Goal: Task Accomplishment & Management: Complete application form

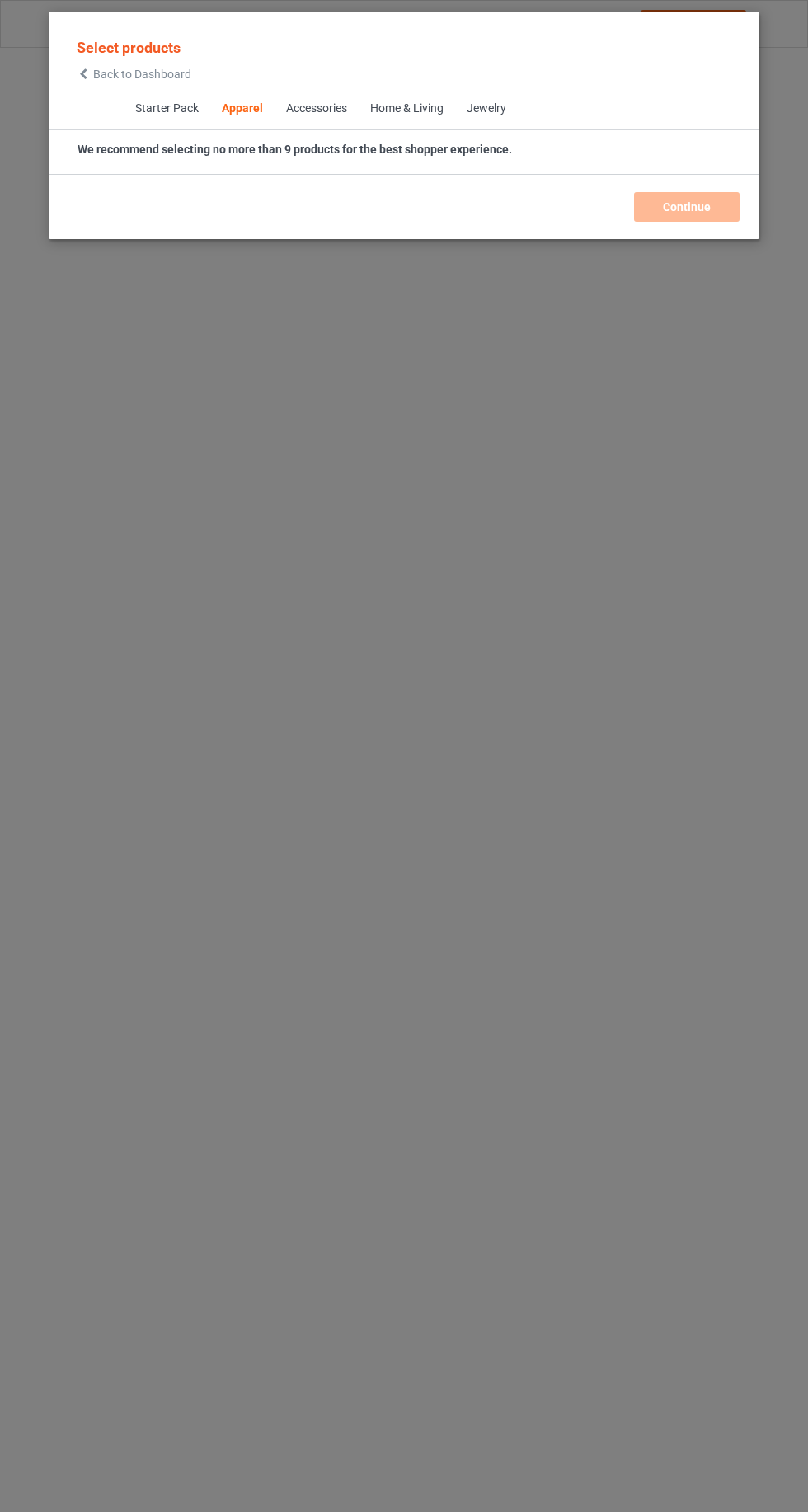
click at [80, 73] on icon at bounding box center [83, 74] width 14 height 12
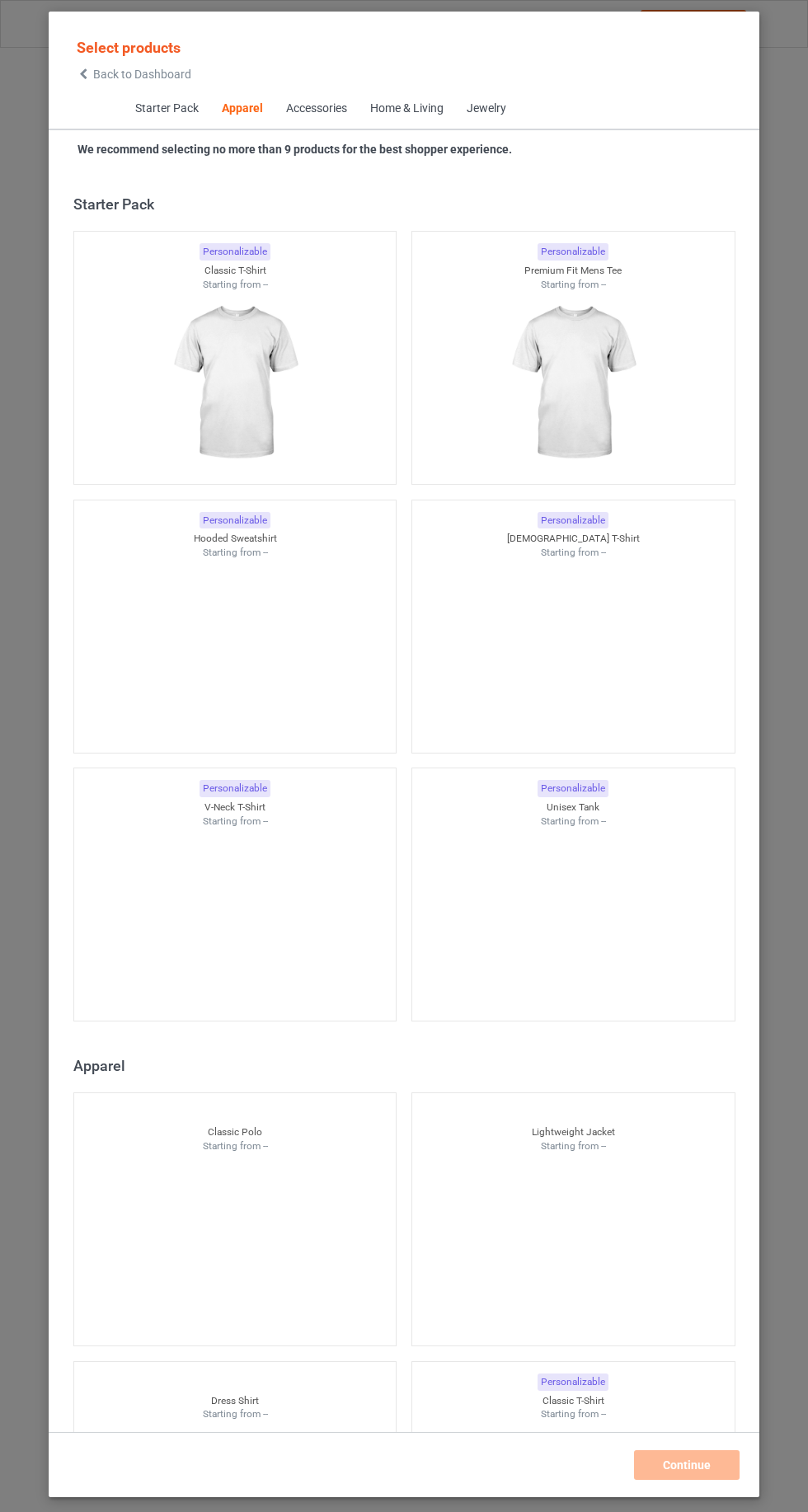
scroll to position [882, 0]
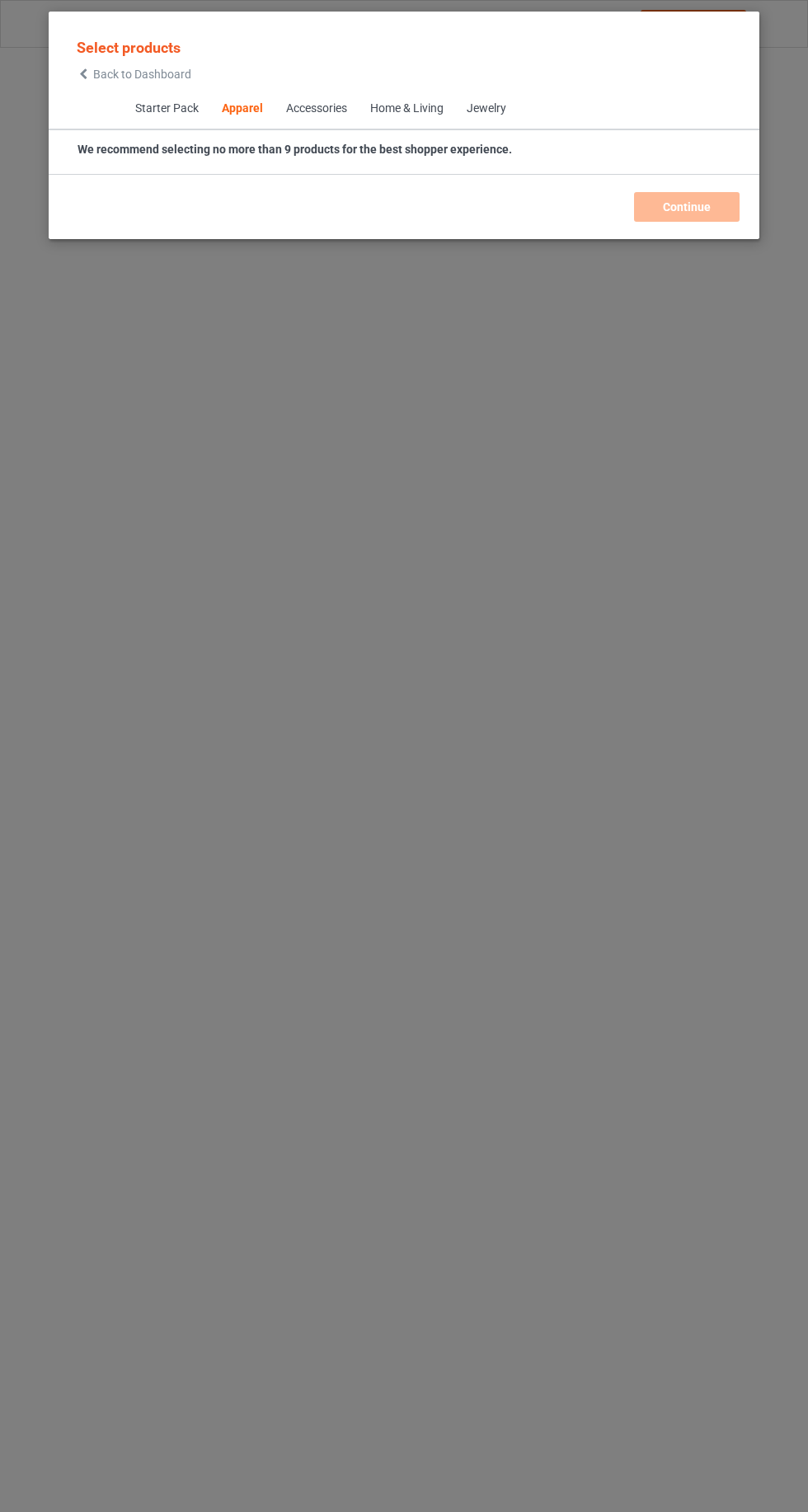
click at [55, 71] on div "Select products Back to Dashboard" at bounding box center [403, 59] width 710 height 60
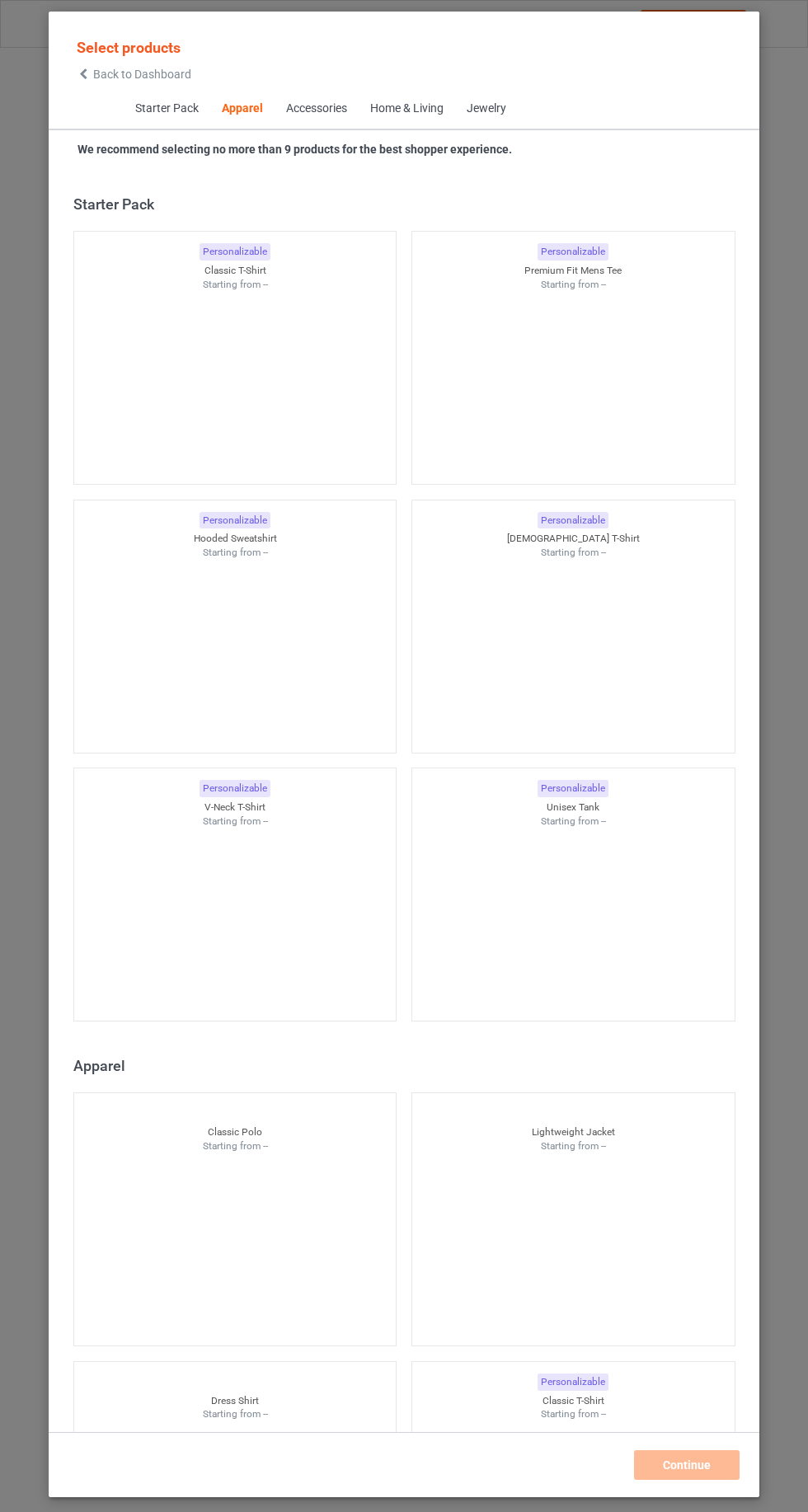
scroll to position [882, 0]
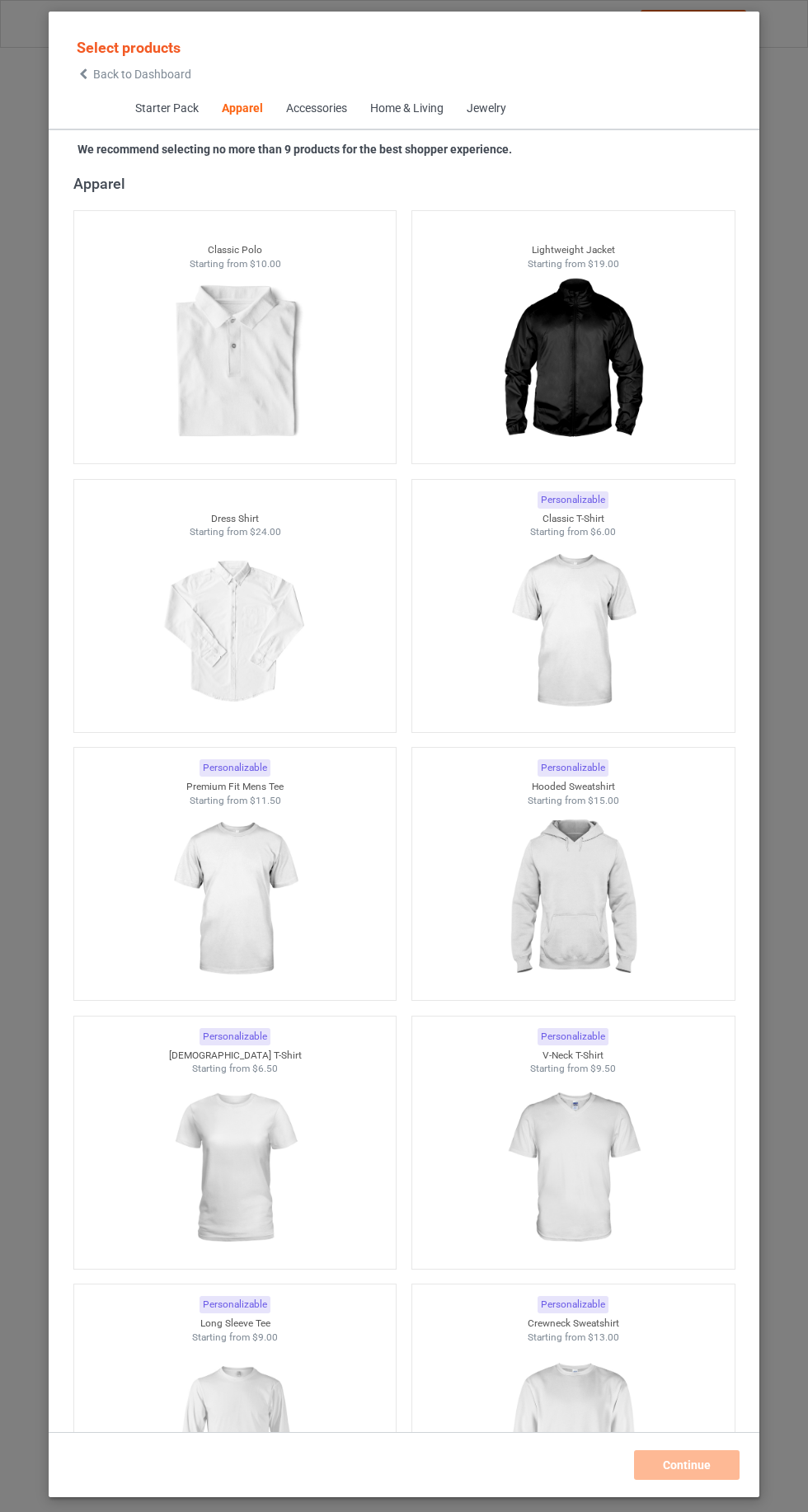
click at [83, 73] on icon at bounding box center [83, 74] width 14 height 12
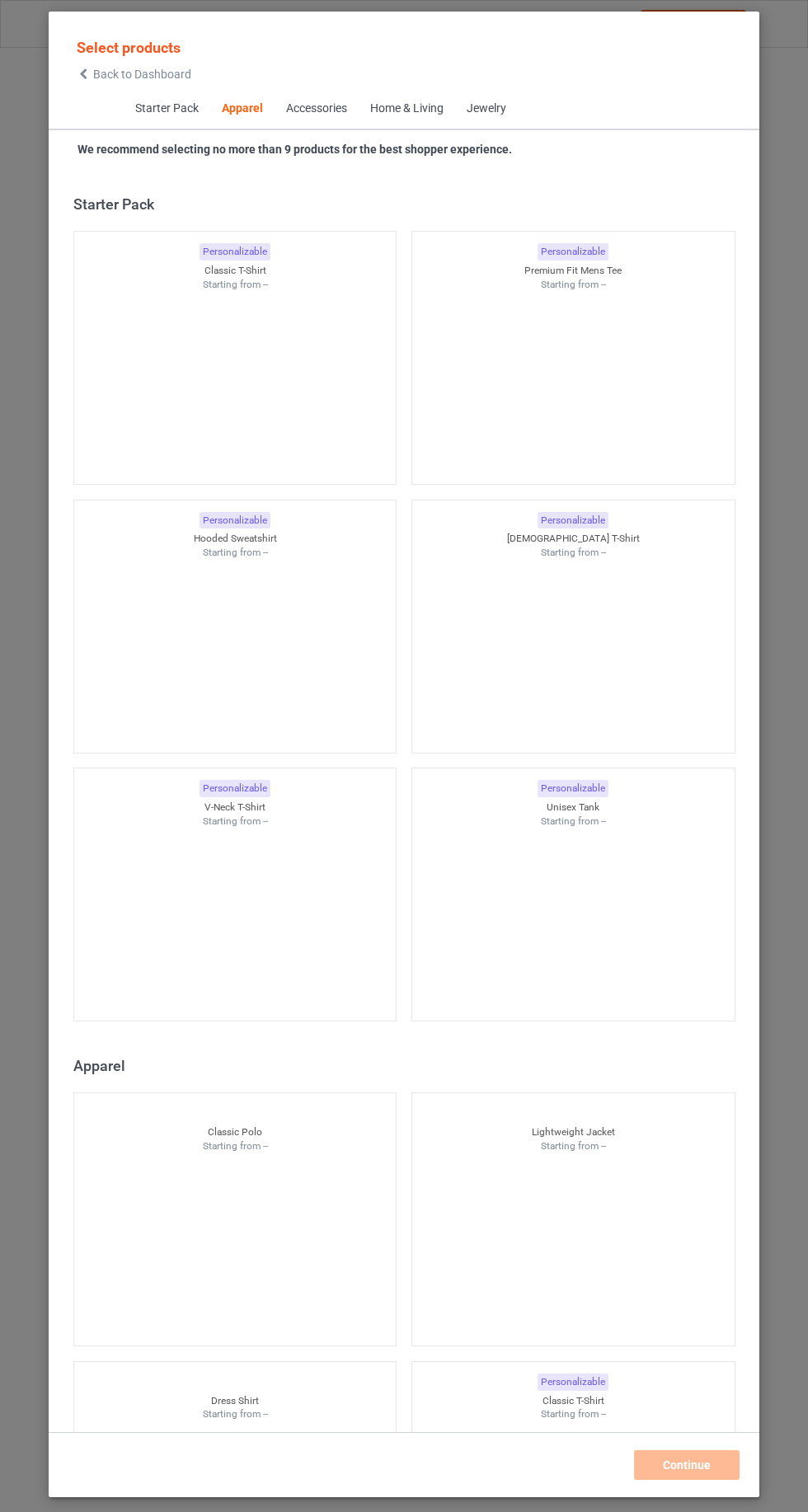
scroll to position [882, 0]
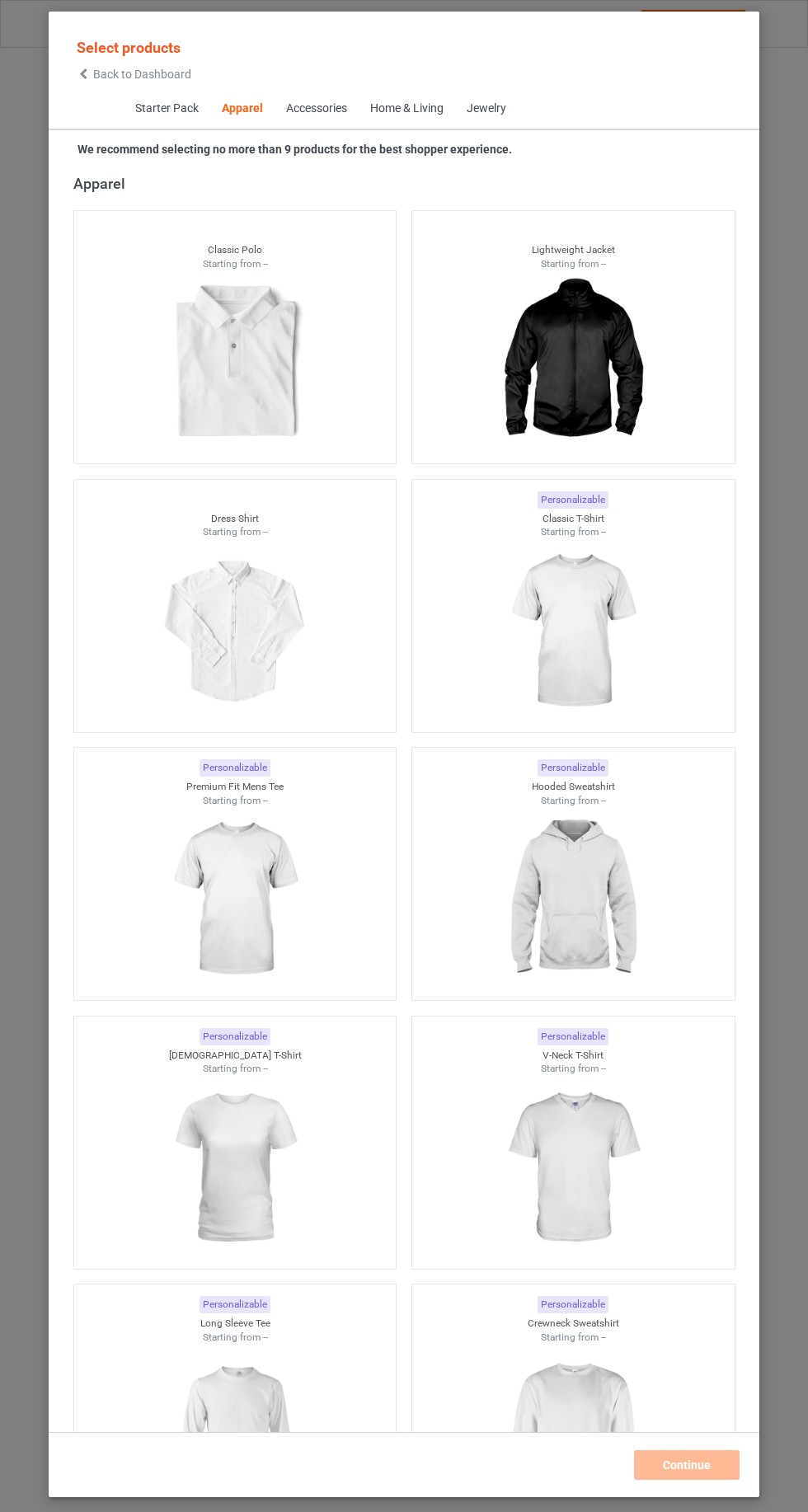
click at [554, 673] on img at bounding box center [571, 632] width 147 height 185
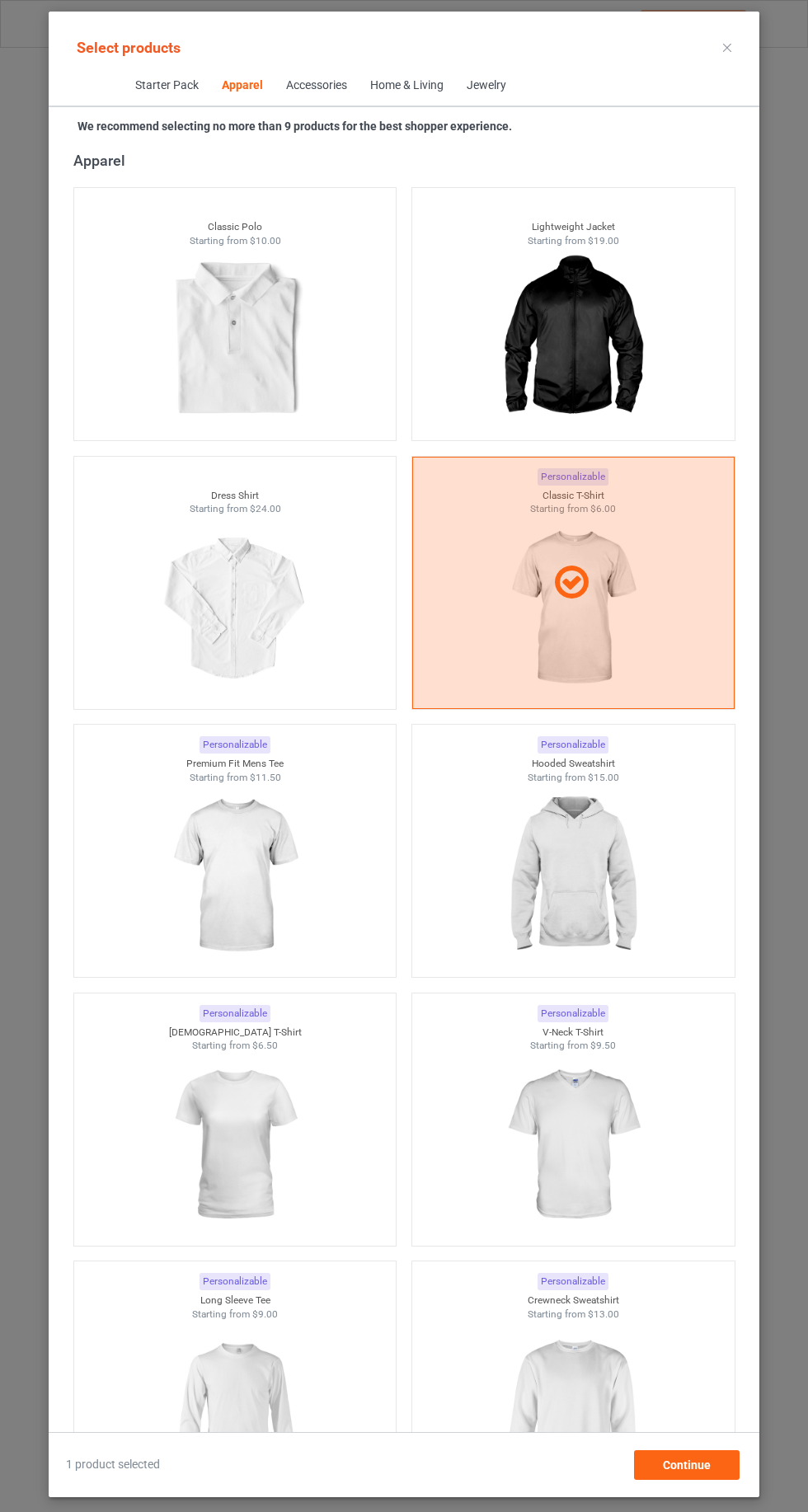
click at [532, 892] on img at bounding box center [571, 876] width 147 height 185
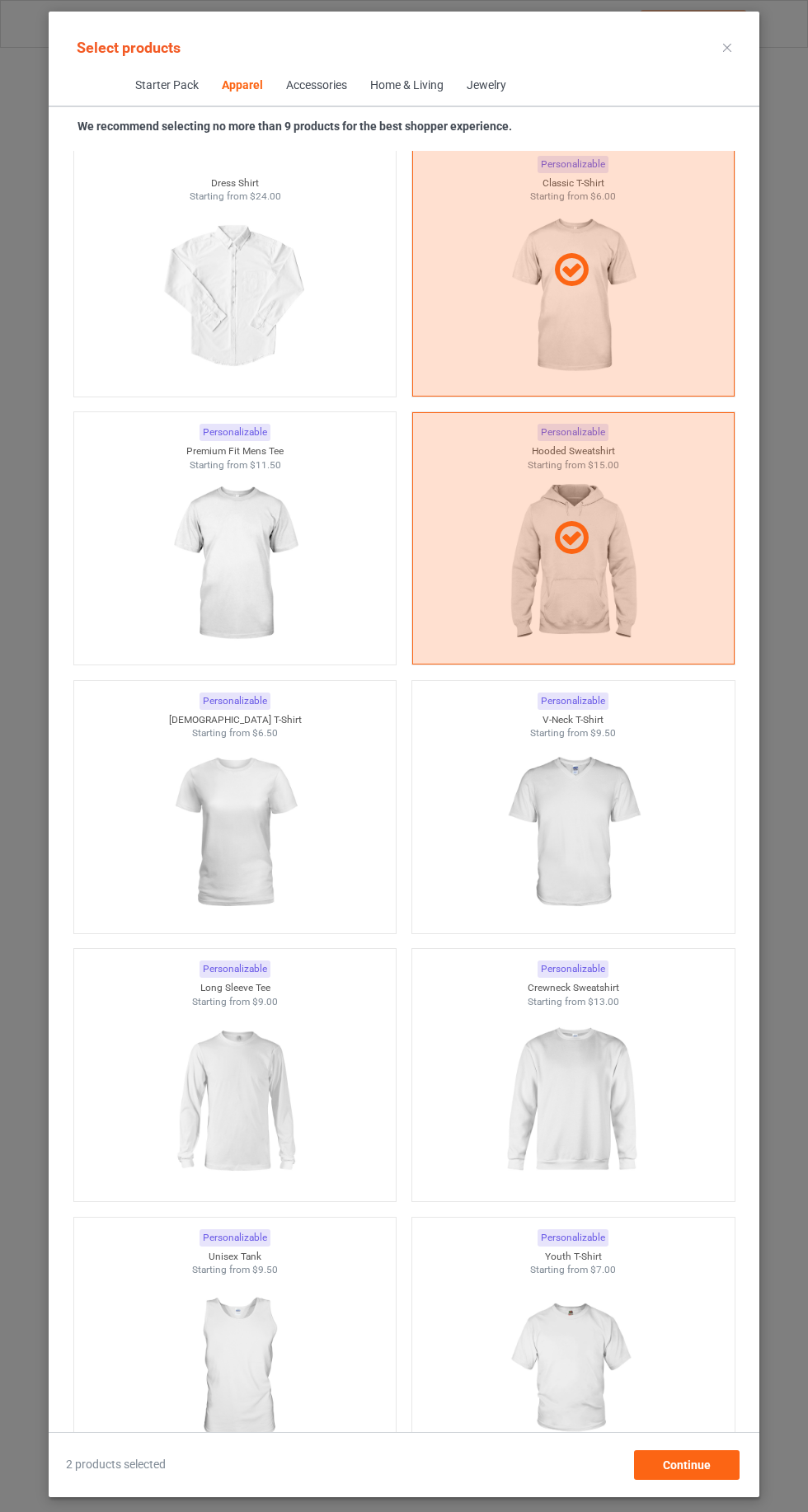
scroll to position [1198, 0]
click at [229, 1085] on img at bounding box center [234, 1097] width 147 height 185
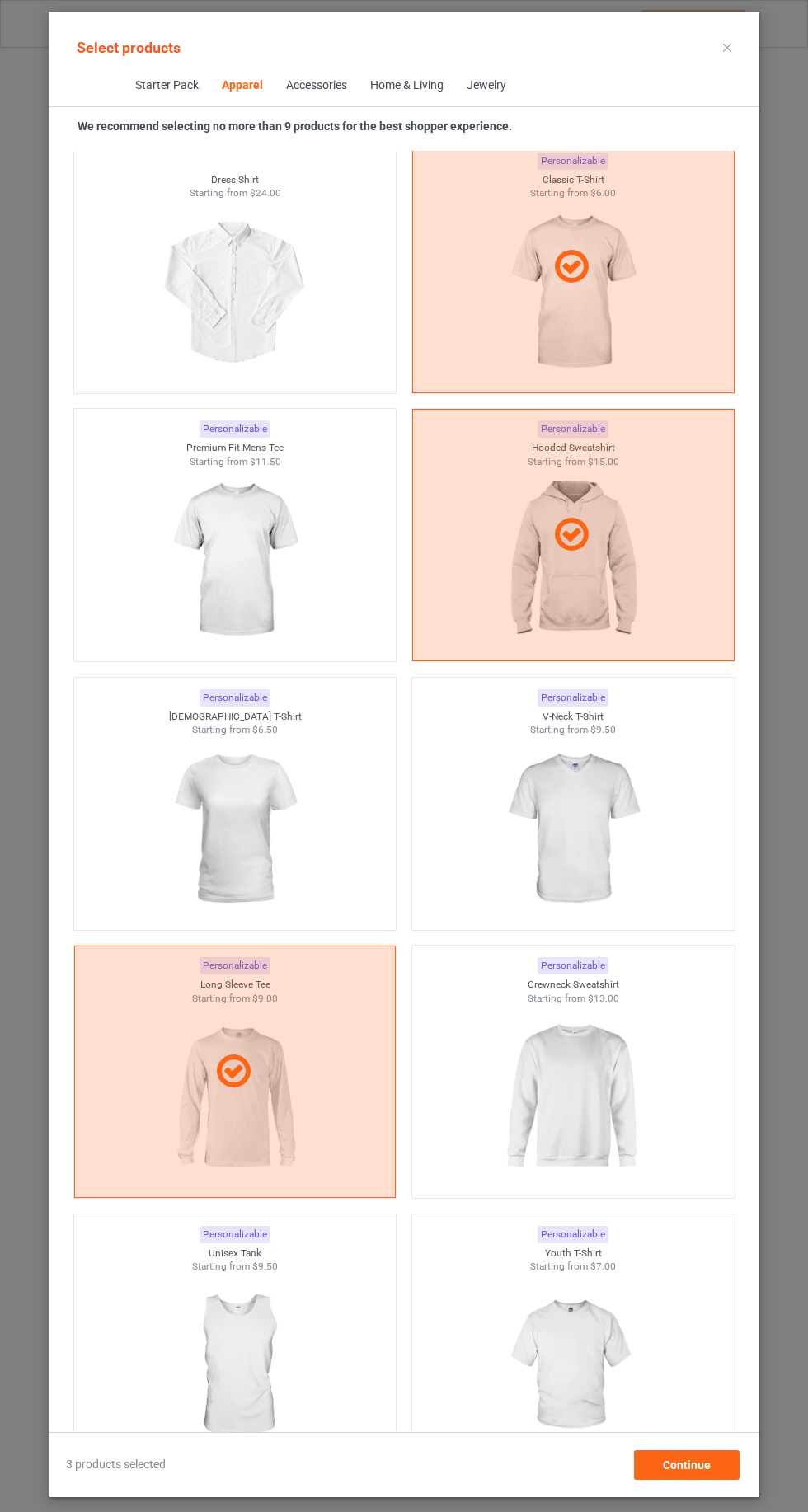
click at [549, 1102] on img at bounding box center [571, 1097] width 147 height 185
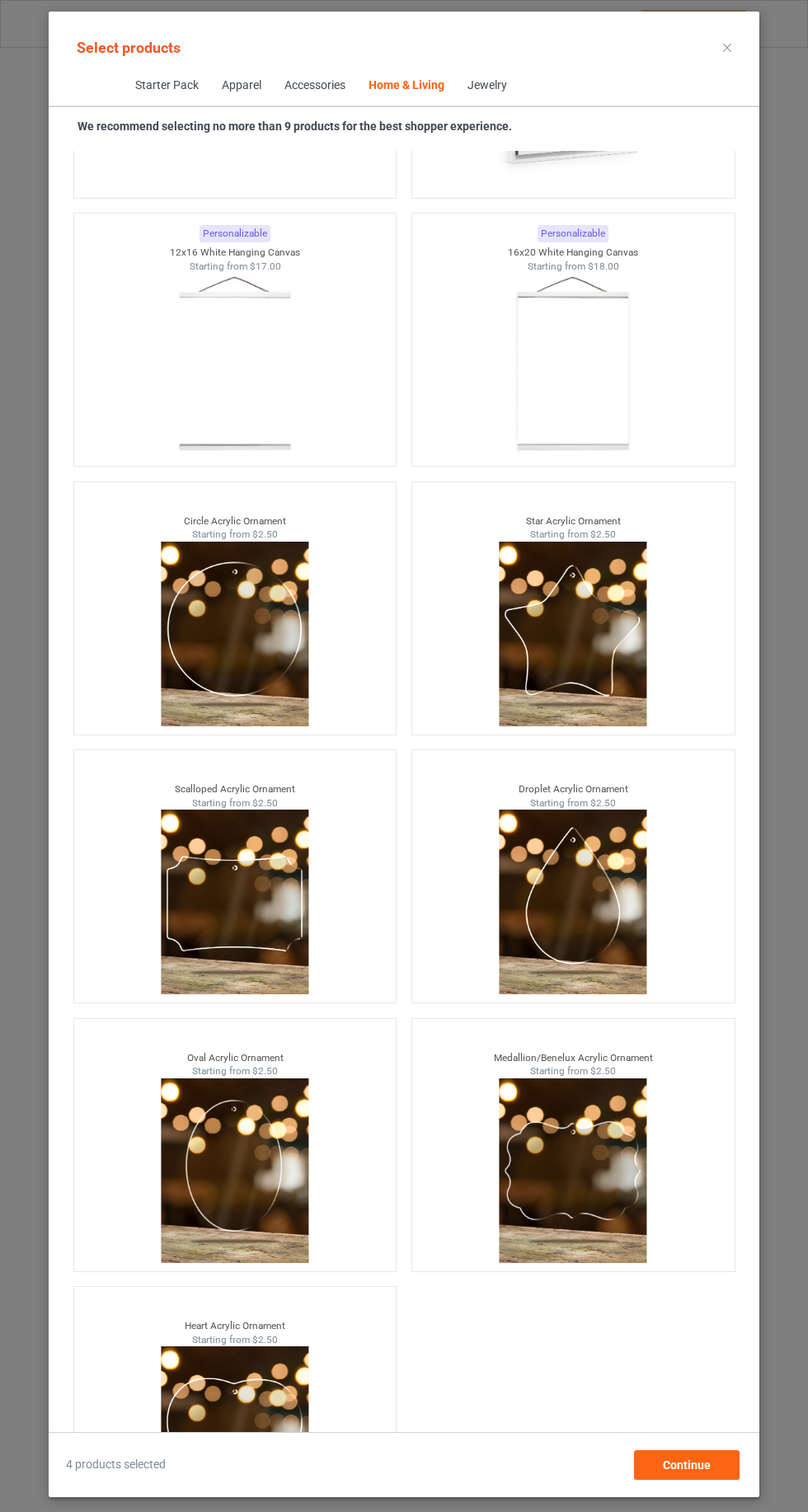
scroll to position [111, 0]
click at [654, 1475] on div "Continue" at bounding box center [686, 1464] width 105 height 29
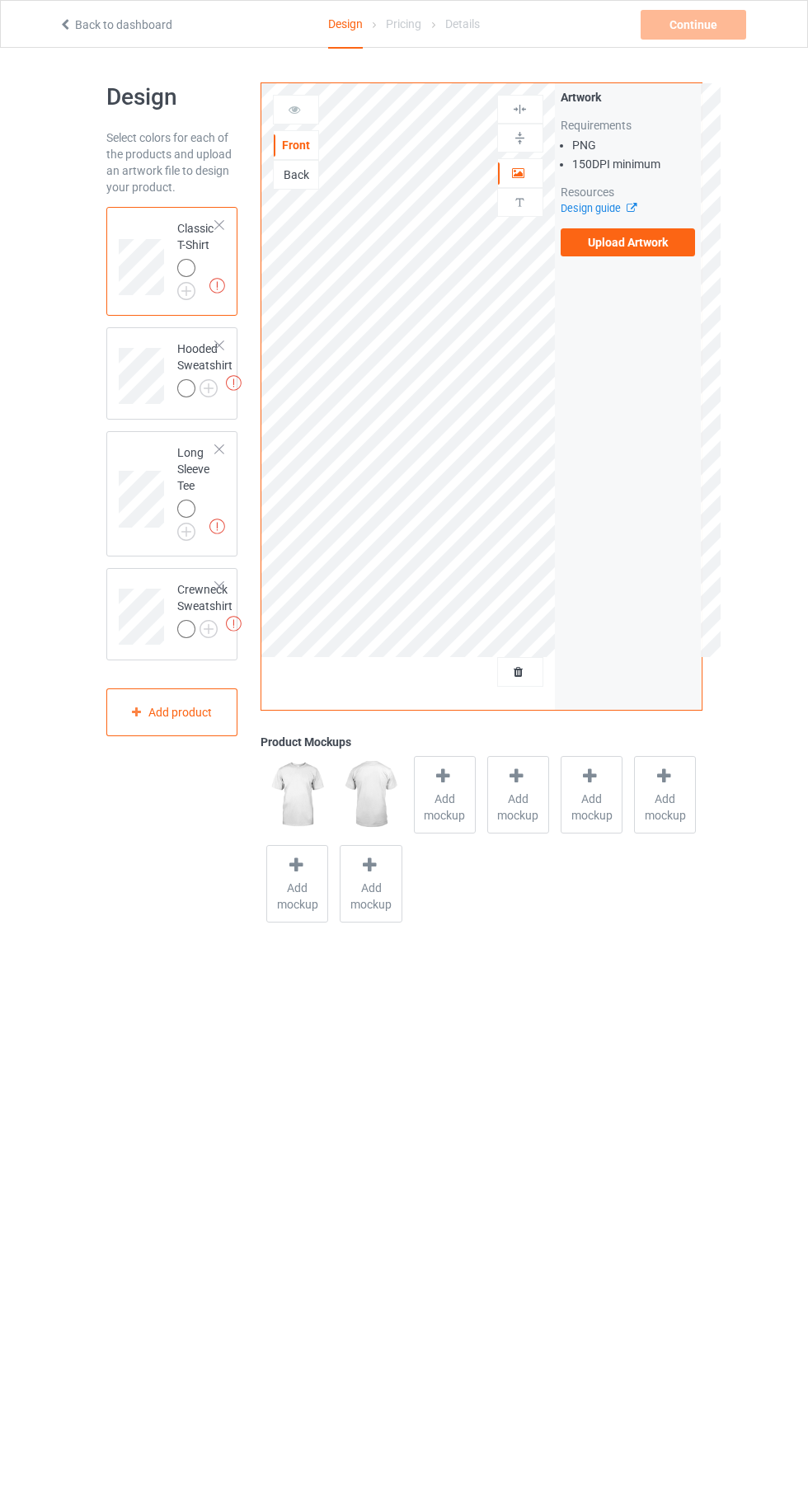
click at [435, 793] on span "Add mockup" at bounding box center [445, 807] width 60 height 33
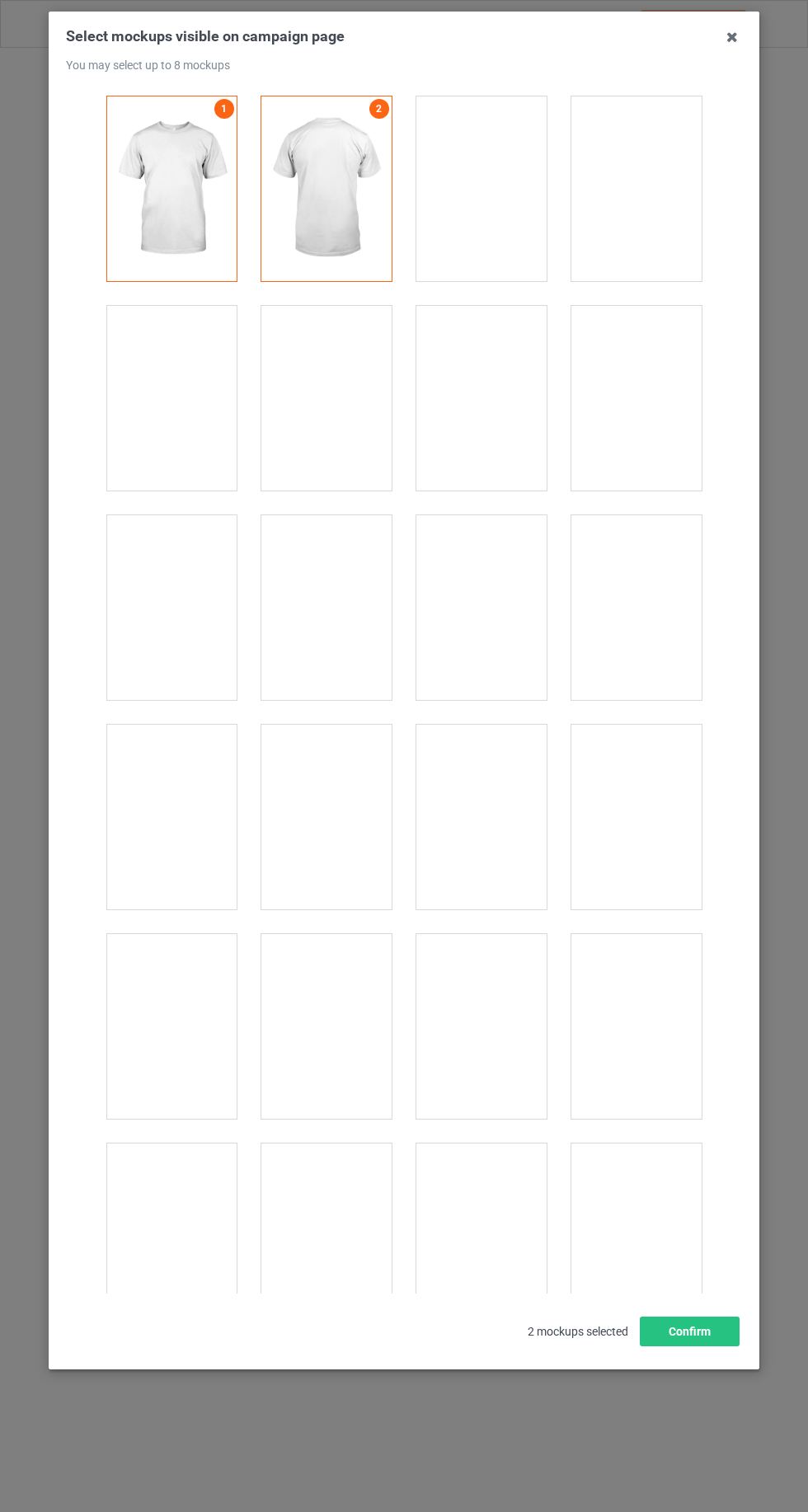
scroll to position [22722, 0]
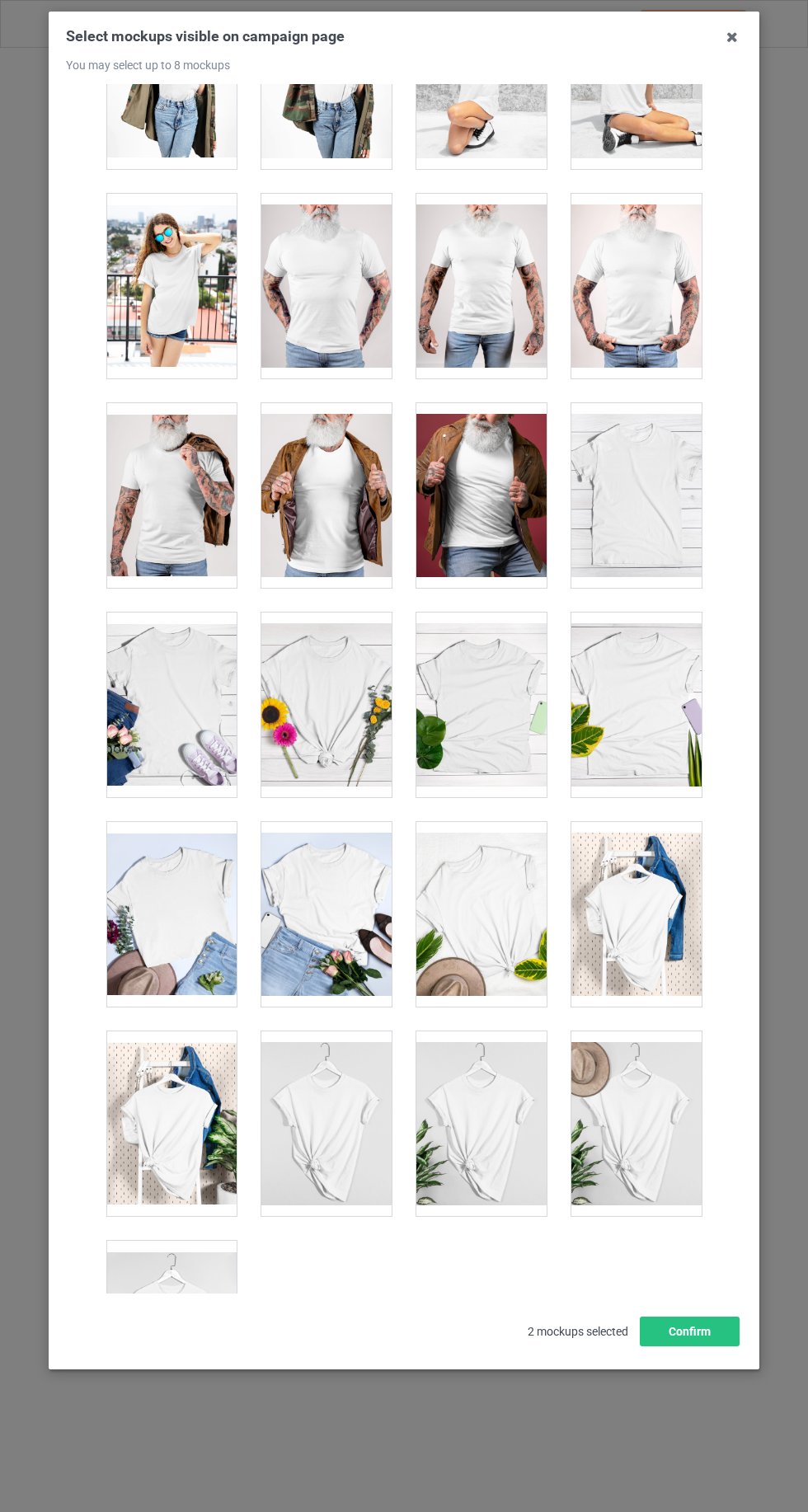
click at [648, 1090] on div at bounding box center [636, 1123] width 130 height 185
click at [111, 1258] on div at bounding box center [171, 1333] width 130 height 185
click at [478, 880] on div at bounding box center [481, 914] width 130 height 185
click at [655, 1369] on div "Select mockups visible on campaign page You may select up to 8 mockups 1 2 5 3 …" at bounding box center [403, 690] width 710 height 1358
click at [707, 1346] on button "Confirm" at bounding box center [689, 1331] width 100 height 29
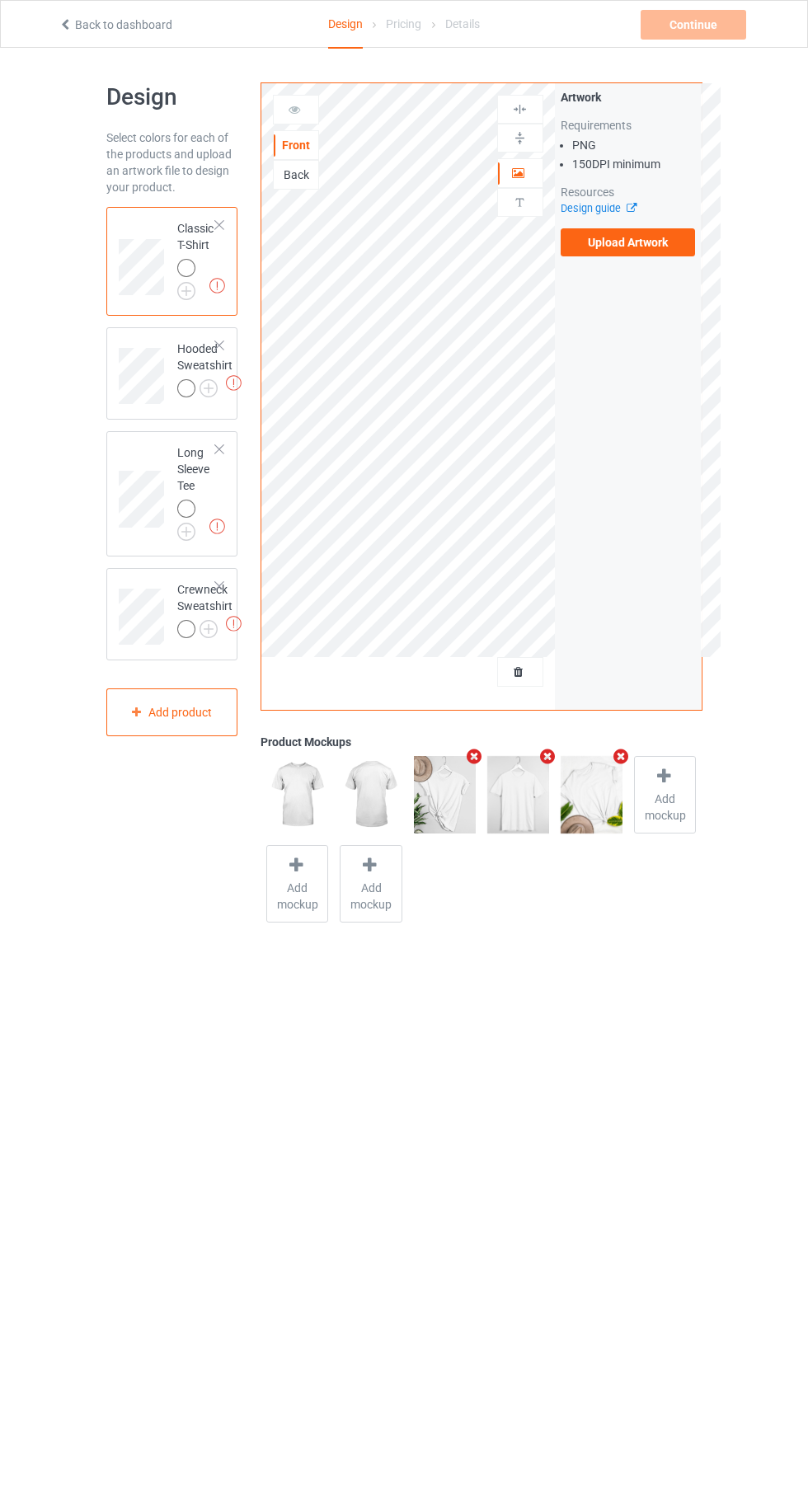
click at [165, 331] on div "Missing artworks Hooded Sweatshirt" at bounding box center [172, 373] width 132 height 92
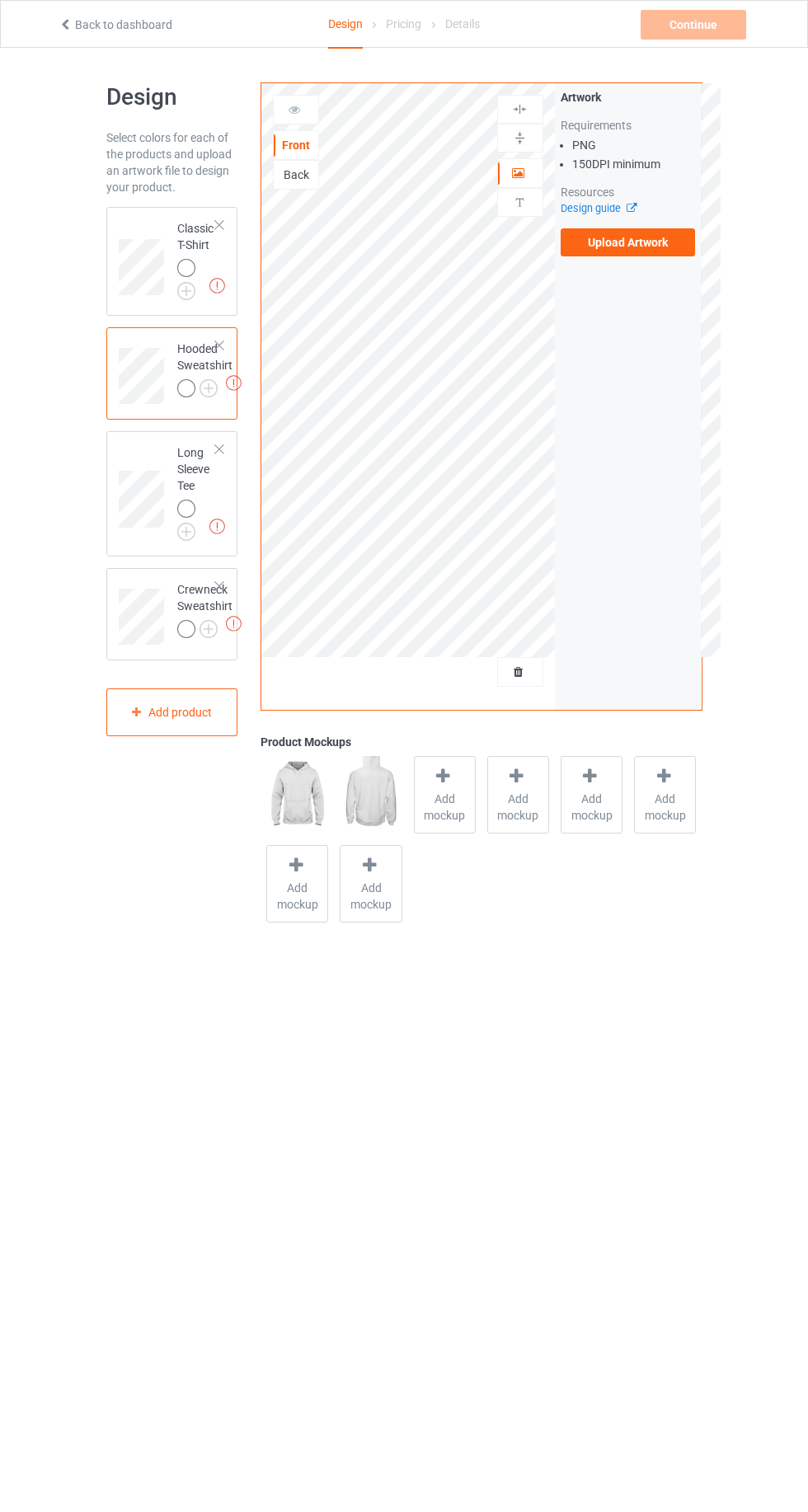
click at [164, 333] on div "Missing artworks Hooded Sweatshirt" at bounding box center [172, 373] width 132 height 92
click at [0, 0] on img at bounding box center [0, 0] width 0 height 0
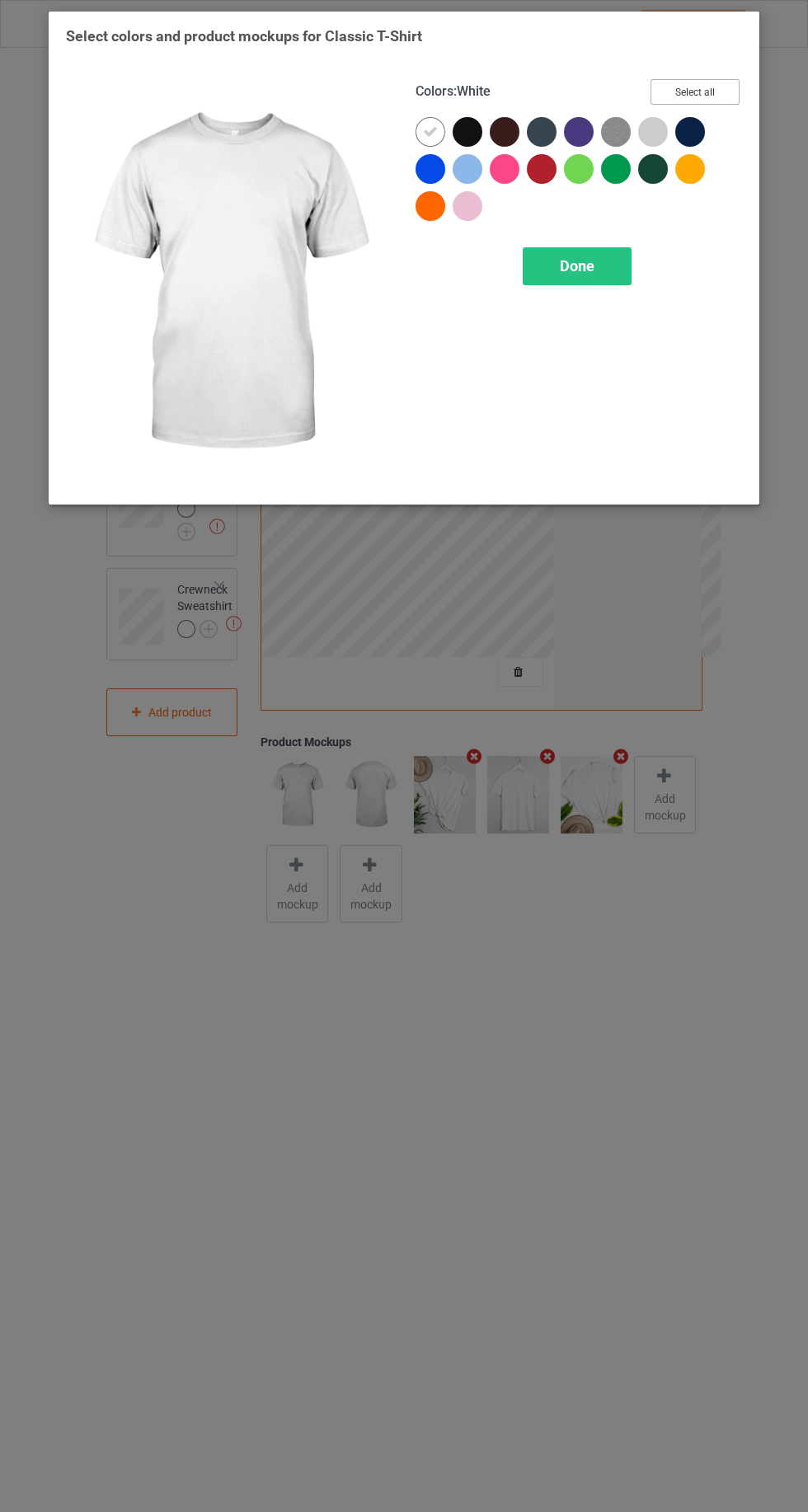
click at [703, 80] on button "Select all" at bounding box center [694, 92] width 89 height 26
click at [431, 131] on icon at bounding box center [431, 132] width 15 height 15
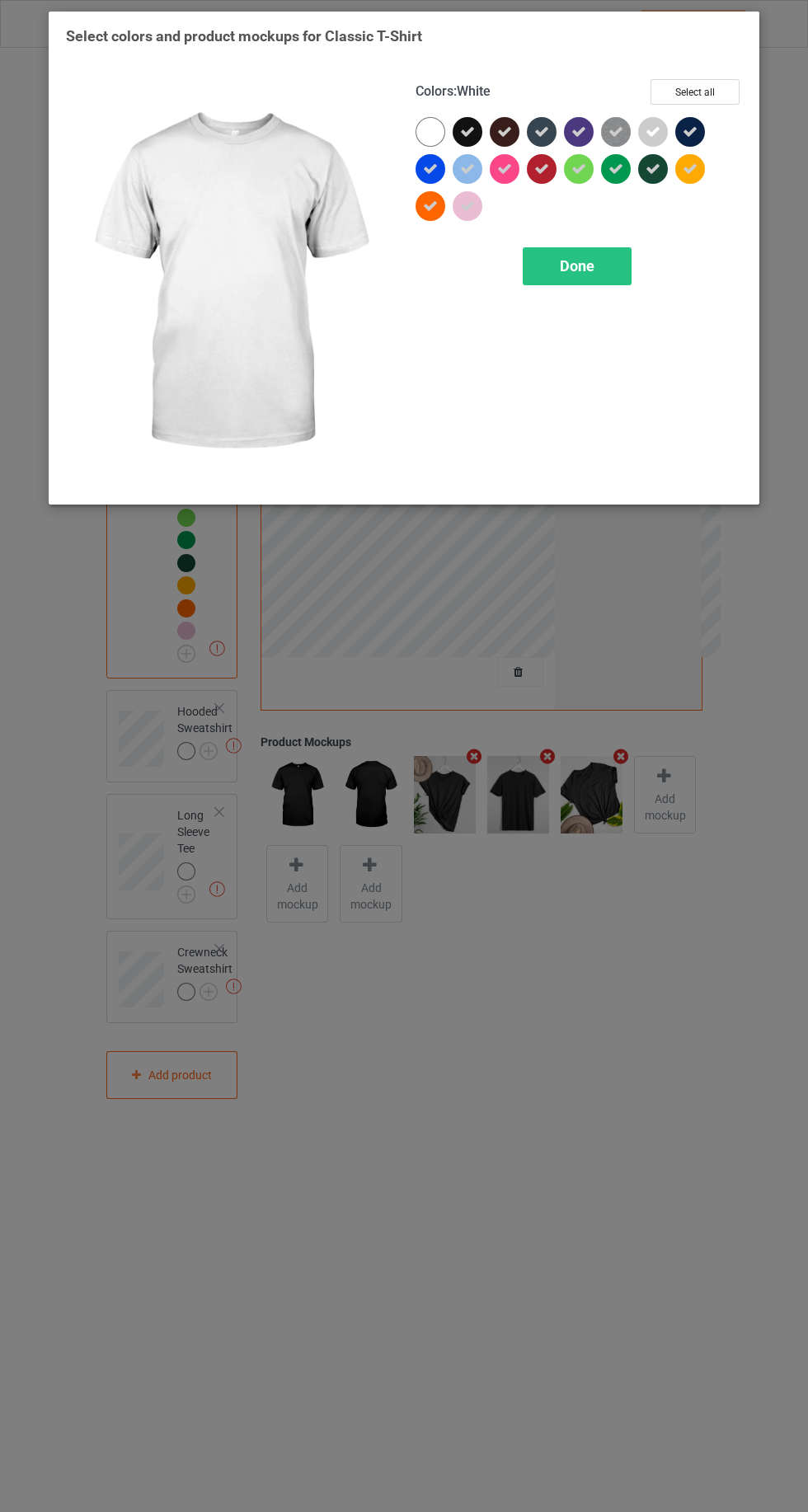
click at [423, 137] on div at bounding box center [430, 132] width 29 height 29
click at [466, 131] on icon at bounding box center [467, 132] width 15 height 15
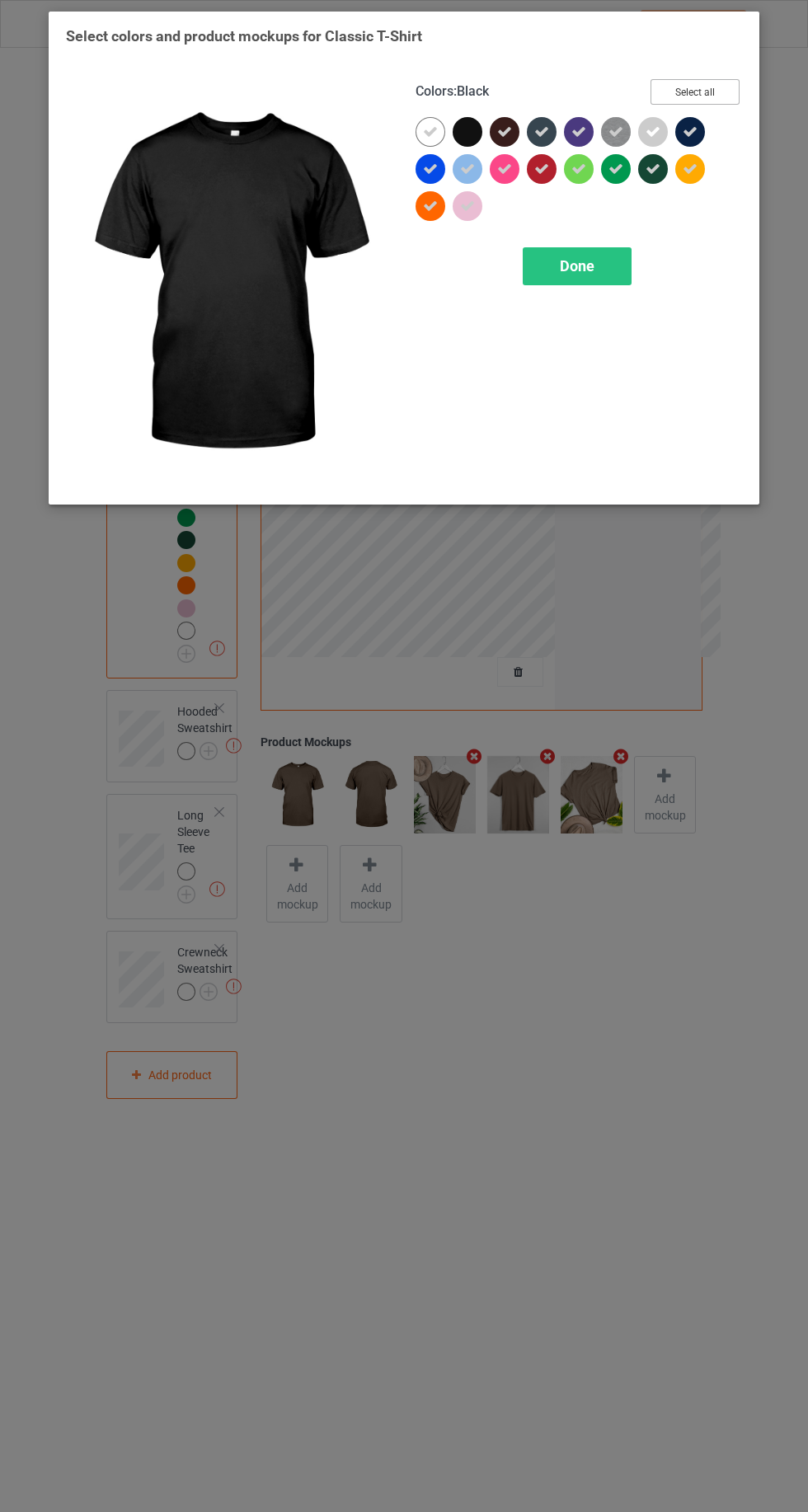
click at [689, 86] on button "Select all" at bounding box center [694, 92] width 89 height 26
click at [696, 89] on button "Reset to Default" at bounding box center [679, 92] width 120 height 26
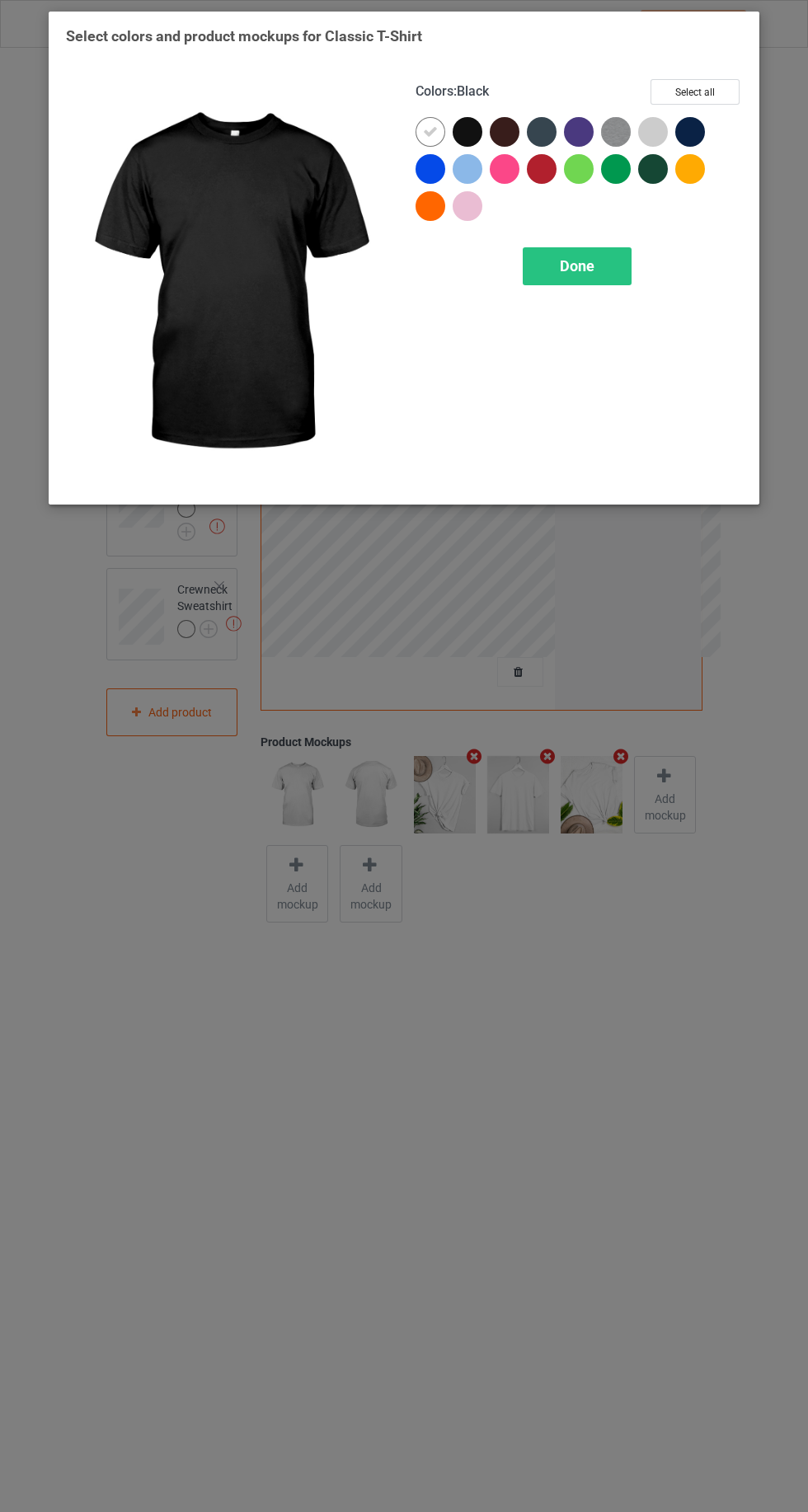
click at [703, 117] on div at bounding box center [693, 135] width 37 height 37
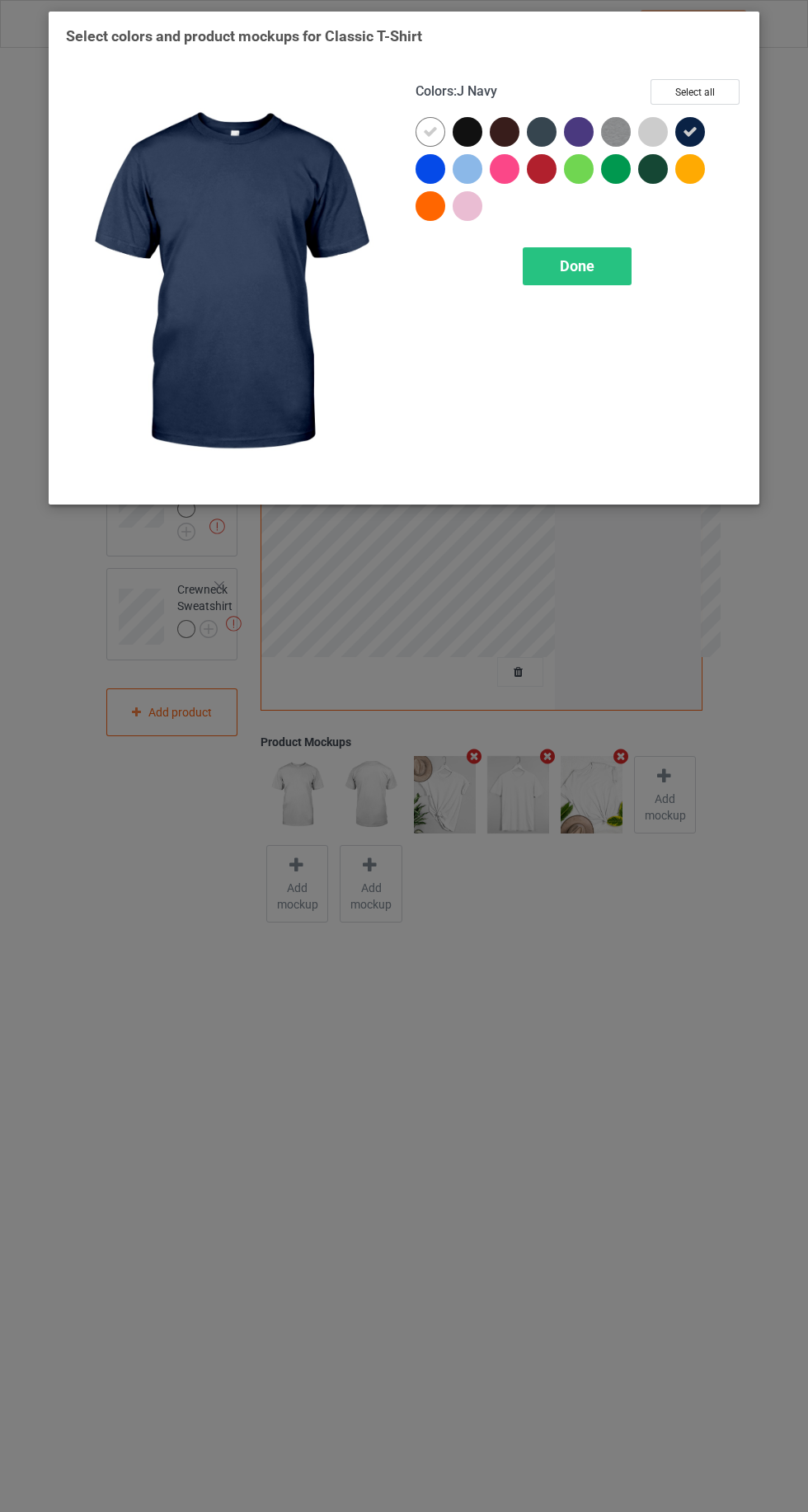
click at [707, 133] on div at bounding box center [693, 135] width 37 height 37
click at [715, 91] on button "Select all" at bounding box center [694, 92] width 89 height 26
click at [484, 136] on div at bounding box center [471, 135] width 37 height 37
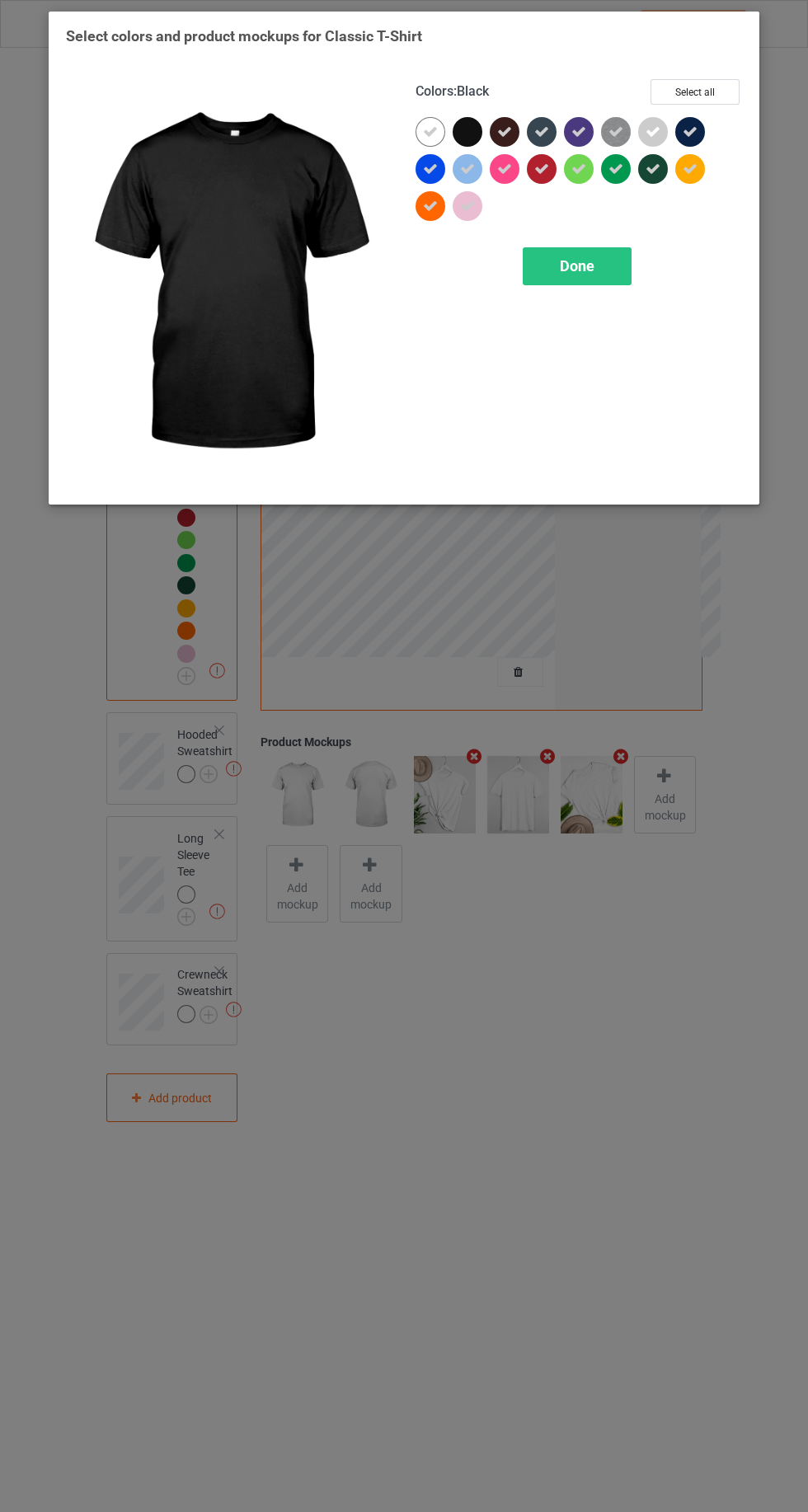
click at [505, 132] on icon at bounding box center [505, 132] width 15 height 15
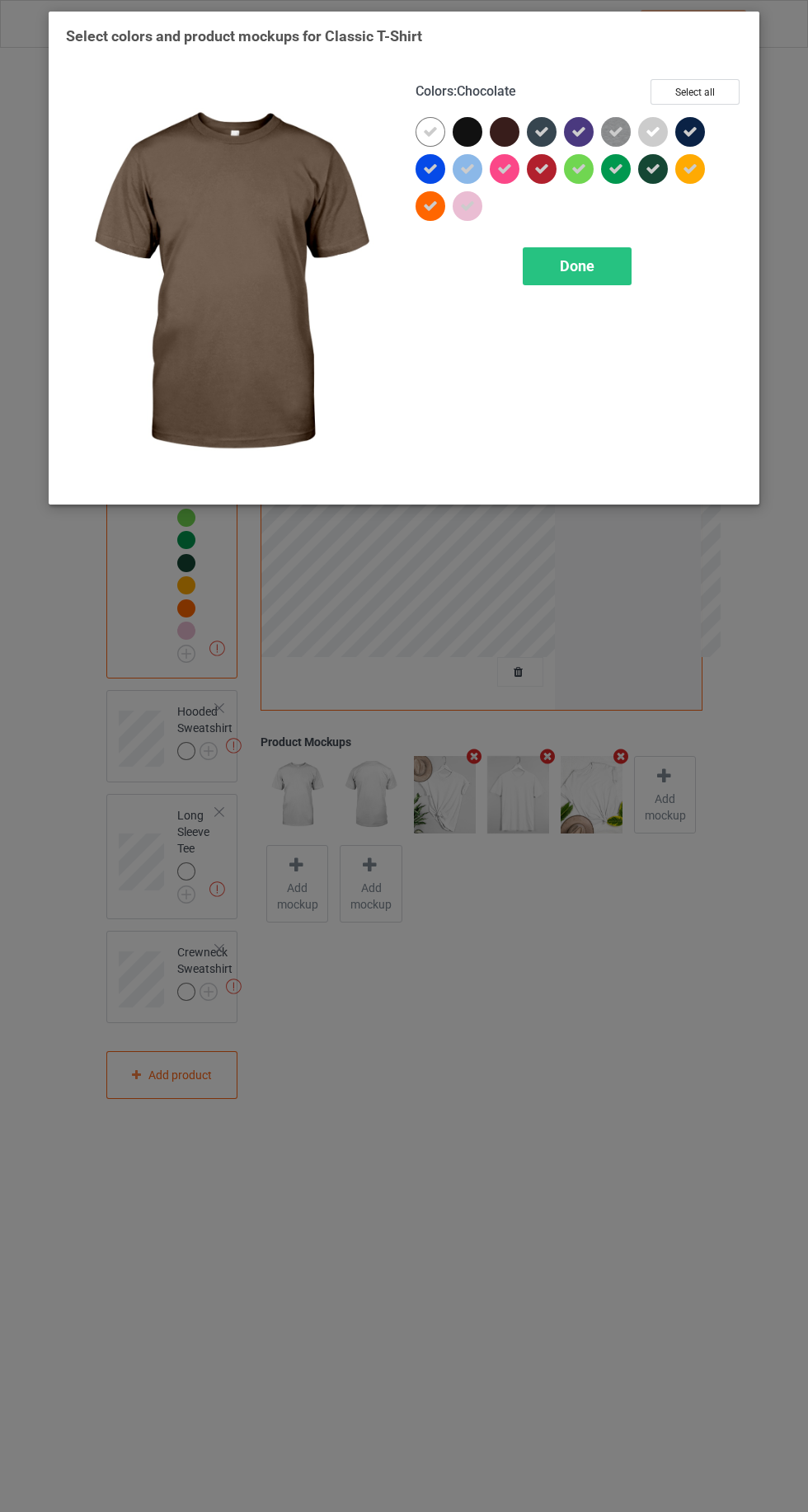
click at [690, 131] on icon at bounding box center [690, 132] width 15 height 15
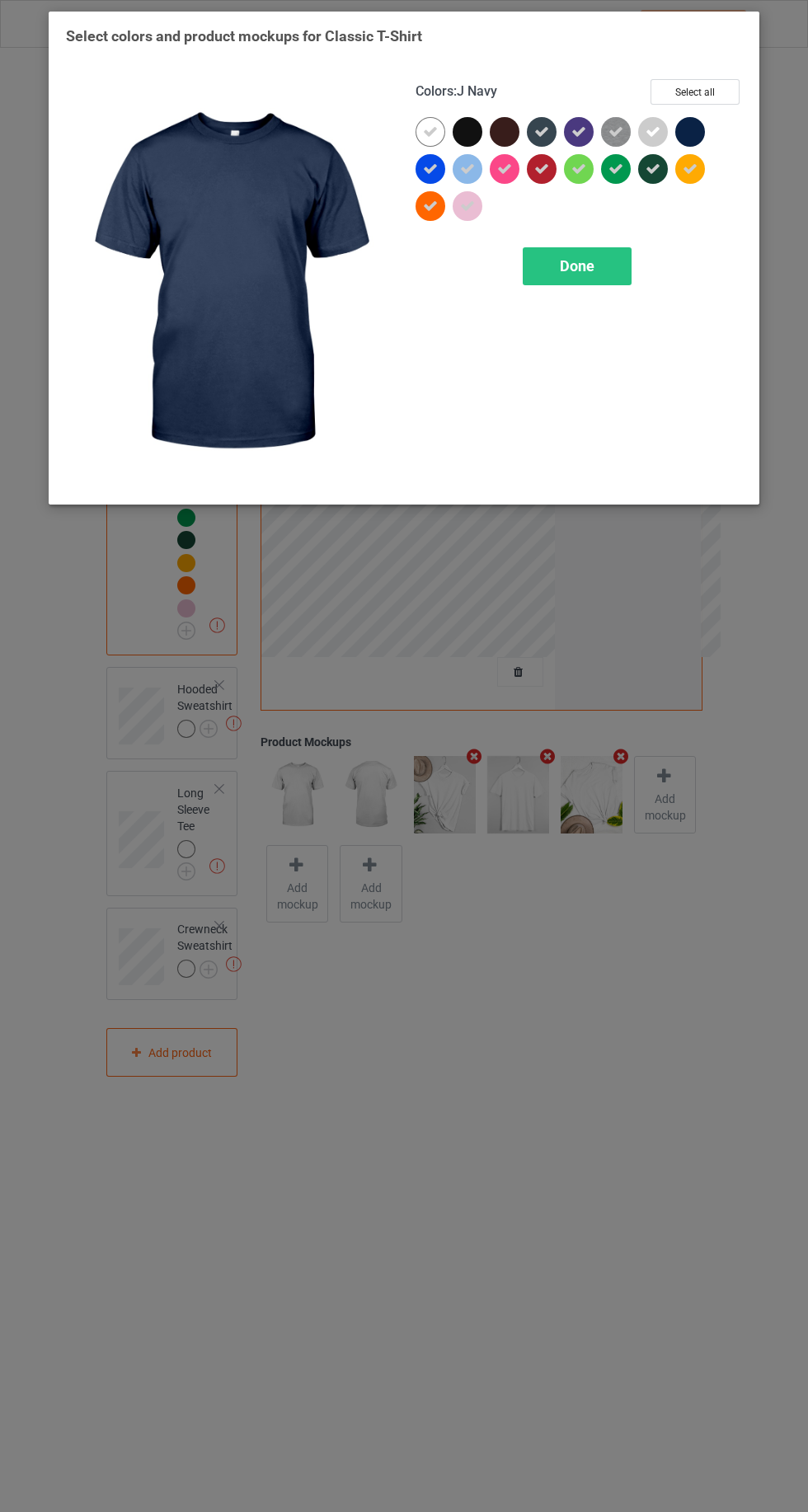
click at [653, 168] on icon at bounding box center [653, 169] width 15 height 15
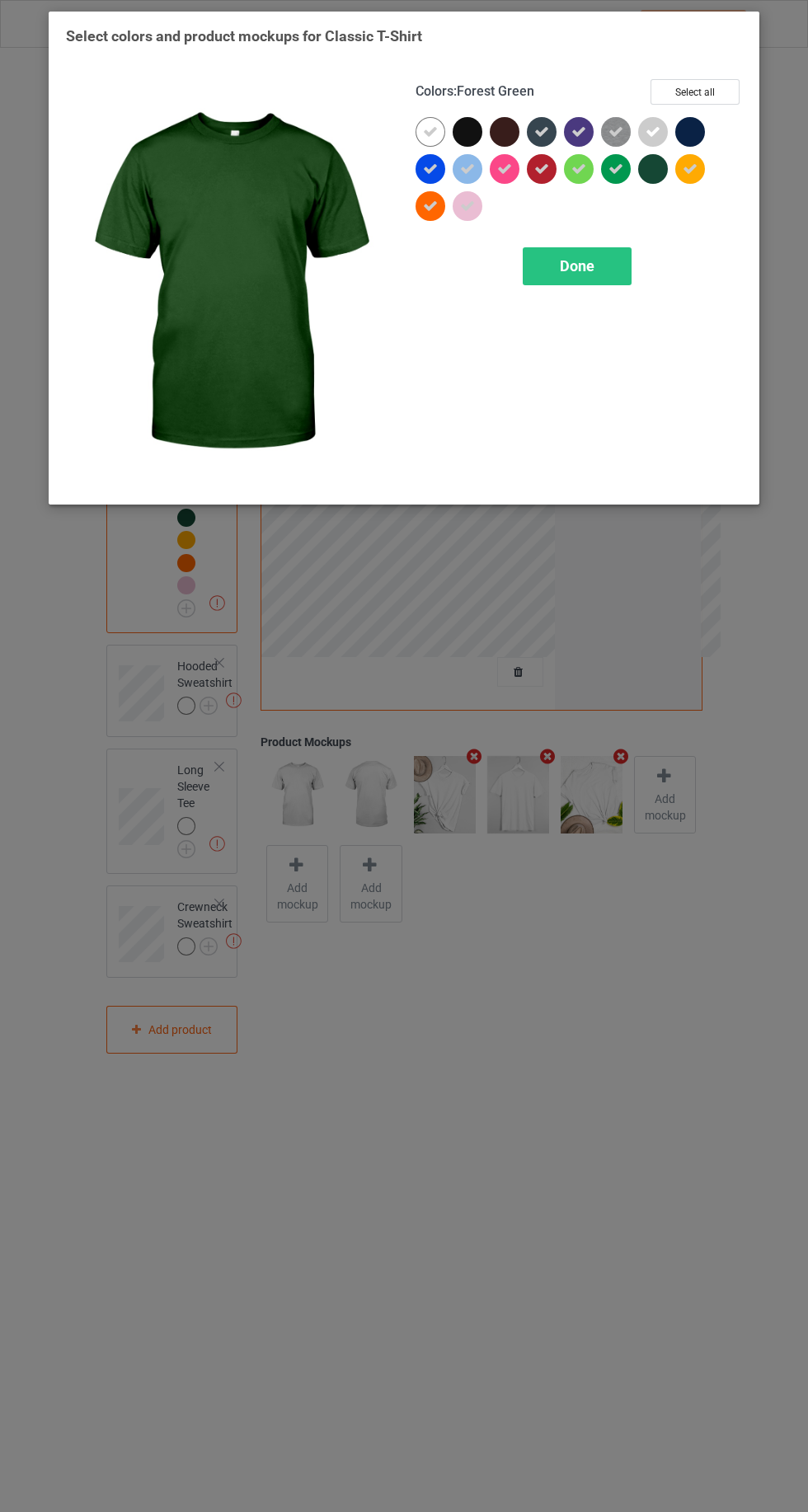
click at [586, 267] on span "Done" at bounding box center [577, 265] width 35 height 17
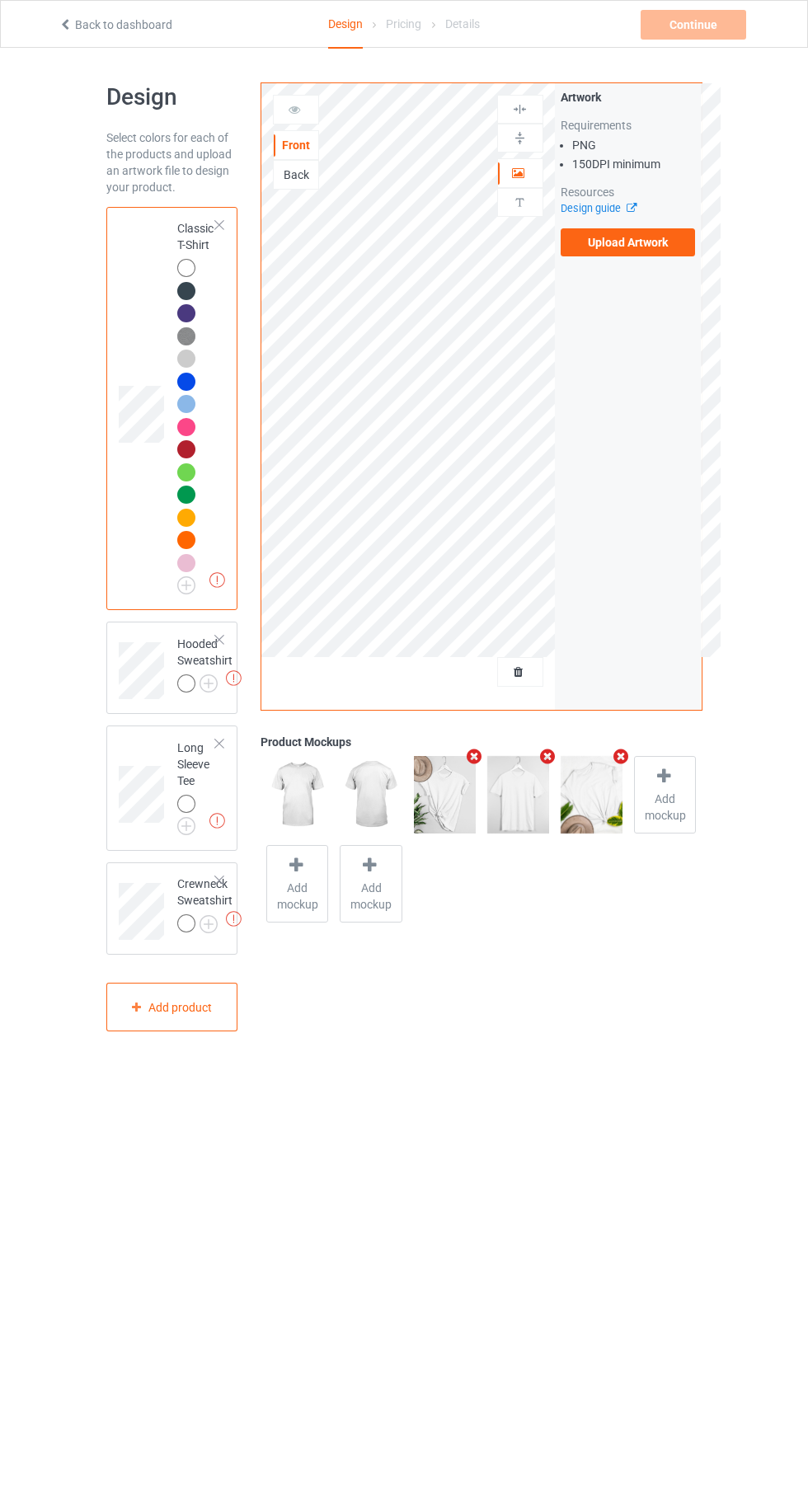
click at [0, 0] on img at bounding box center [0, 0] width 0 height 0
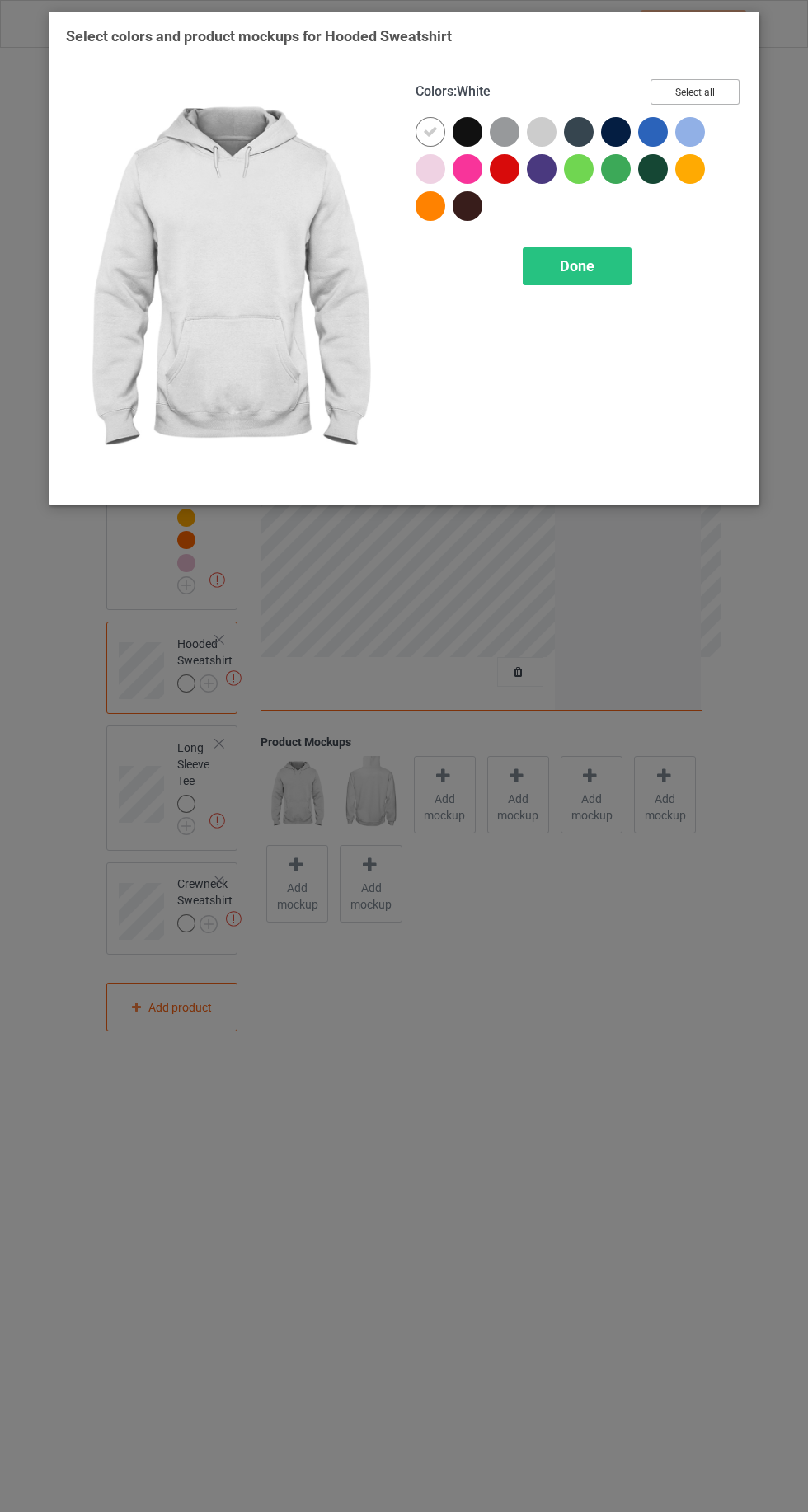
click at [701, 82] on button "Select all" at bounding box center [694, 92] width 89 height 26
click at [466, 131] on icon at bounding box center [467, 132] width 15 height 15
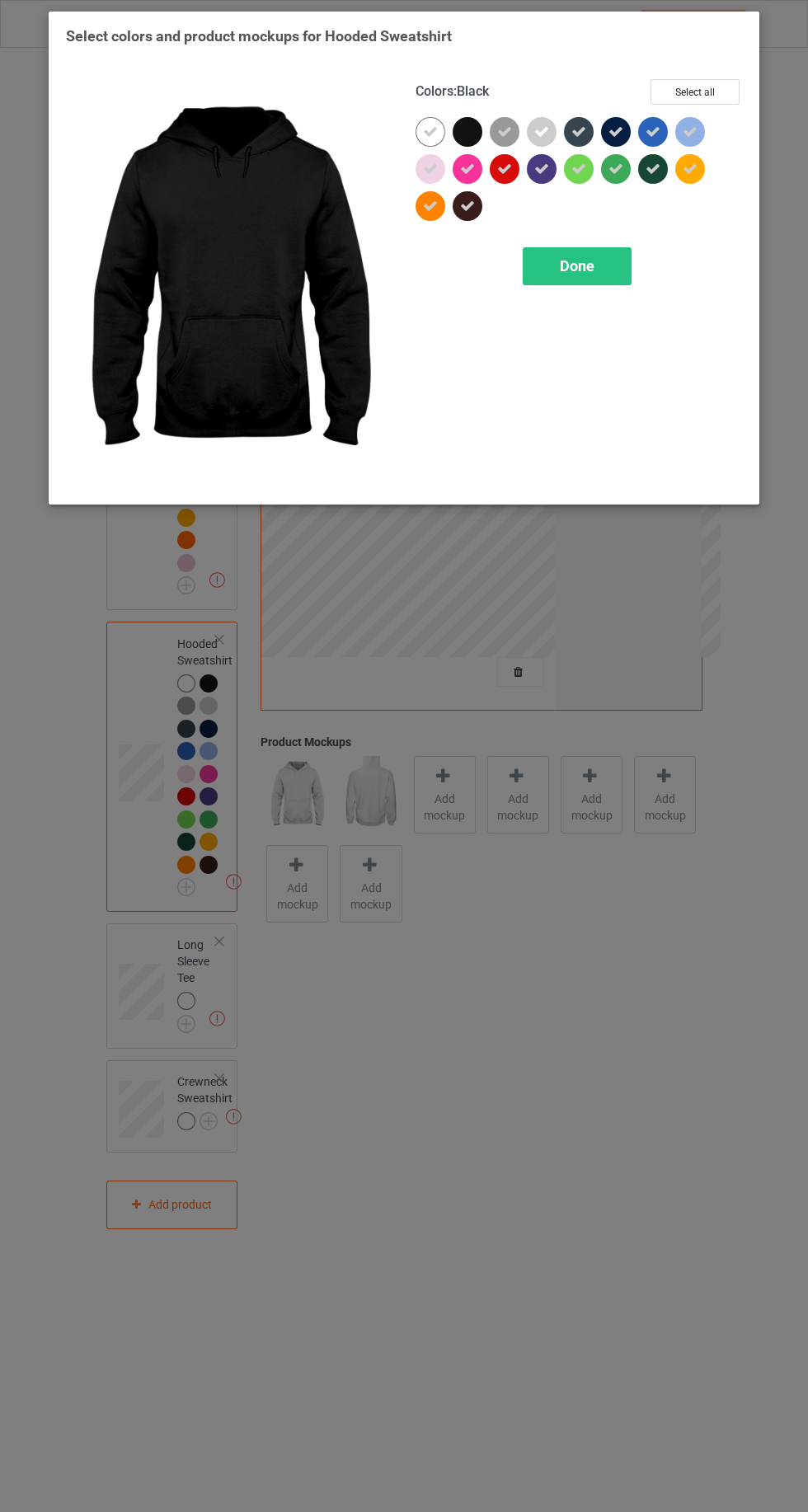
click at [466, 206] on icon at bounding box center [467, 206] width 15 height 15
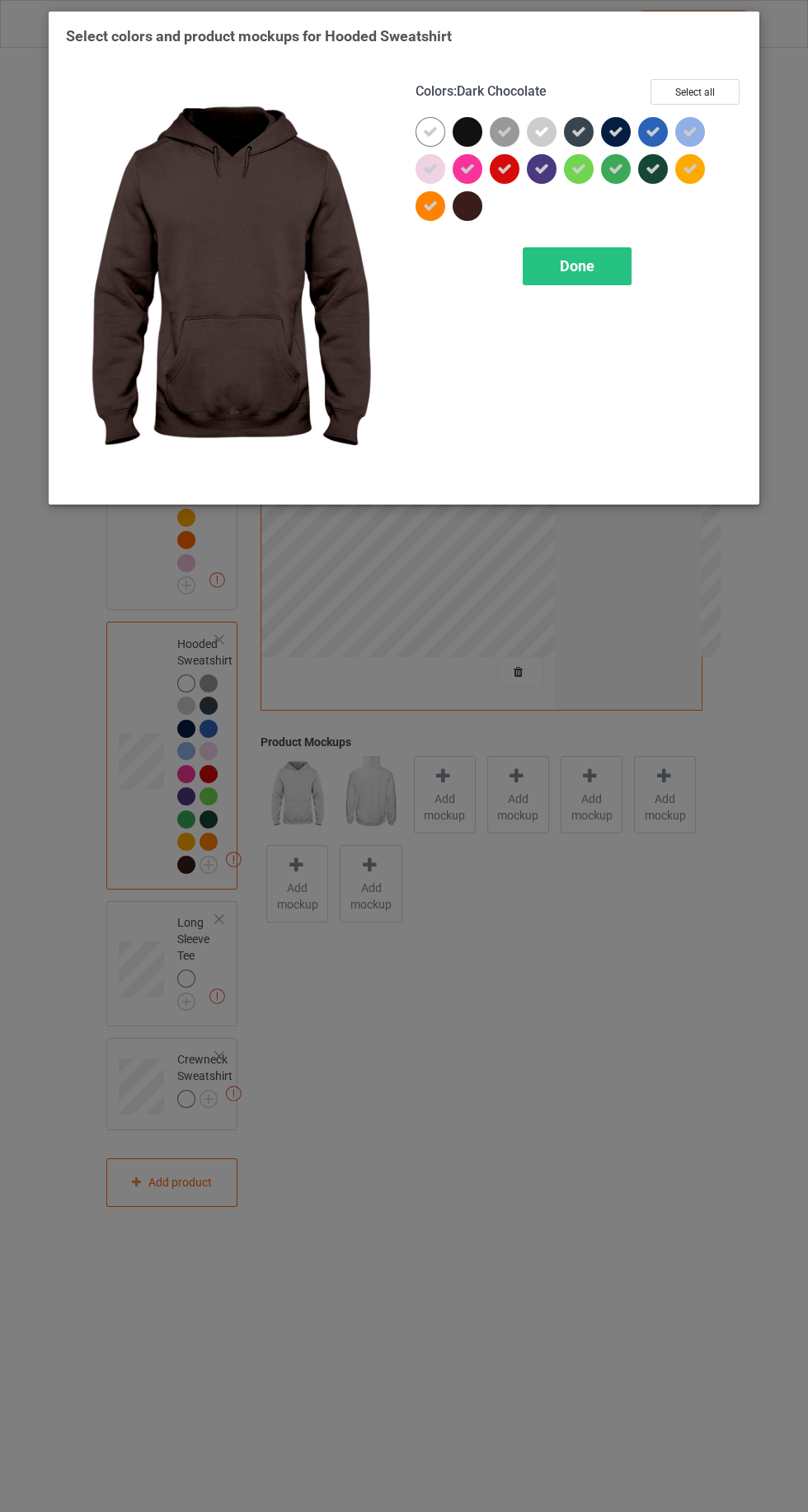
click at [466, 168] on icon at bounding box center [467, 169] width 15 height 15
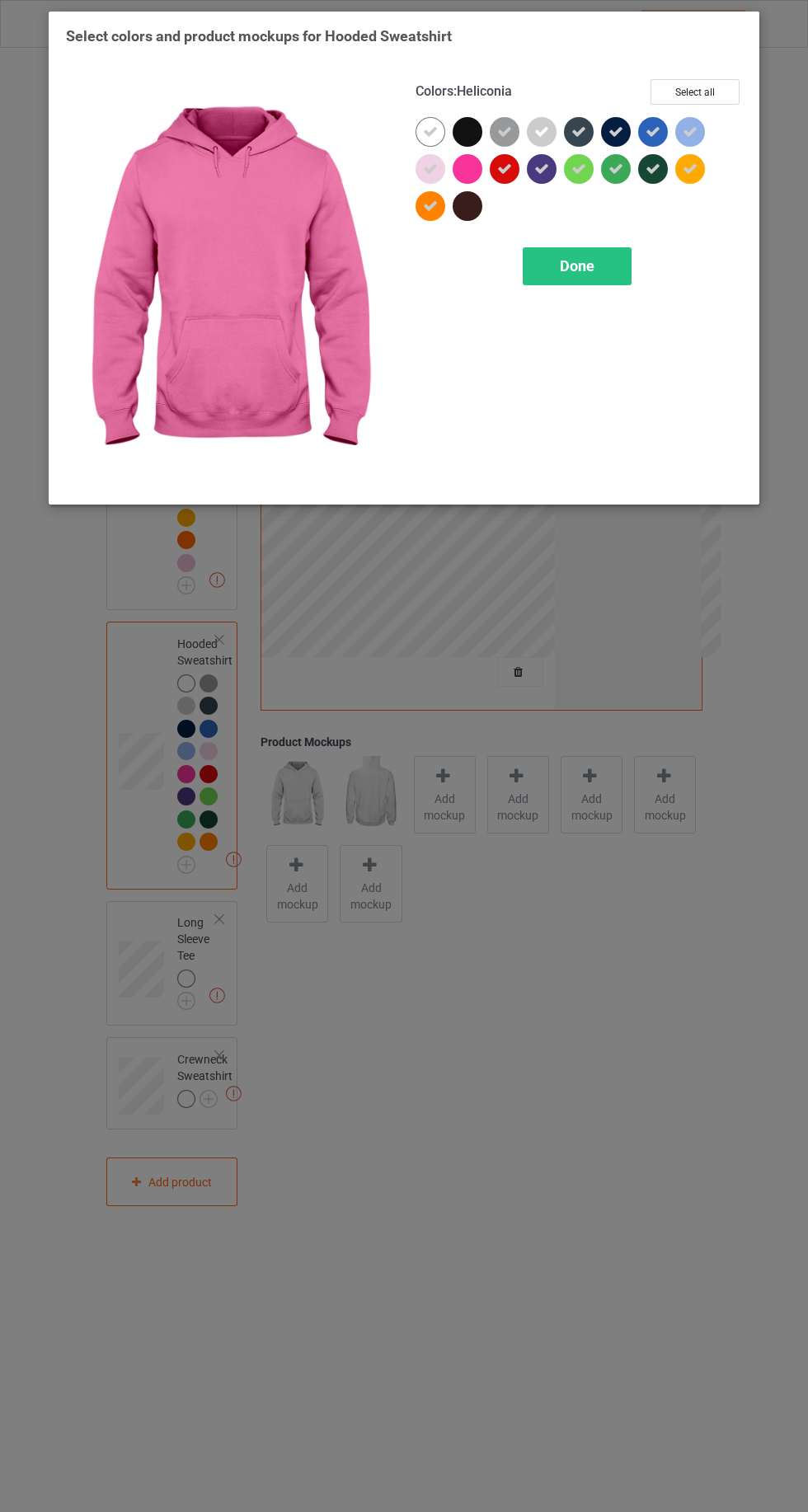
click at [430, 168] on icon at bounding box center [431, 169] width 15 height 15
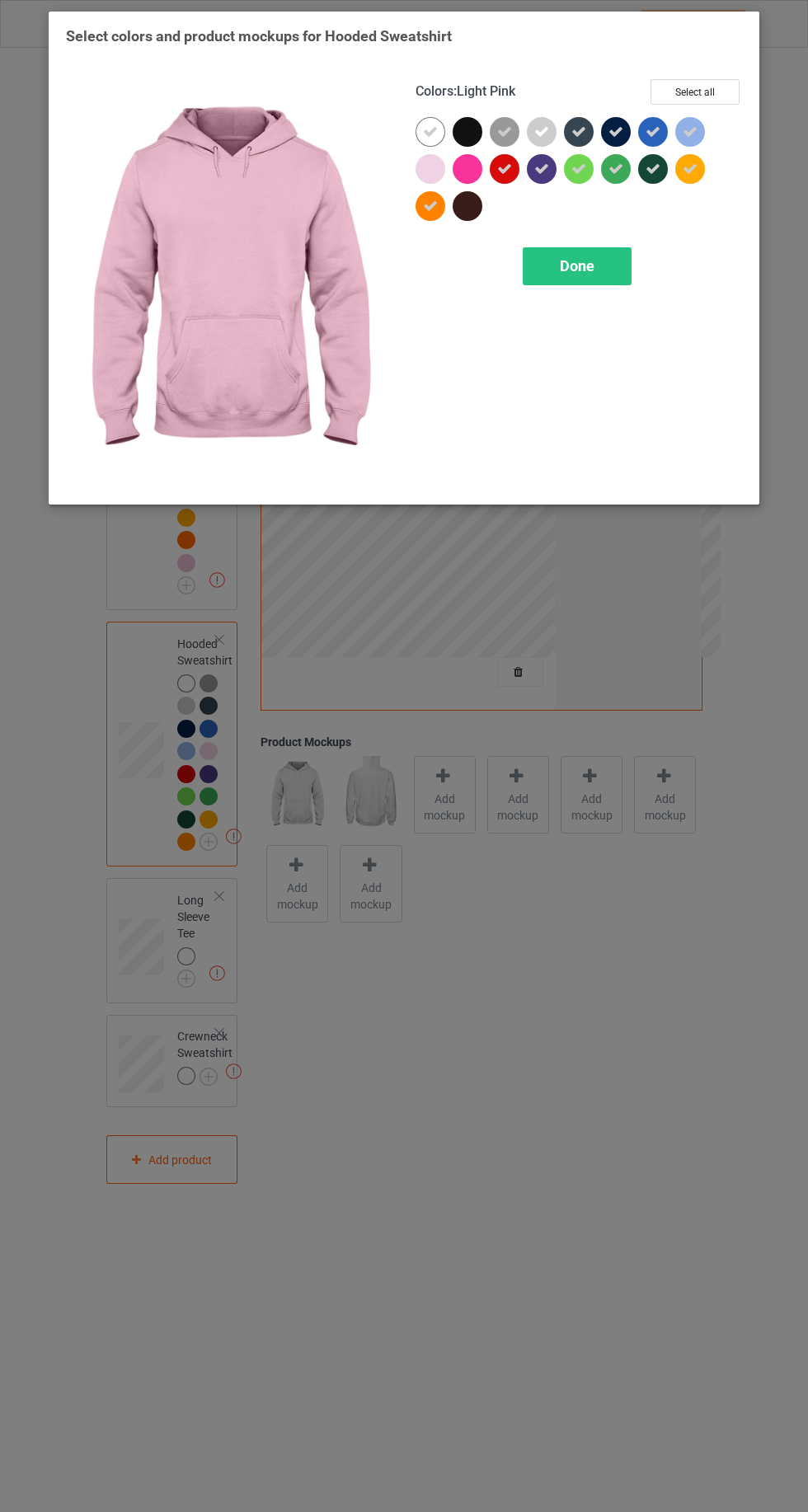
click at [423, 211] on icon at bounding box center [431, 206] width 15 height 15
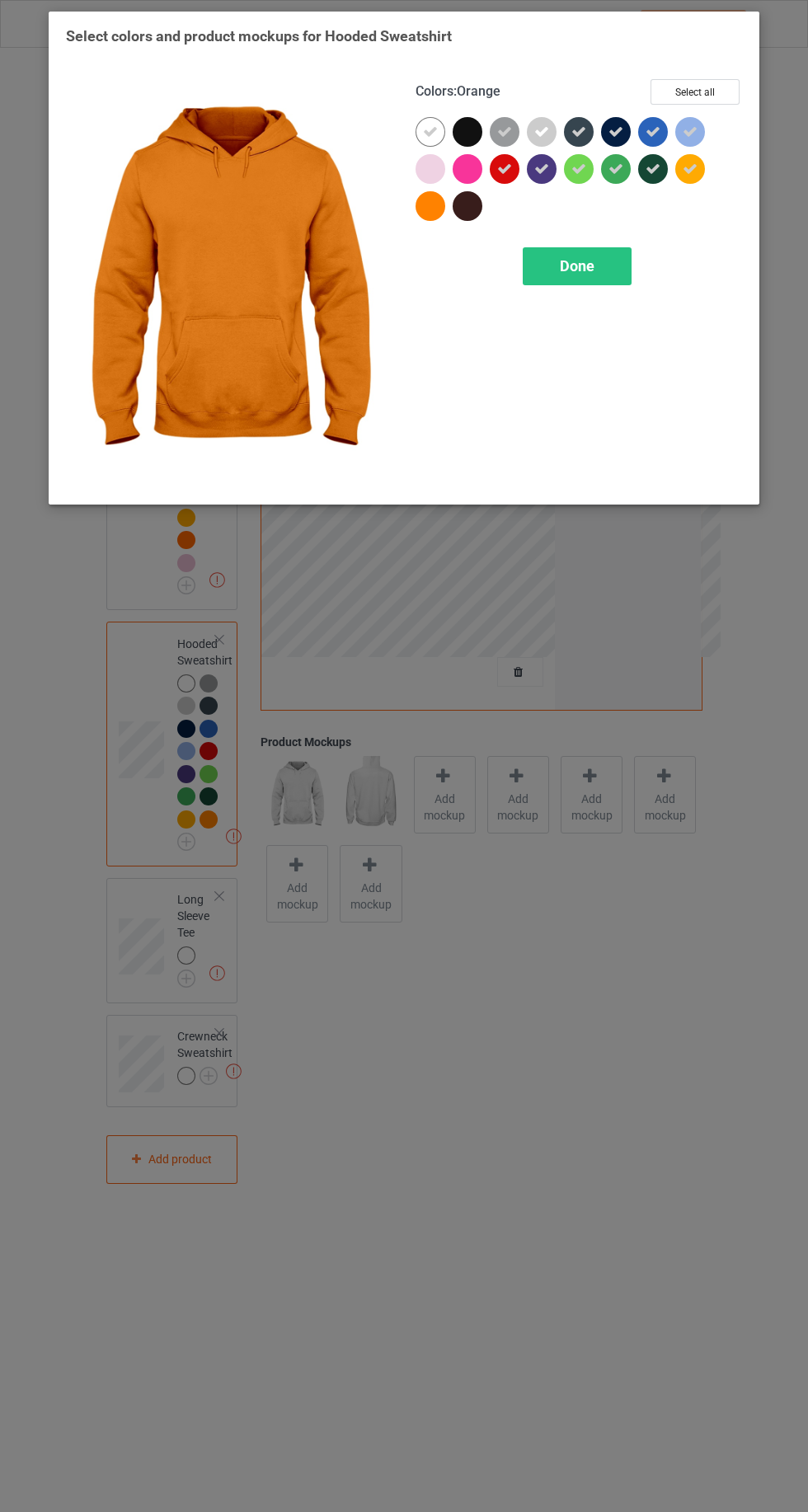
click at [562, 254] on div "Done" at bounding box center [577, 265] width 109 height 37
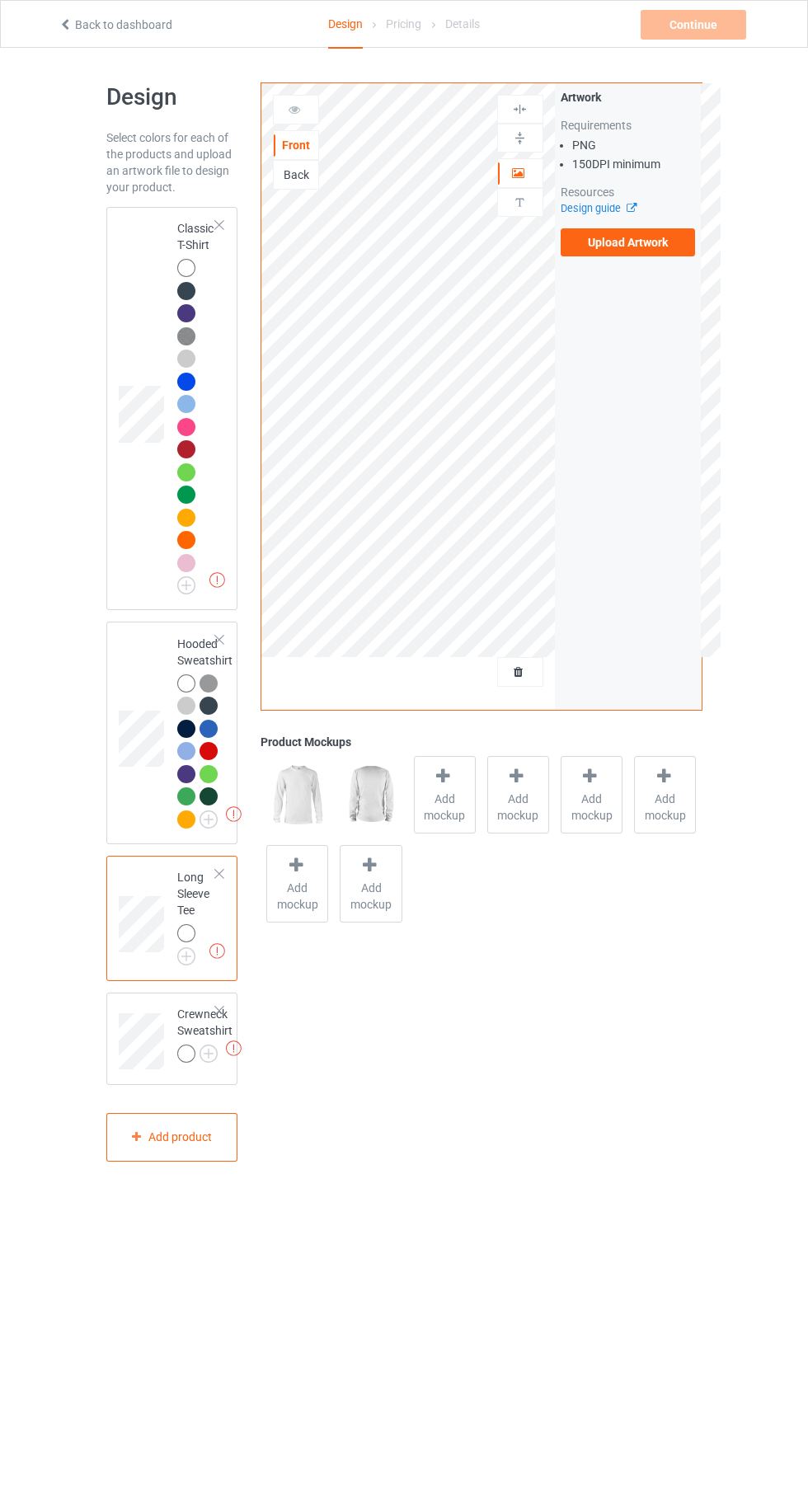
click at [0, 0] on img at bounding box center [0, 0] width 0 height 0
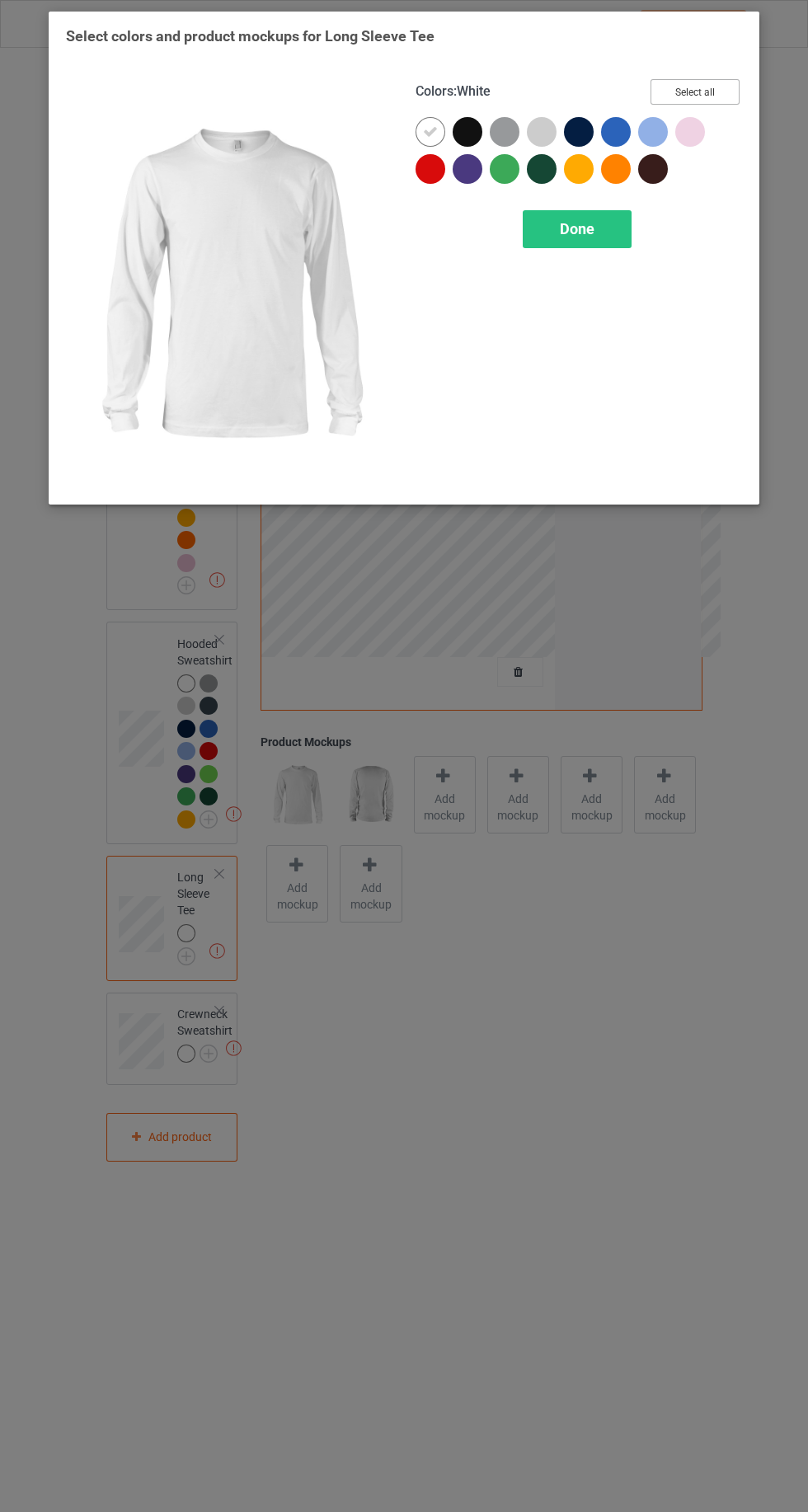
click at [691, 87] on button "Select all" at bounding box center [694, 92] width 89 height 26
click at [469, 133] on icon at bounding box center [467, 132] width 15 height 15
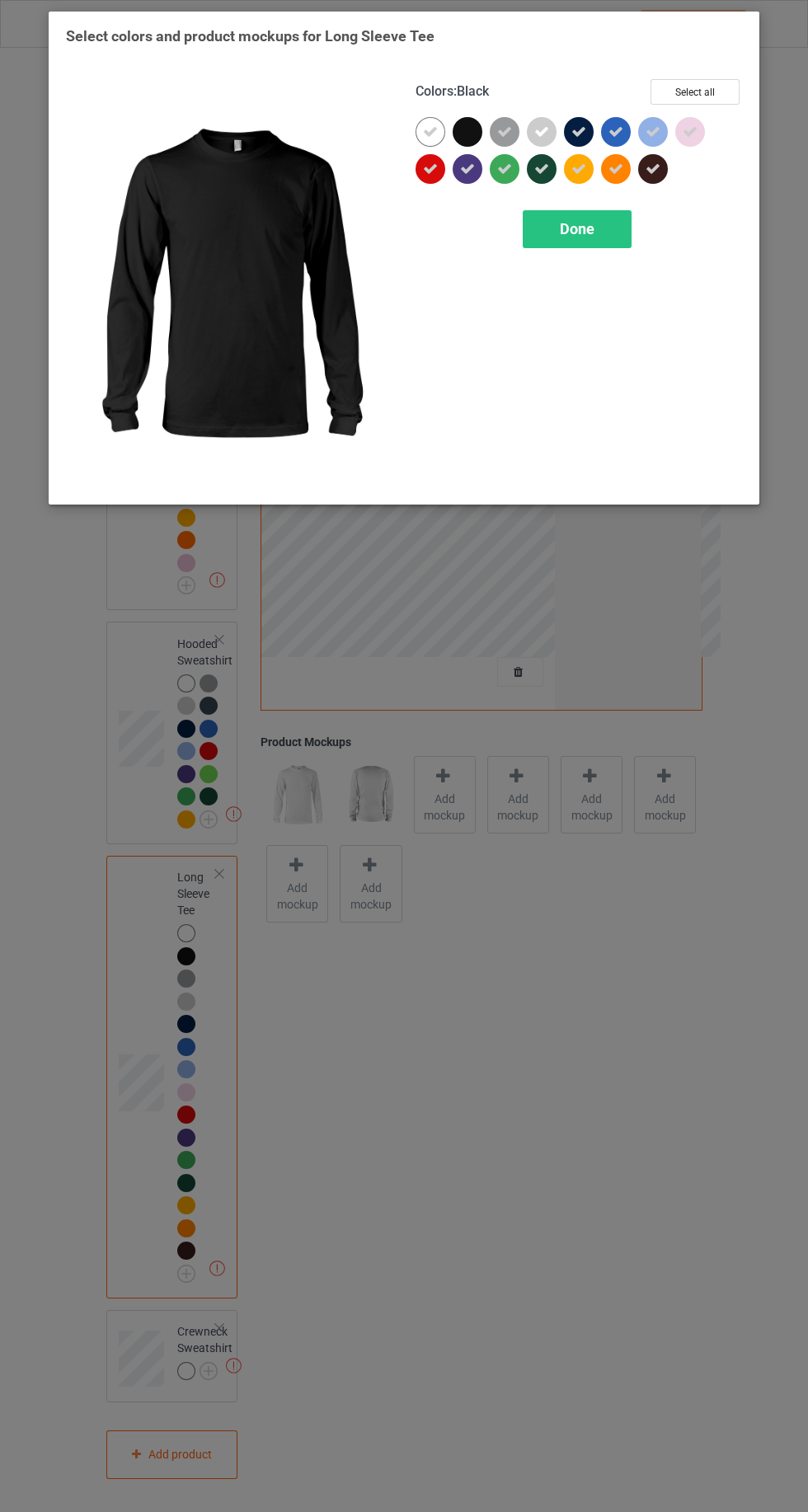
click at [431, 180] on div at bounding box center [430, 169] width 29 height 29
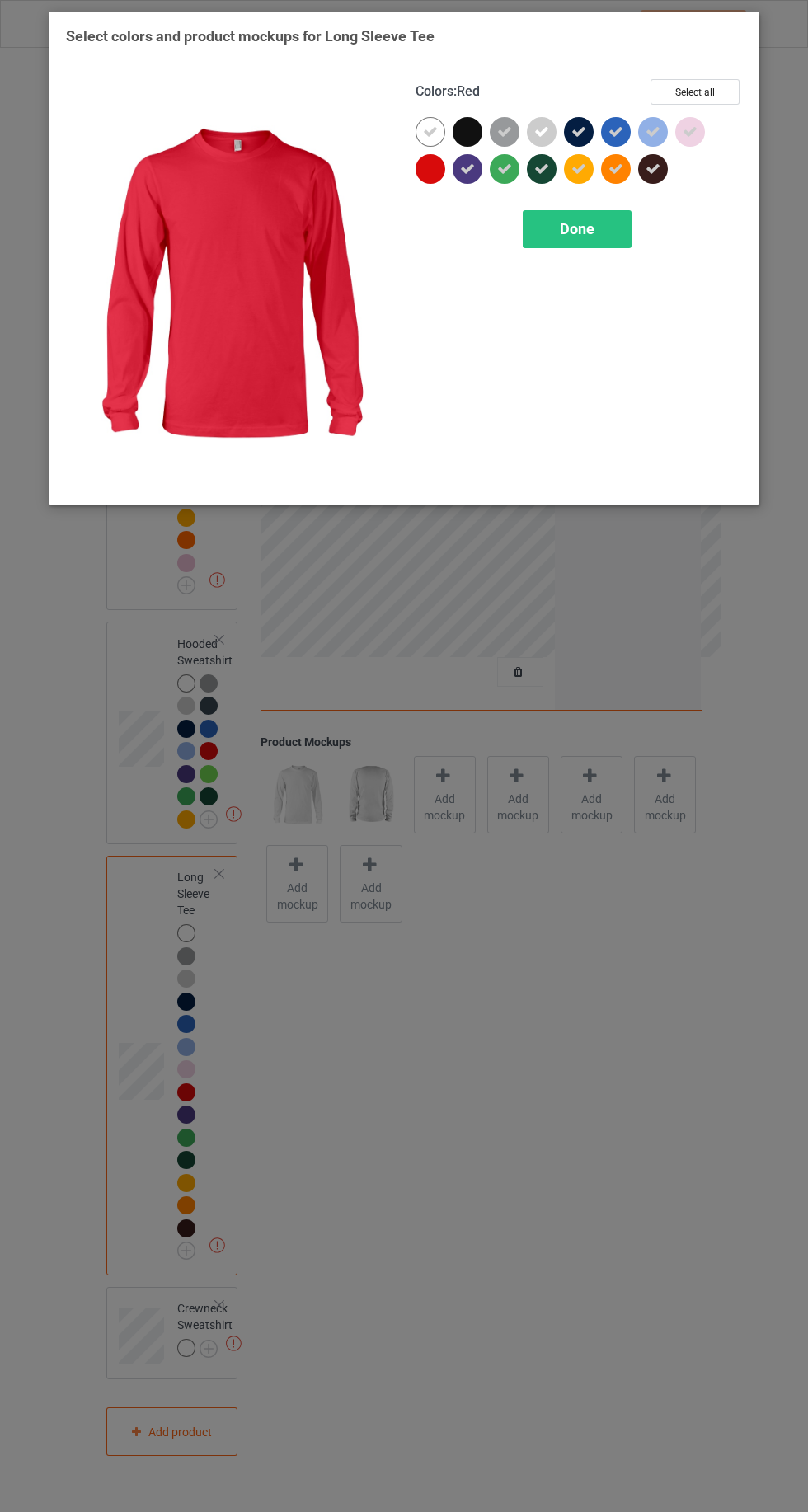
click at [416, 182] on div at bounding box center [433, 173] width 37 height 37
click at [429, 168] on icon at bounding box center [431, 169] width 15 height 15
click at [690, 131] on icon at bounding box center [690, 132] width 15 height 15
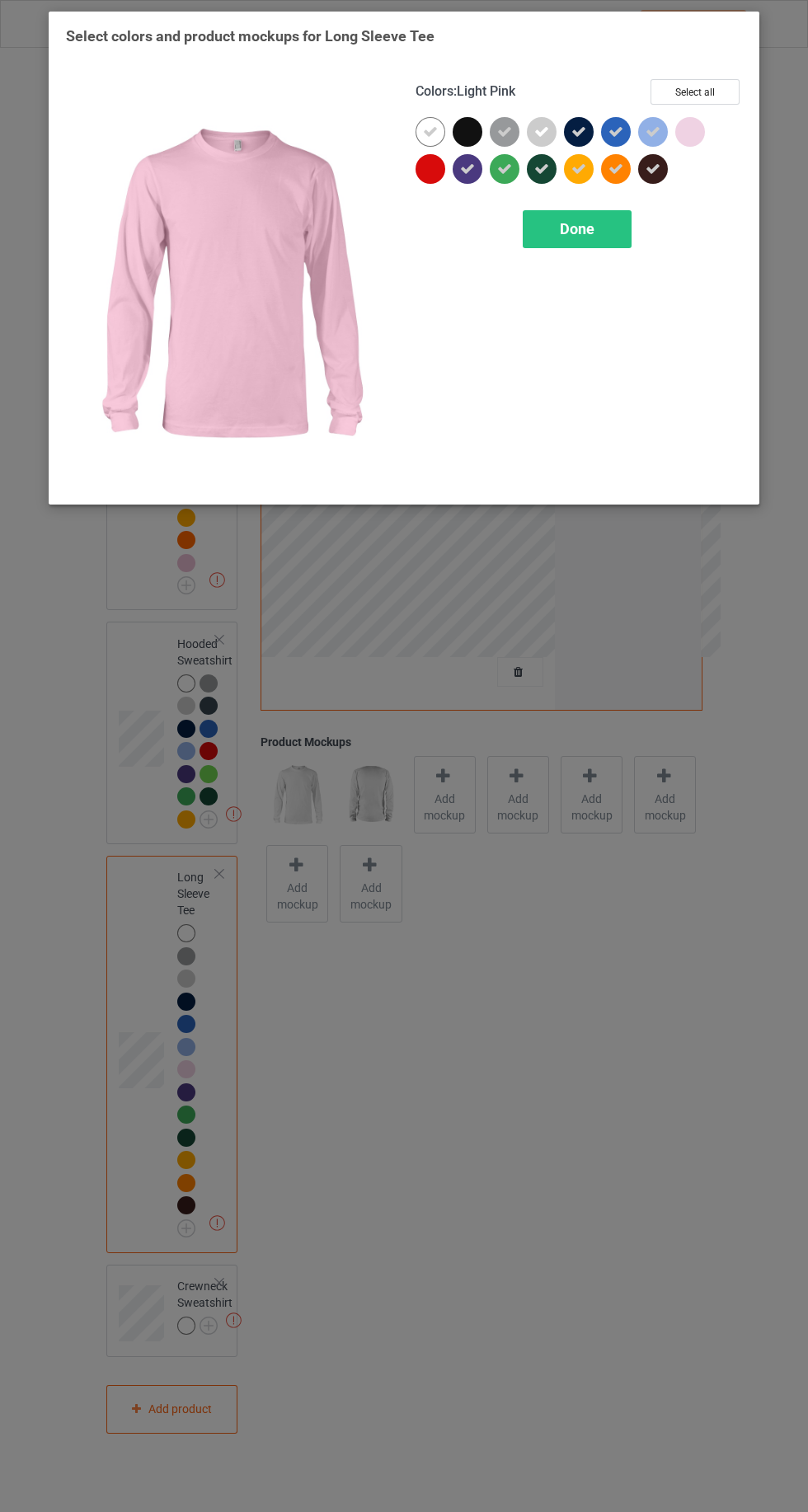
click at [653, 169] on icon at bounding box center [653, 169] width 15 height 15
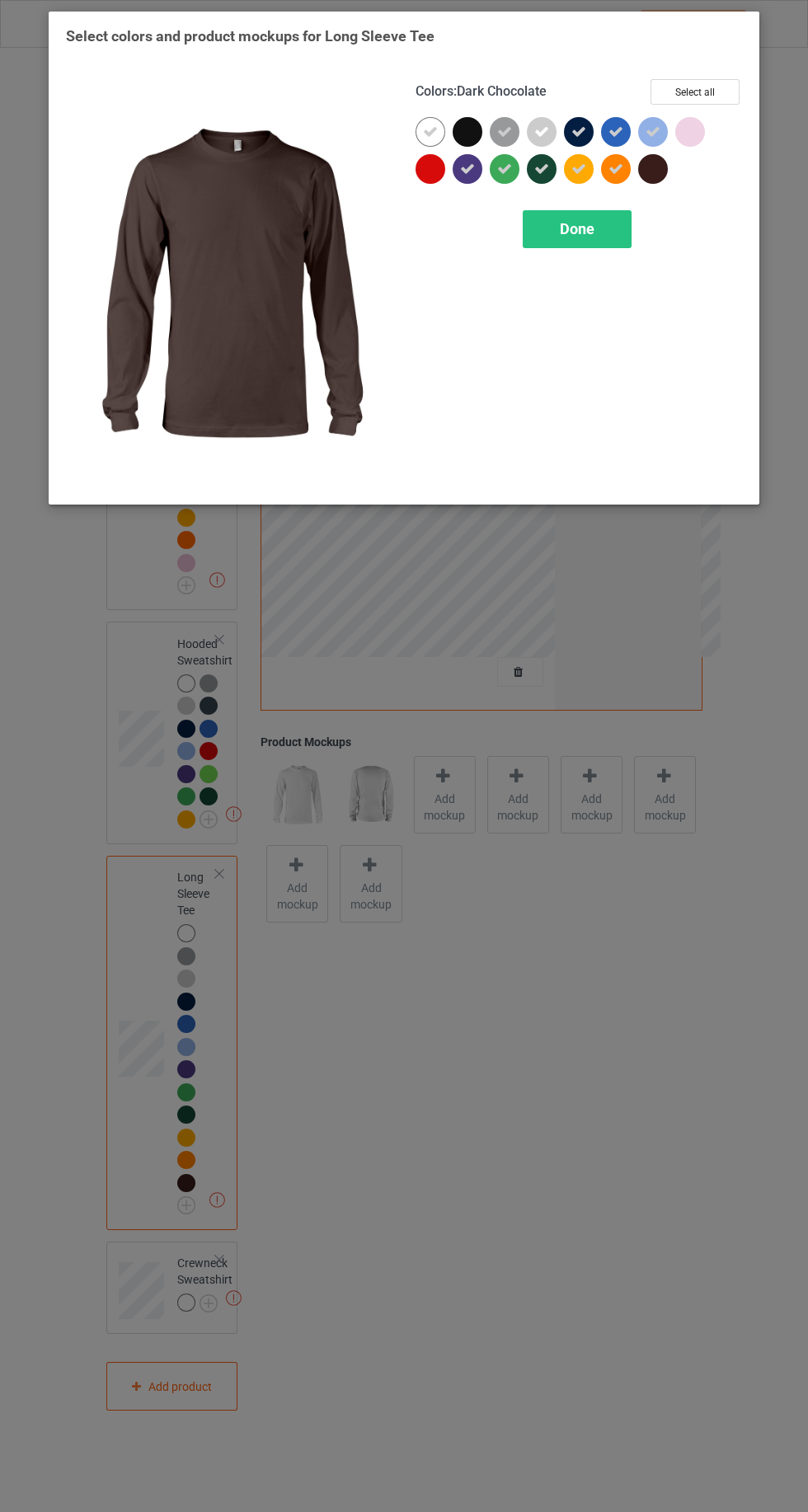
click at [541, 169] on icon at bounding box center [541, 169] width 15 height 15
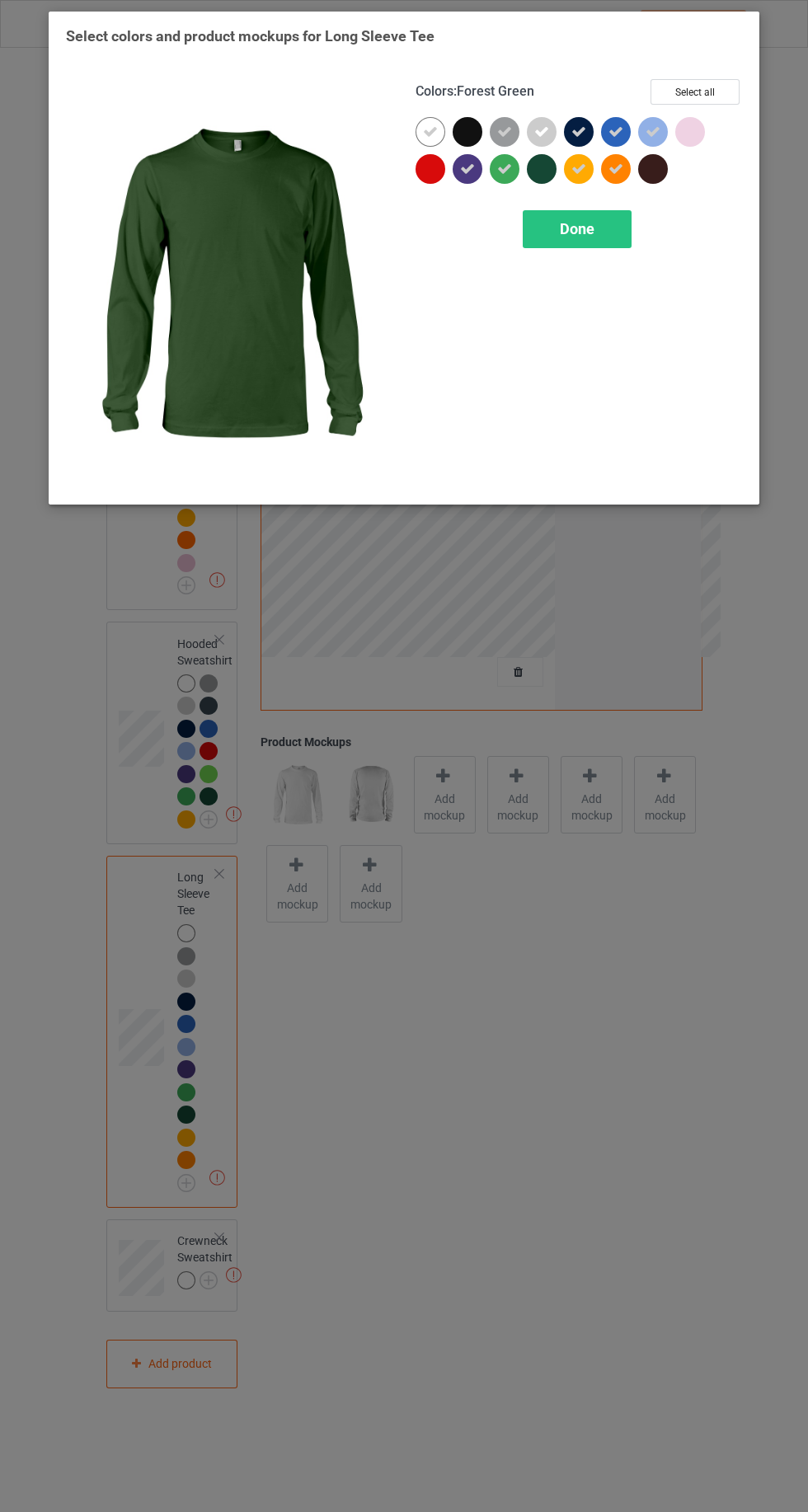
click at [577, 131] on icon at bounding box center [579, 132] width 15 height 15
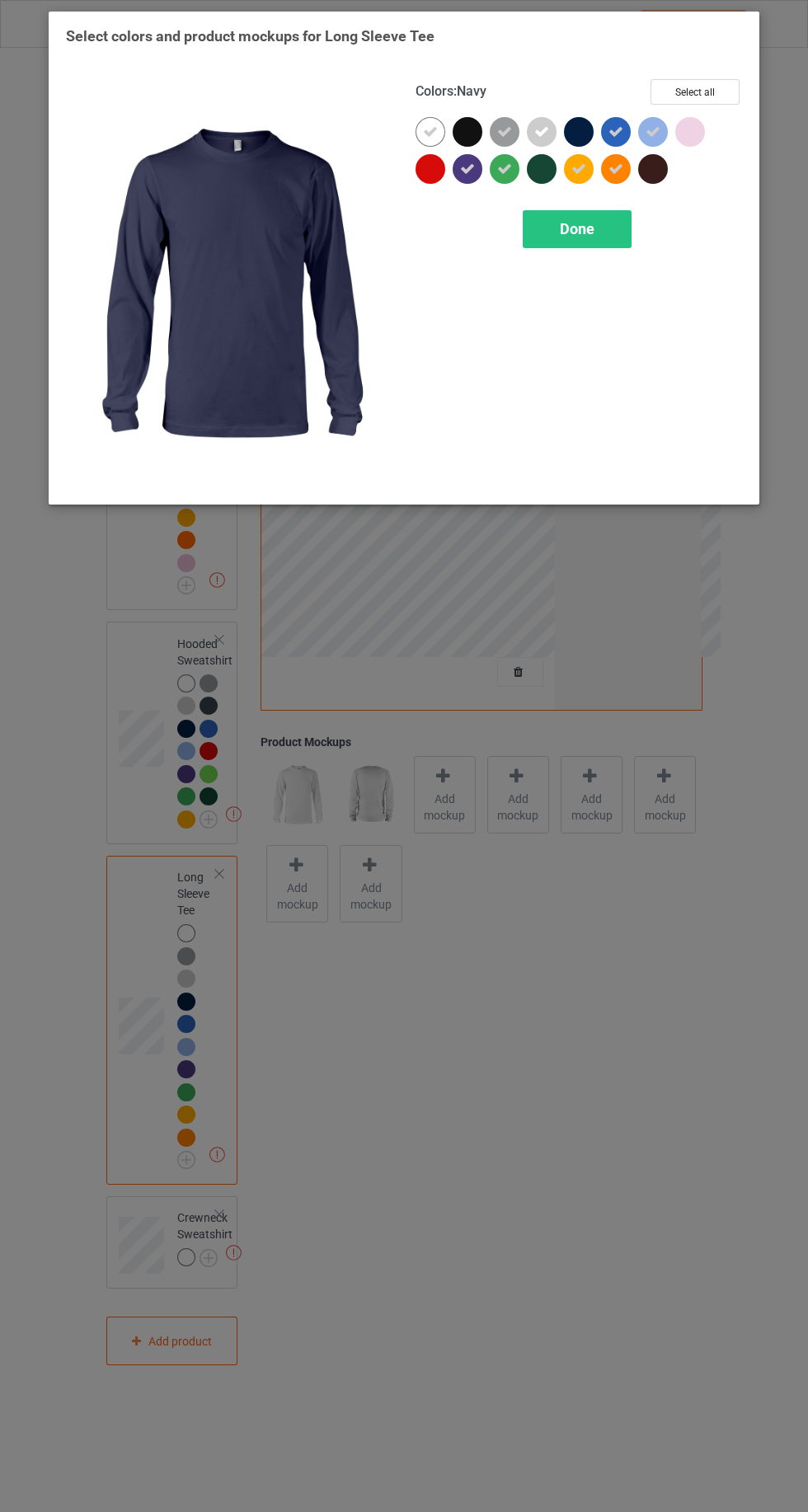
click at [420, 172] on div at bounding box center [430, 169] width 29 height 29
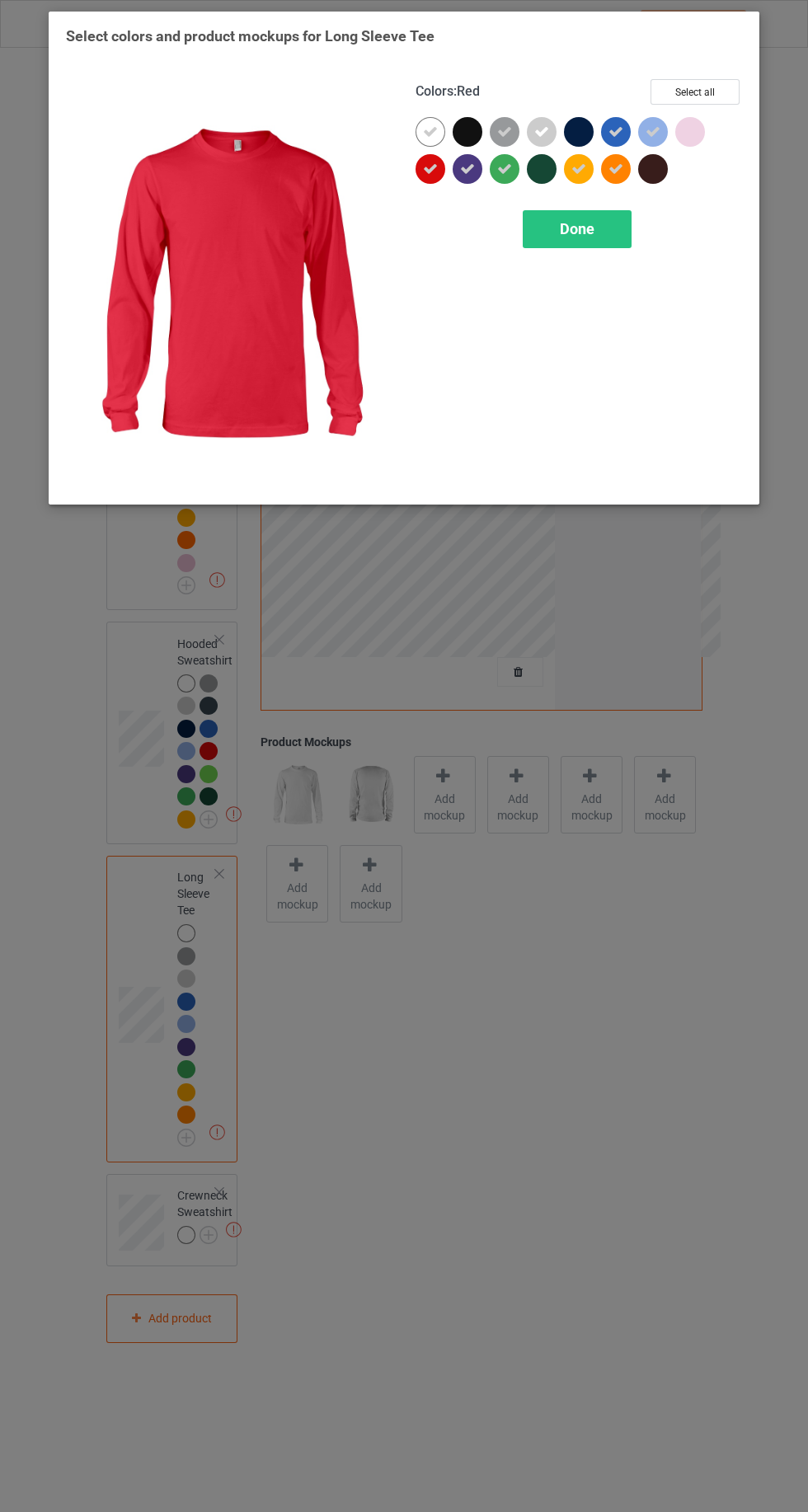
click at [595, 229] on div "Done" at bounding box center [577, 229] width 109 height 37
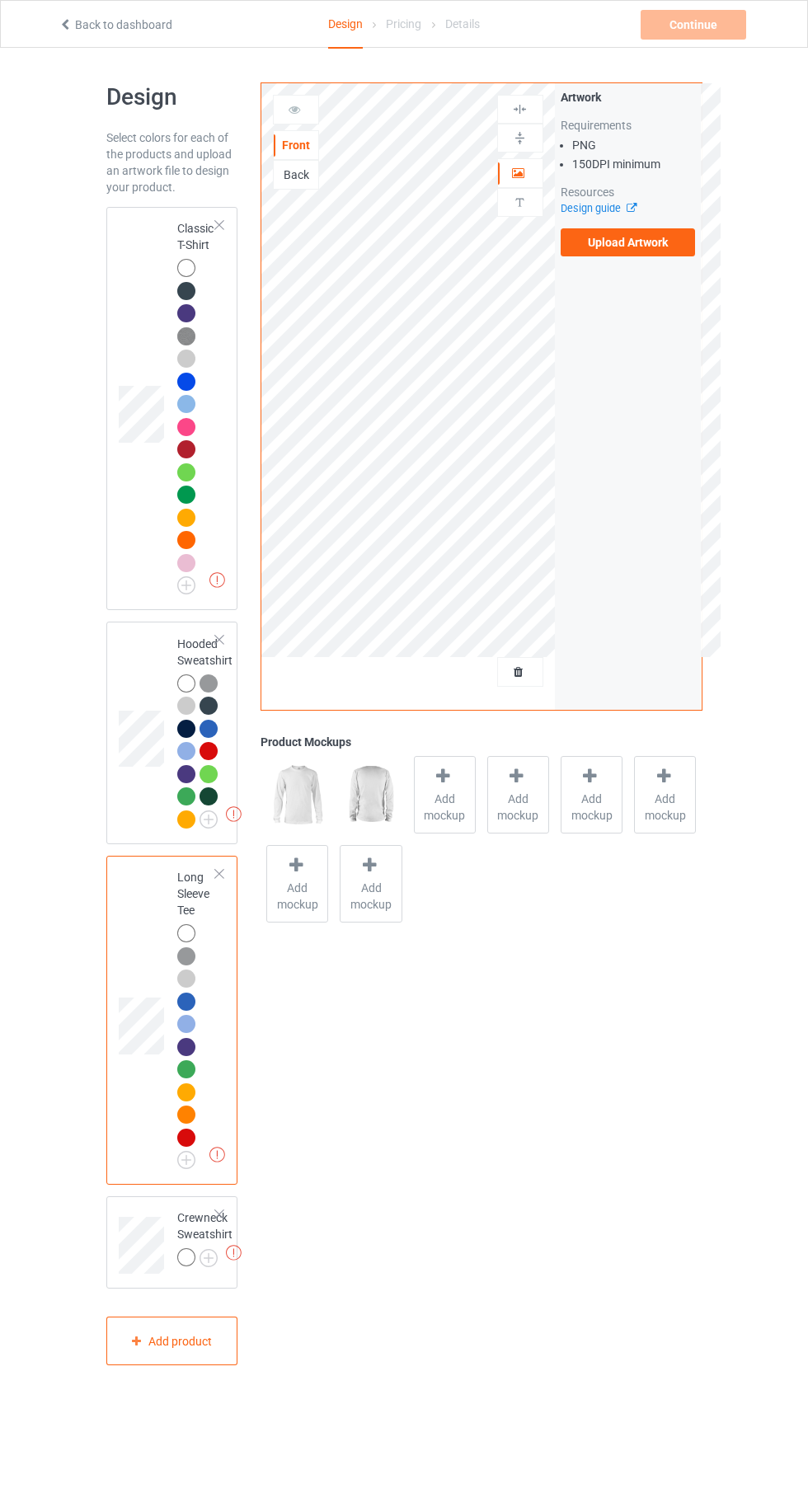
click at [188, 1262] on div at bounding box center [186, 1257] width 18 height 18
click at [0, 0] on img at bounding box center [0, 0] width 0 height 0
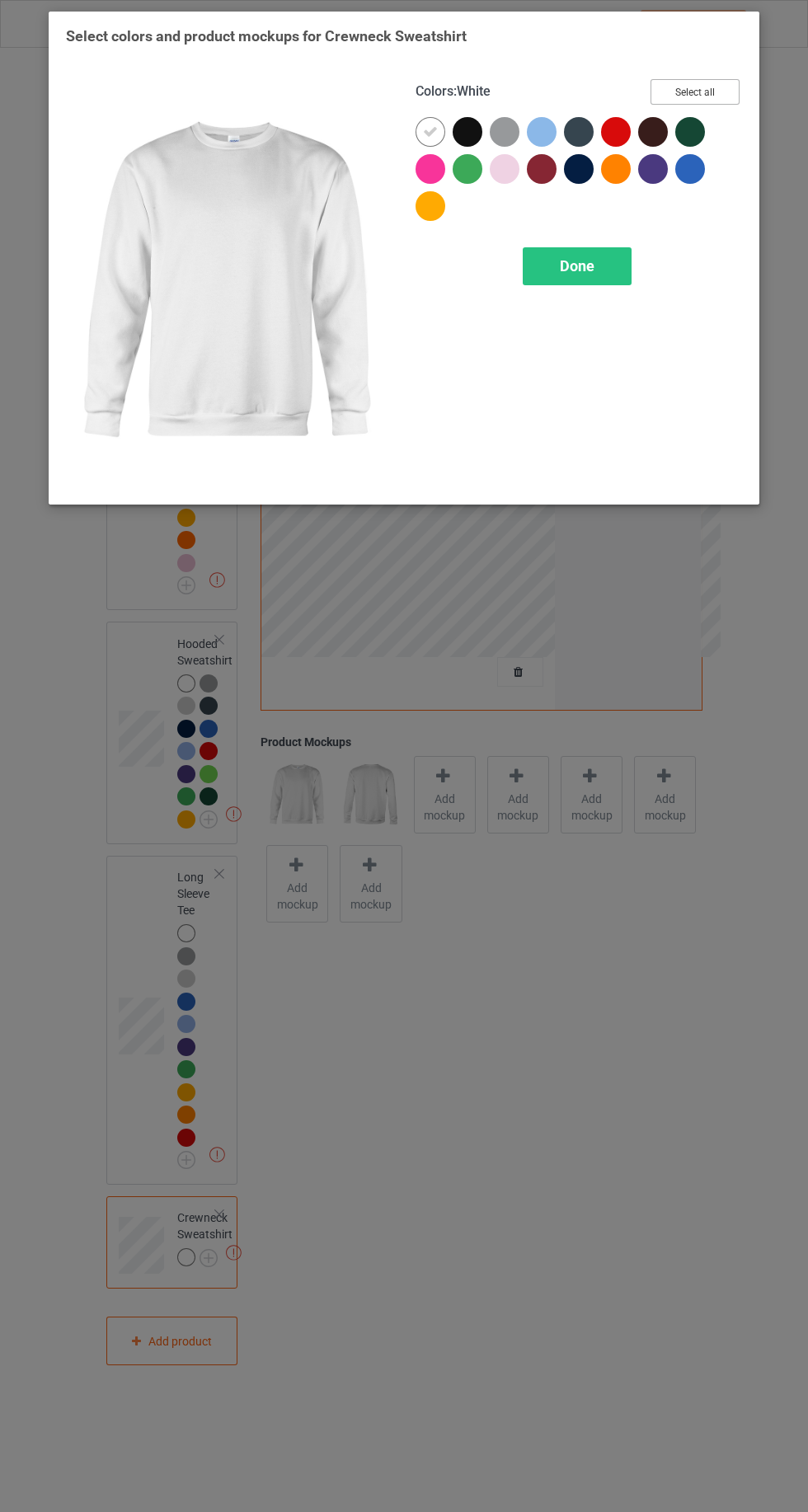
click at [694, 91] on button "Select all" at bounding box center [694, 92] width 89 height 26
click at [423, 168] on icon at bounding box center [431, 169] width 15 height 15
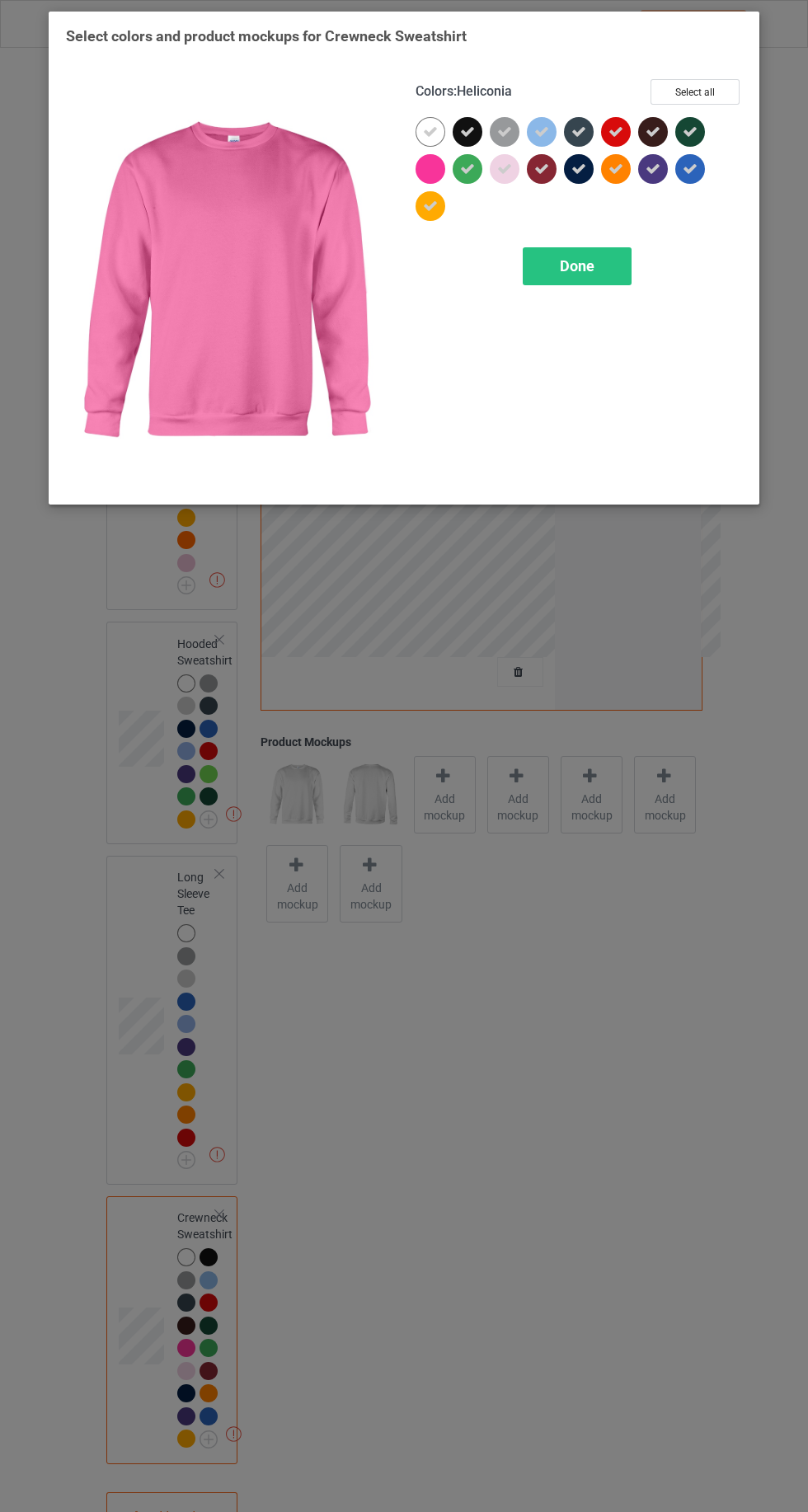
click at [505, 168] on icon at bounding box center [505, 169] width 15 height 15
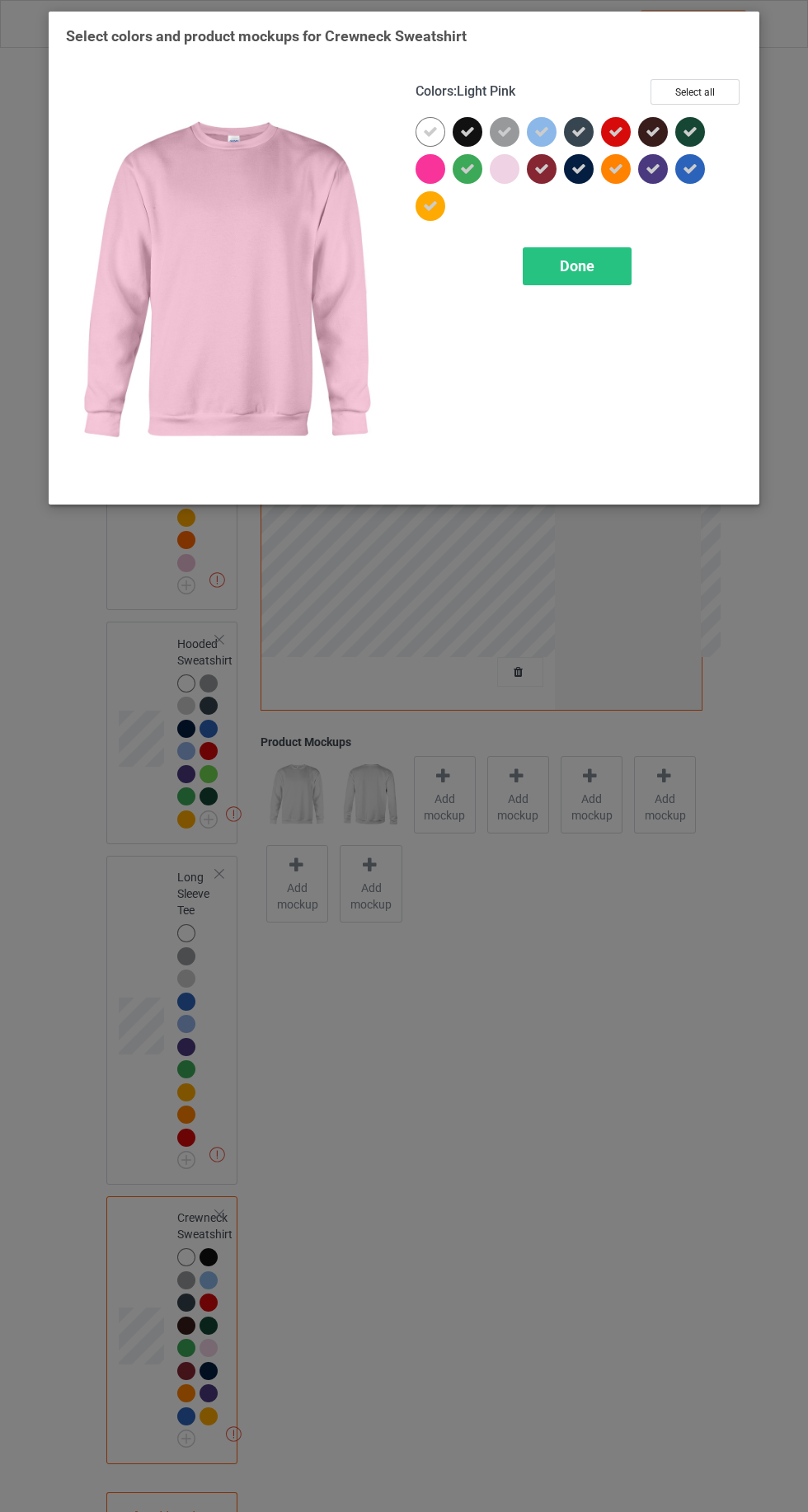
click at [578, 169] on icon at bounding box center [579, 169] width 15 height 15
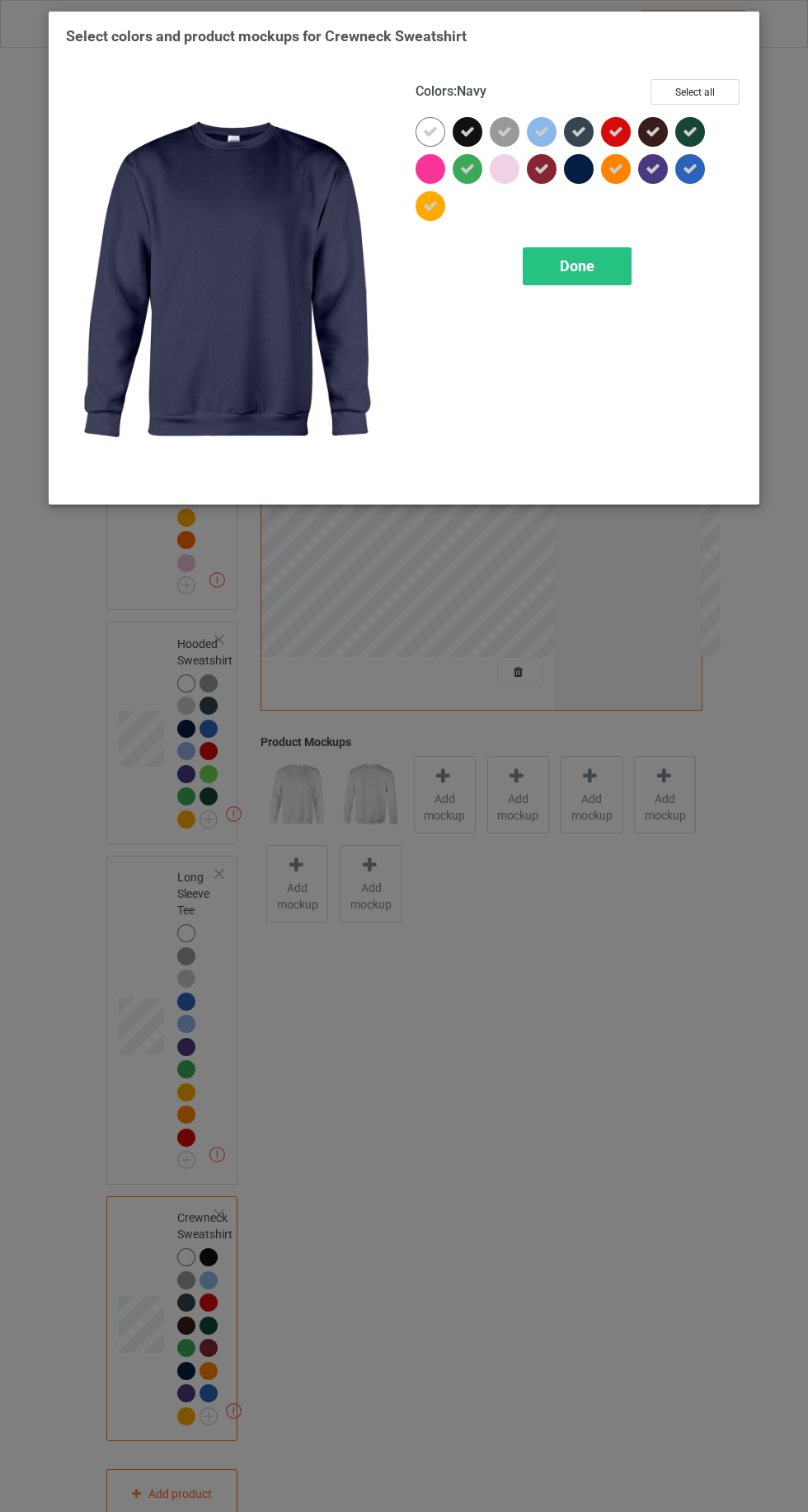
click at [578, 131] on icon at bounding box center [579, 132] width 15 height 15
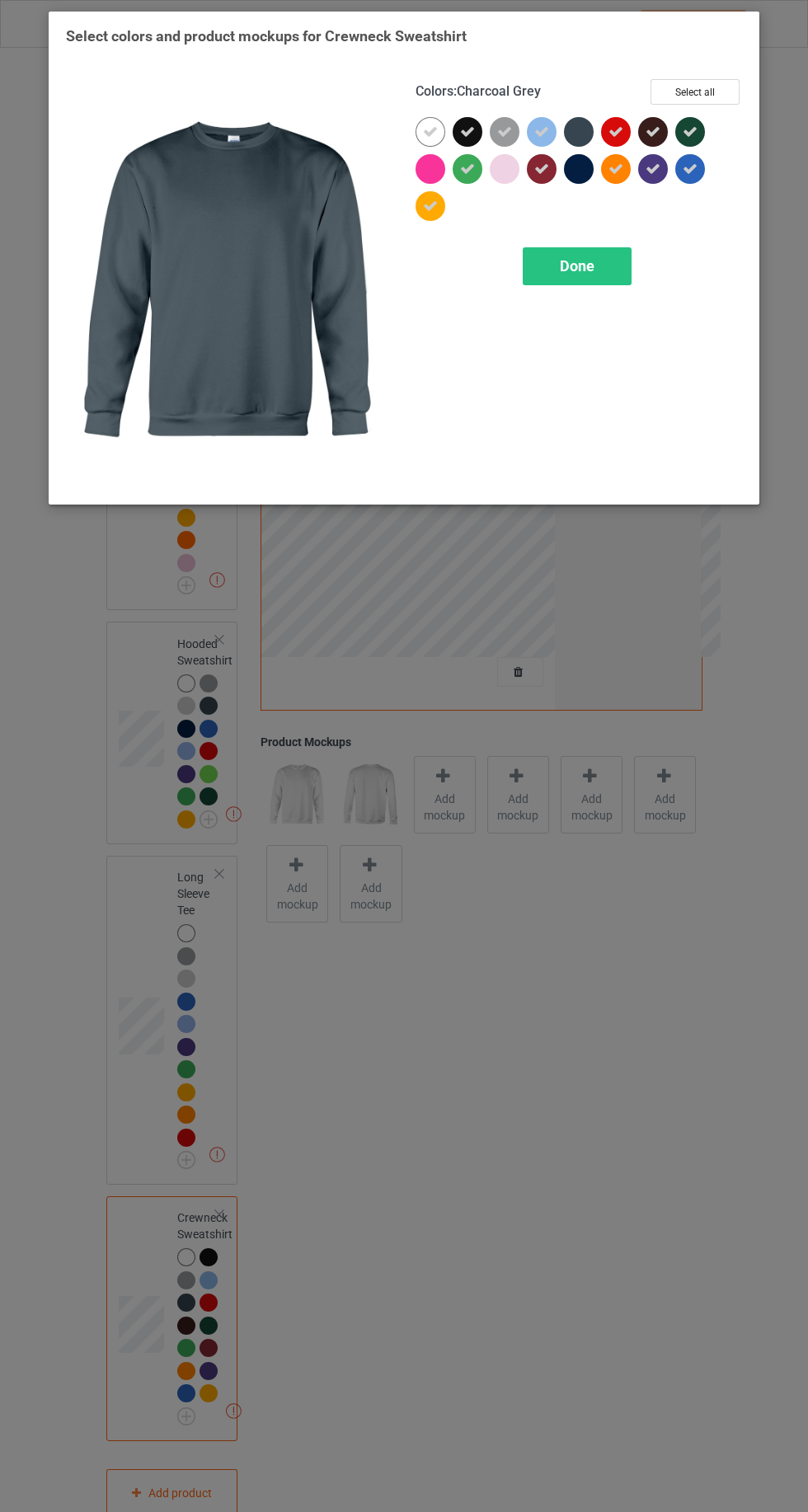
click at [653, 131] on icon at bounding box center [653, 132] width 15 height 15
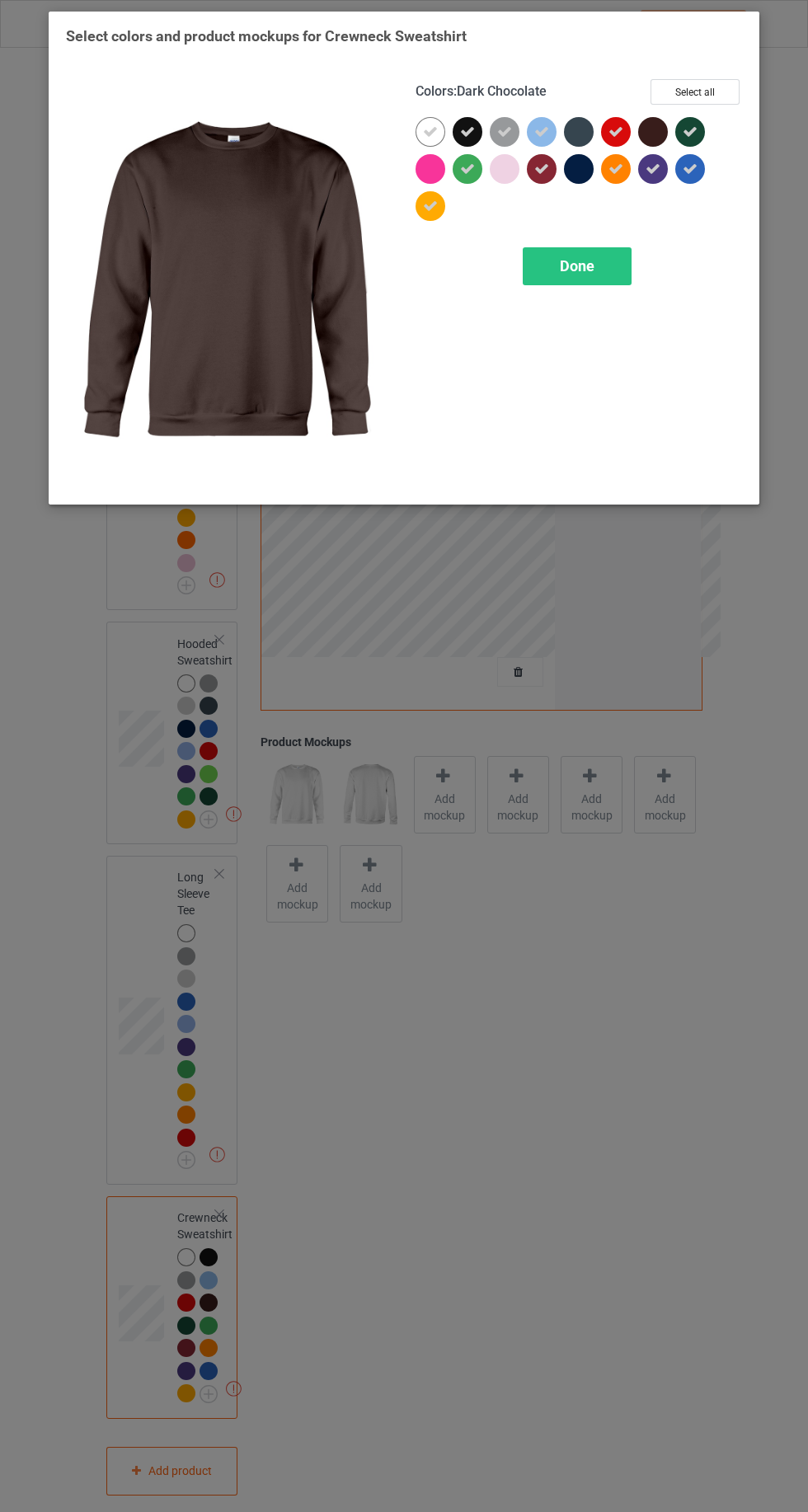
click at [683, 134] on icon at bounding box center [690, 132] width 15 height 15
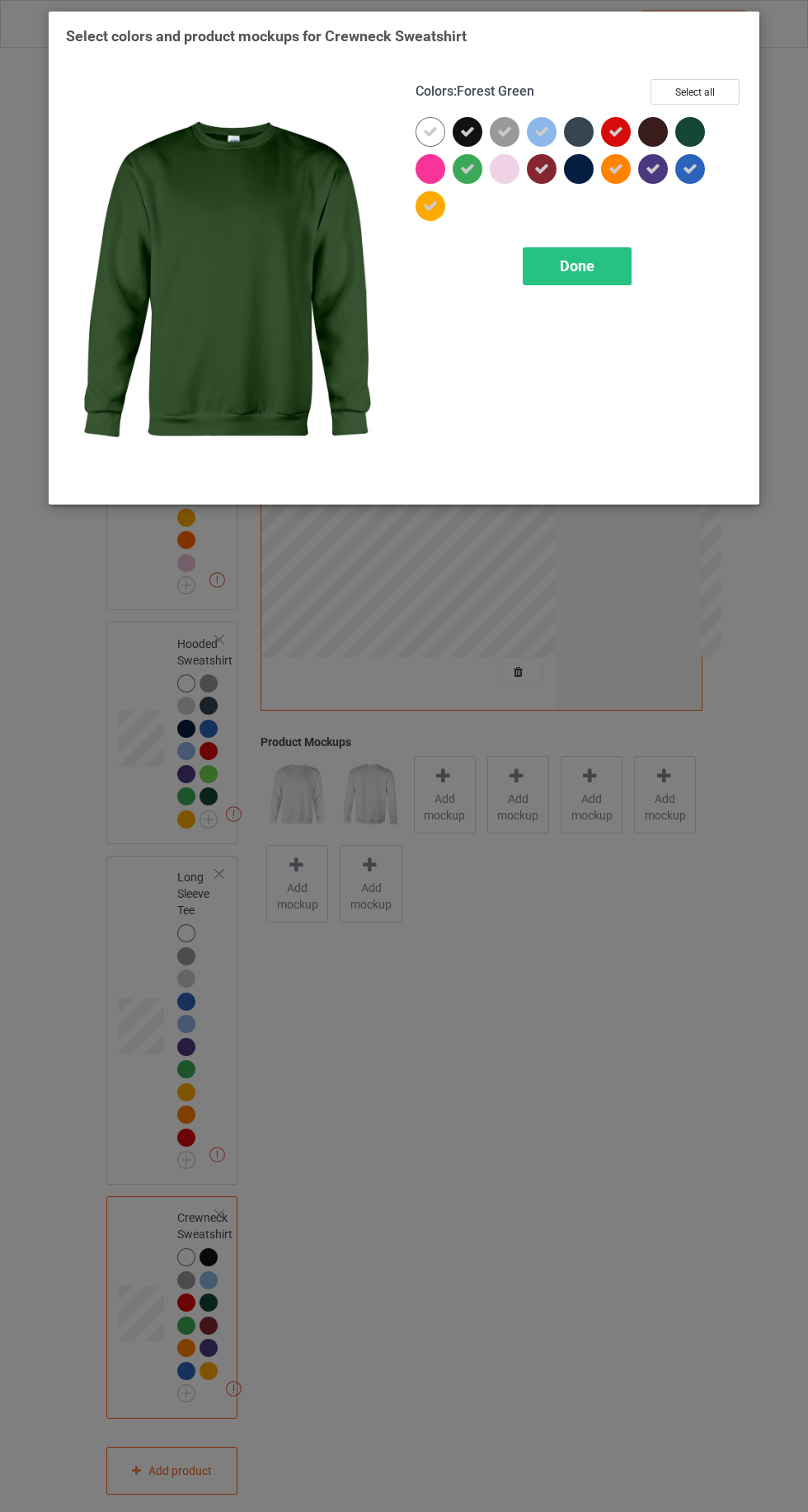
click at [562, 261] on span "Done" at bounding box center [577, 265] width 35 height 17
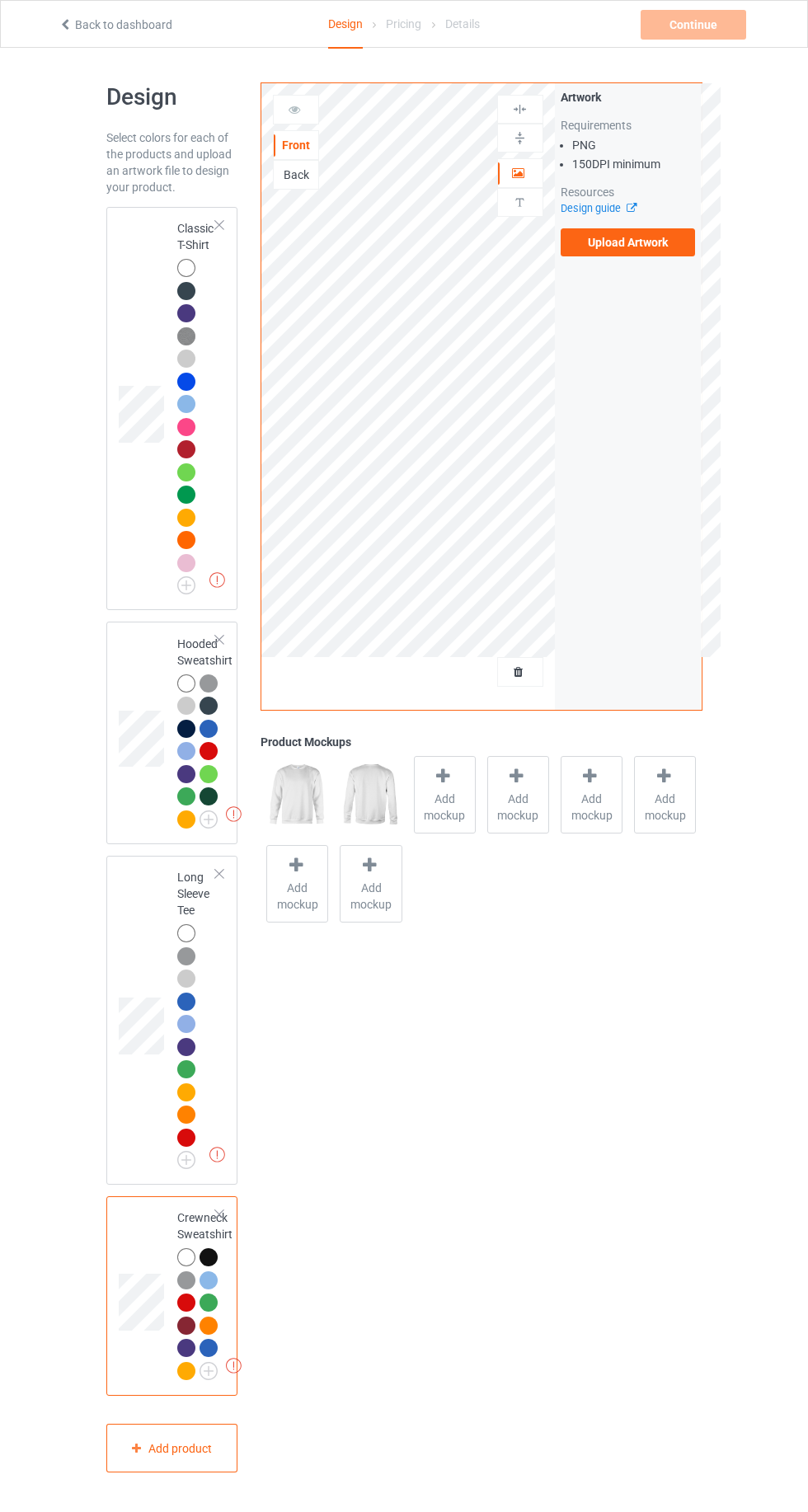
click at [189, 1376] on div at bounding box center [186, 1370] width 18 height 18
click at [179, 1376] on div at bounding box center [186, 1370] width 18 height 18
click at [188, 1376] on div at bounding box center [186, 1370] width 18 height 18
click at [183, 1369] on div at bounding box center [186, 1370] width 18 height 18
click at [0, 0] on img at bounding box center [0, 0] width 0 height 0
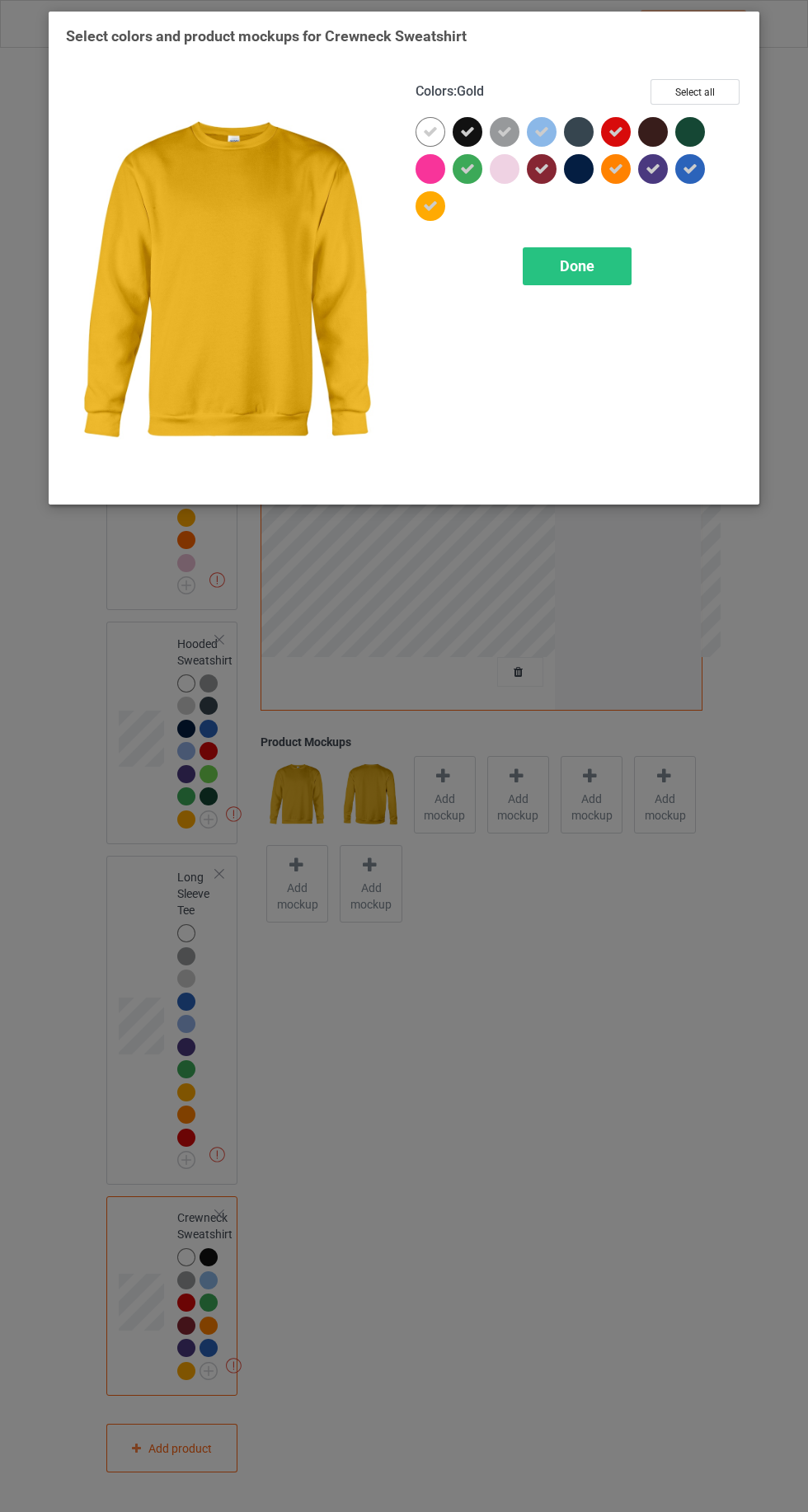
click at [463, 130] on icon at bounding box center [467, 132] width 15 height 15
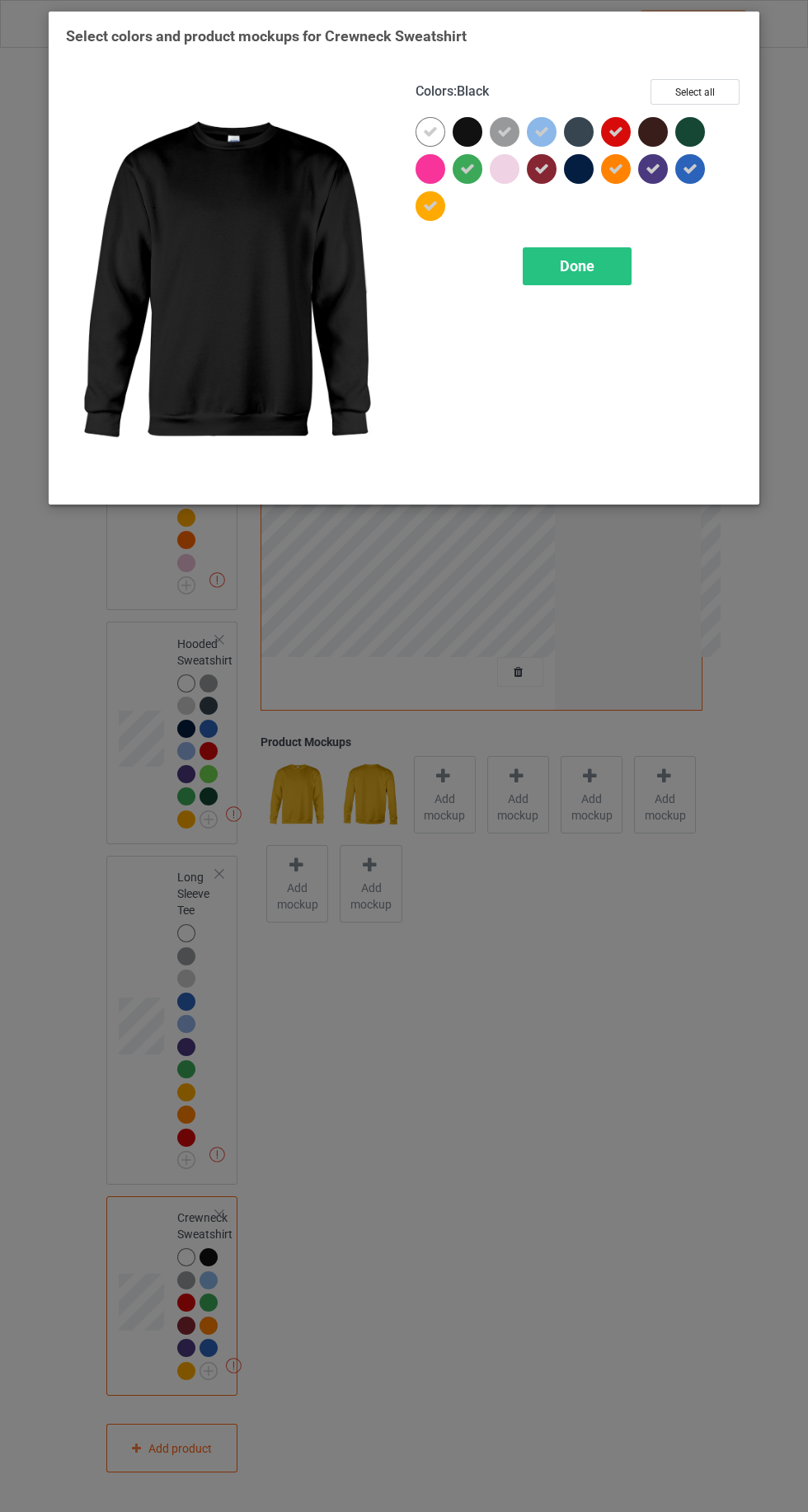
click at [562, 261] on span "Done" at bounding box center [577, 265] width 35 height 17
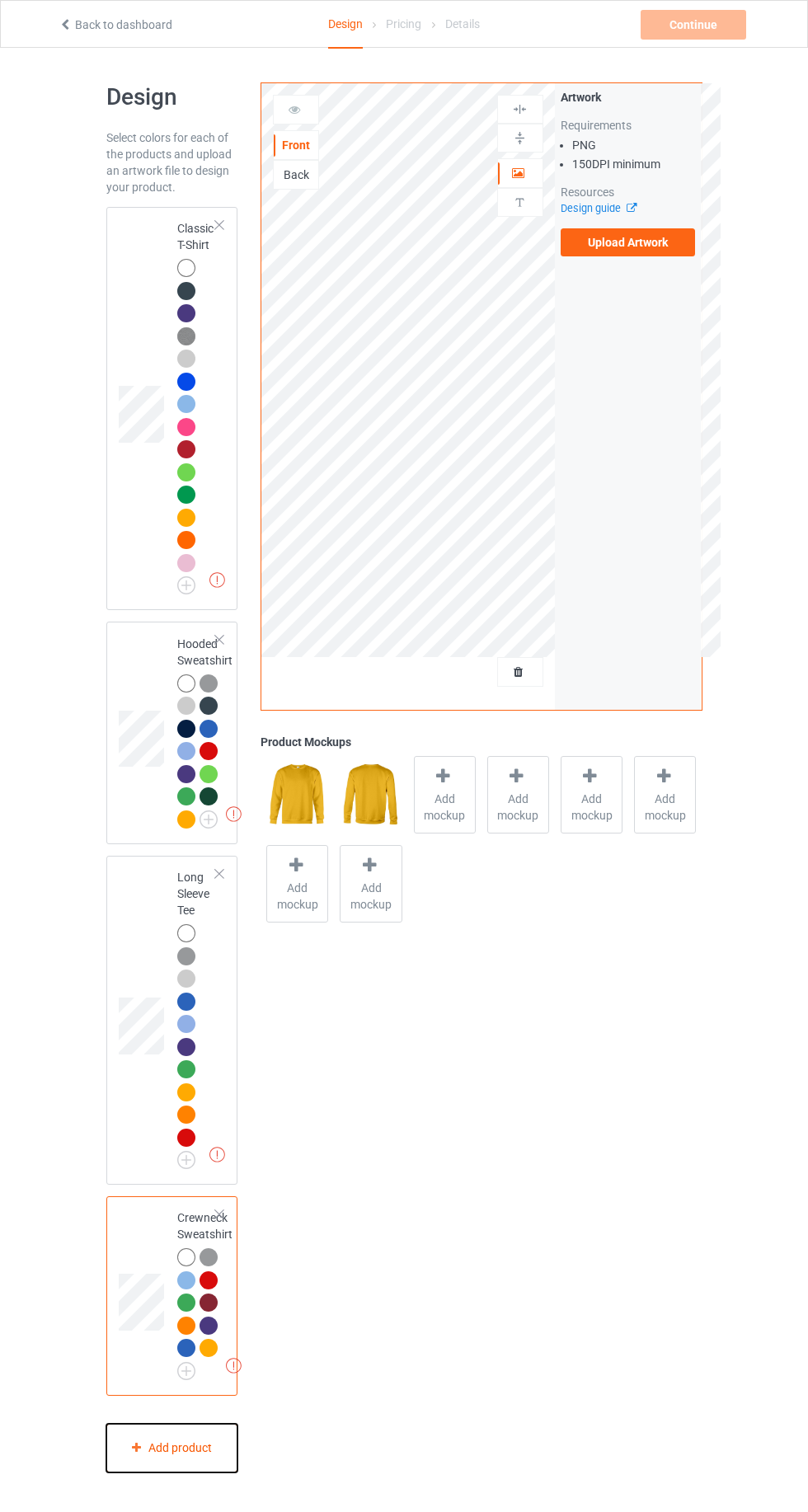
click at [113, 1447] on div "Add product" at bounding box center [172, 1447] width 132 height 48
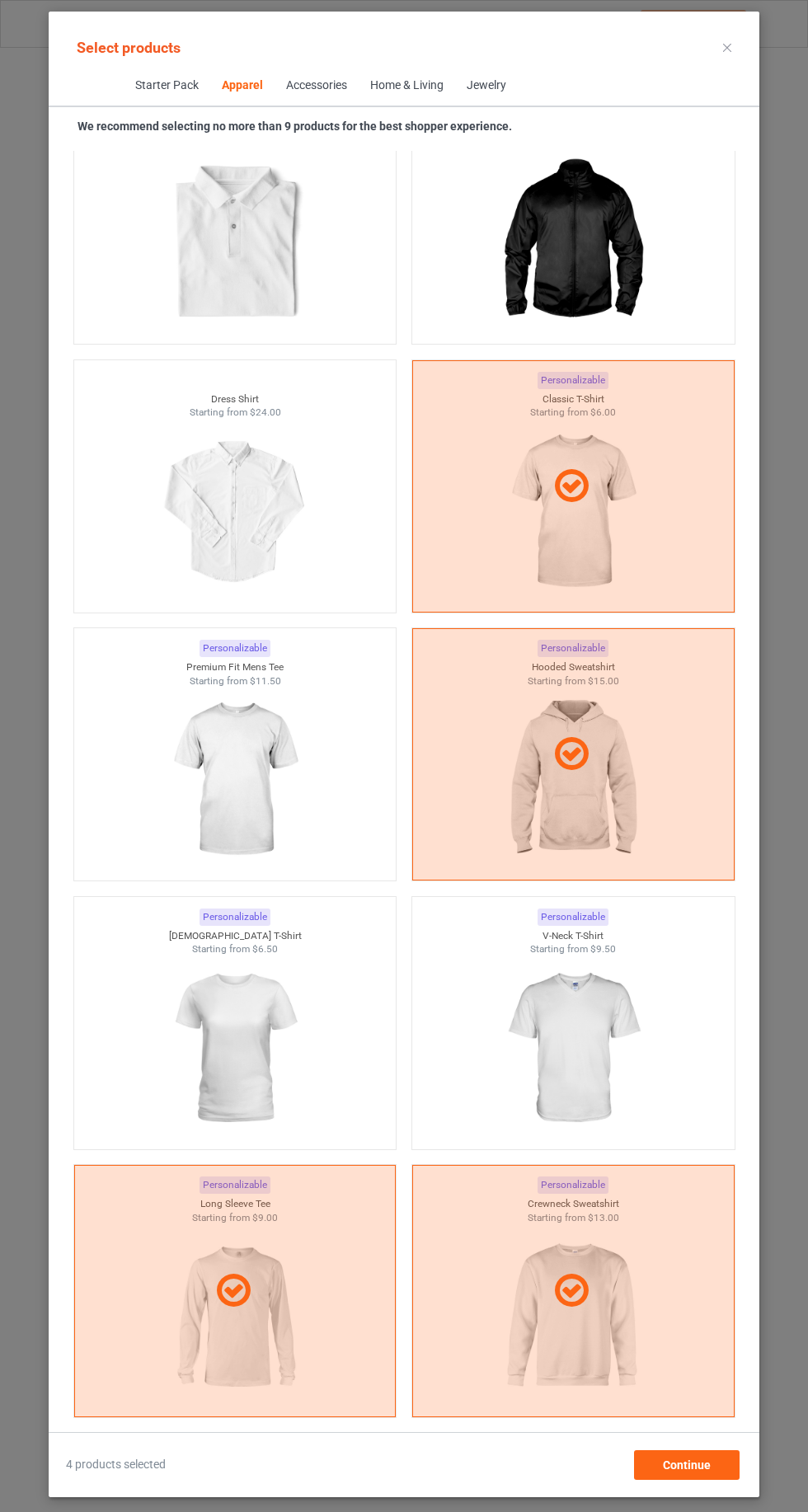
scroll to position [970, 0]
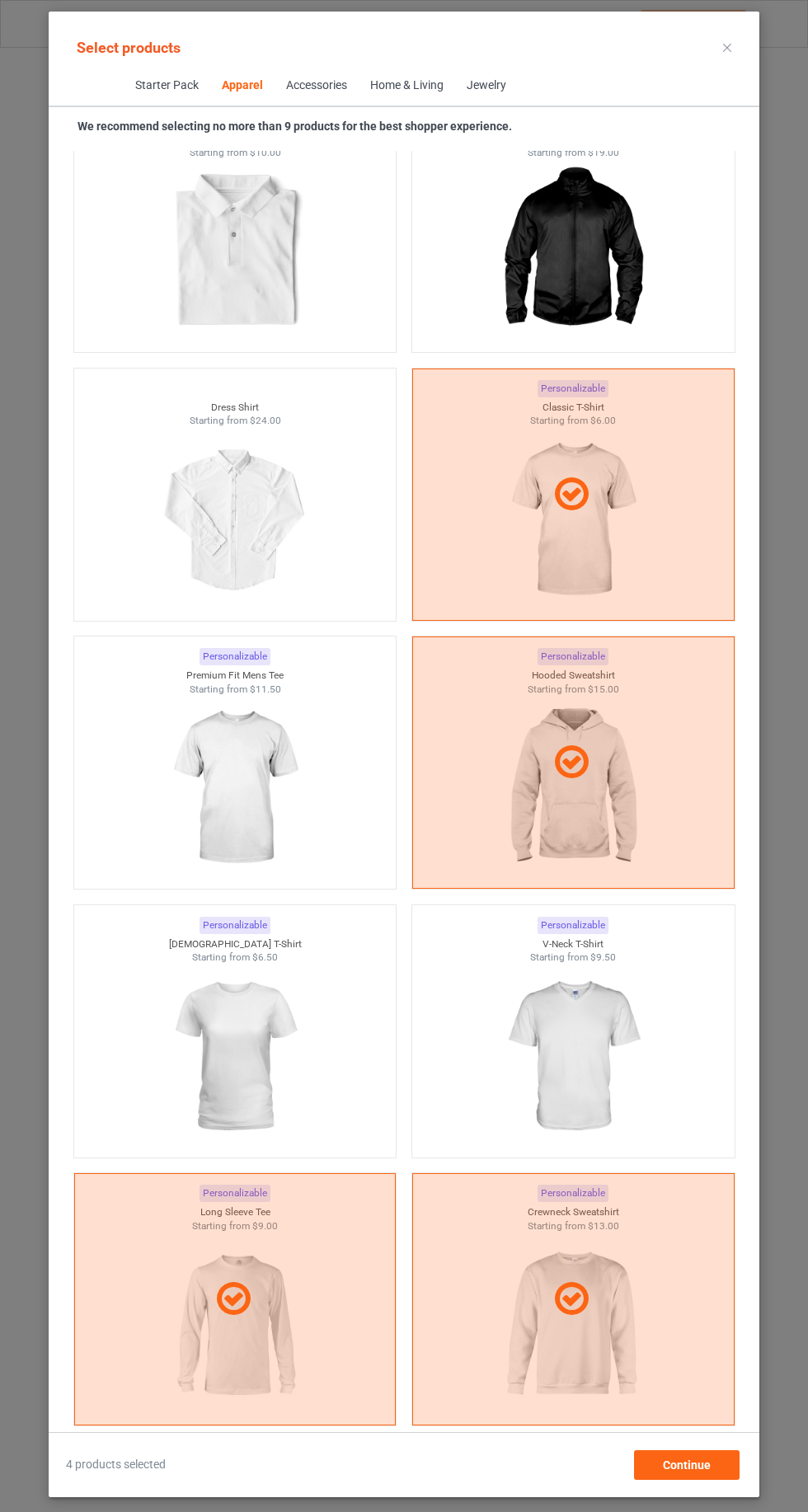
click at [156, 1256] on div at bounding box center [235, 1299] width 323 height 252
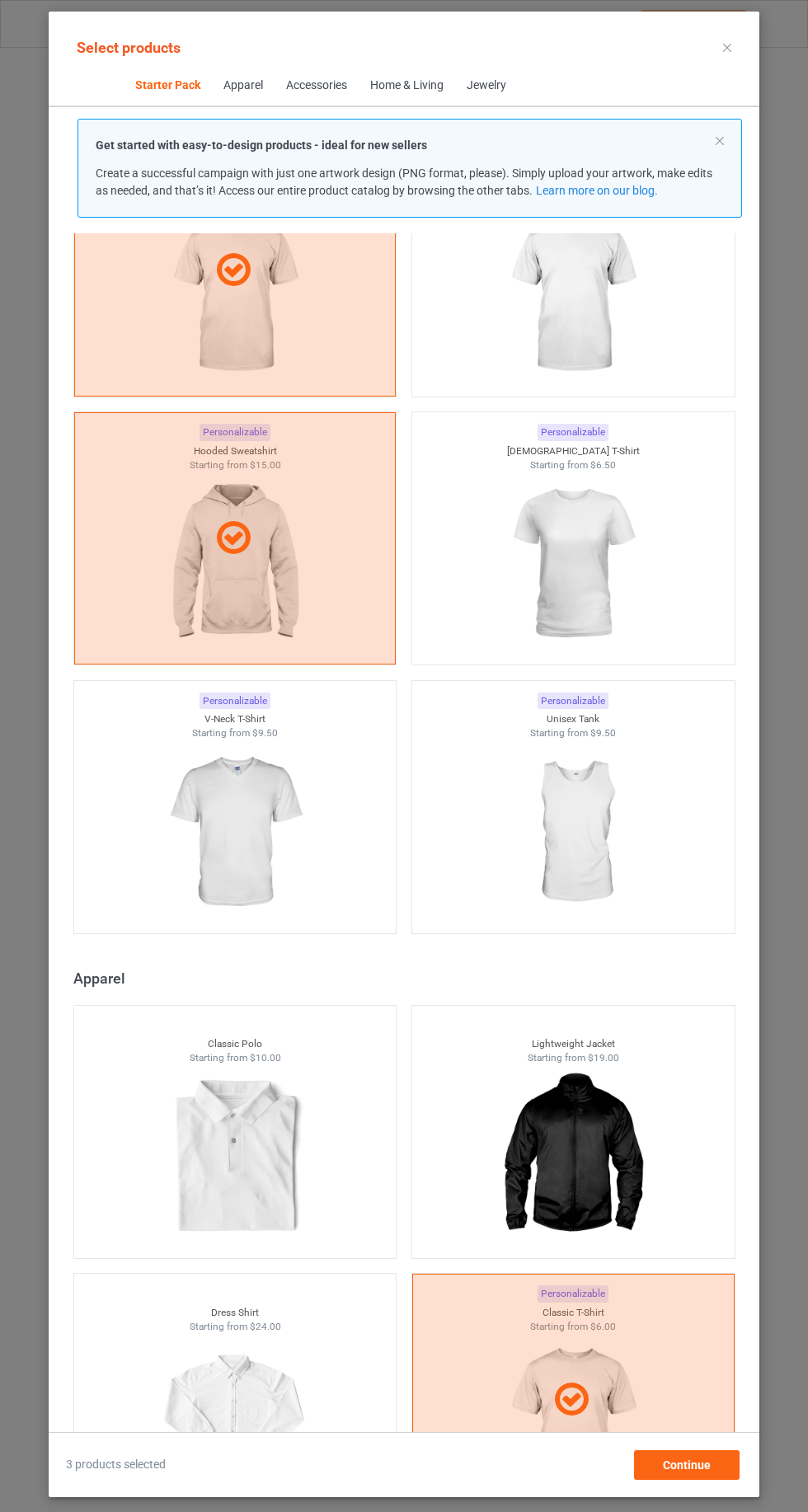
scroll to position [145, 0]
click at [516, 532] on img at bounding box center [571, 566] width 147 height 185
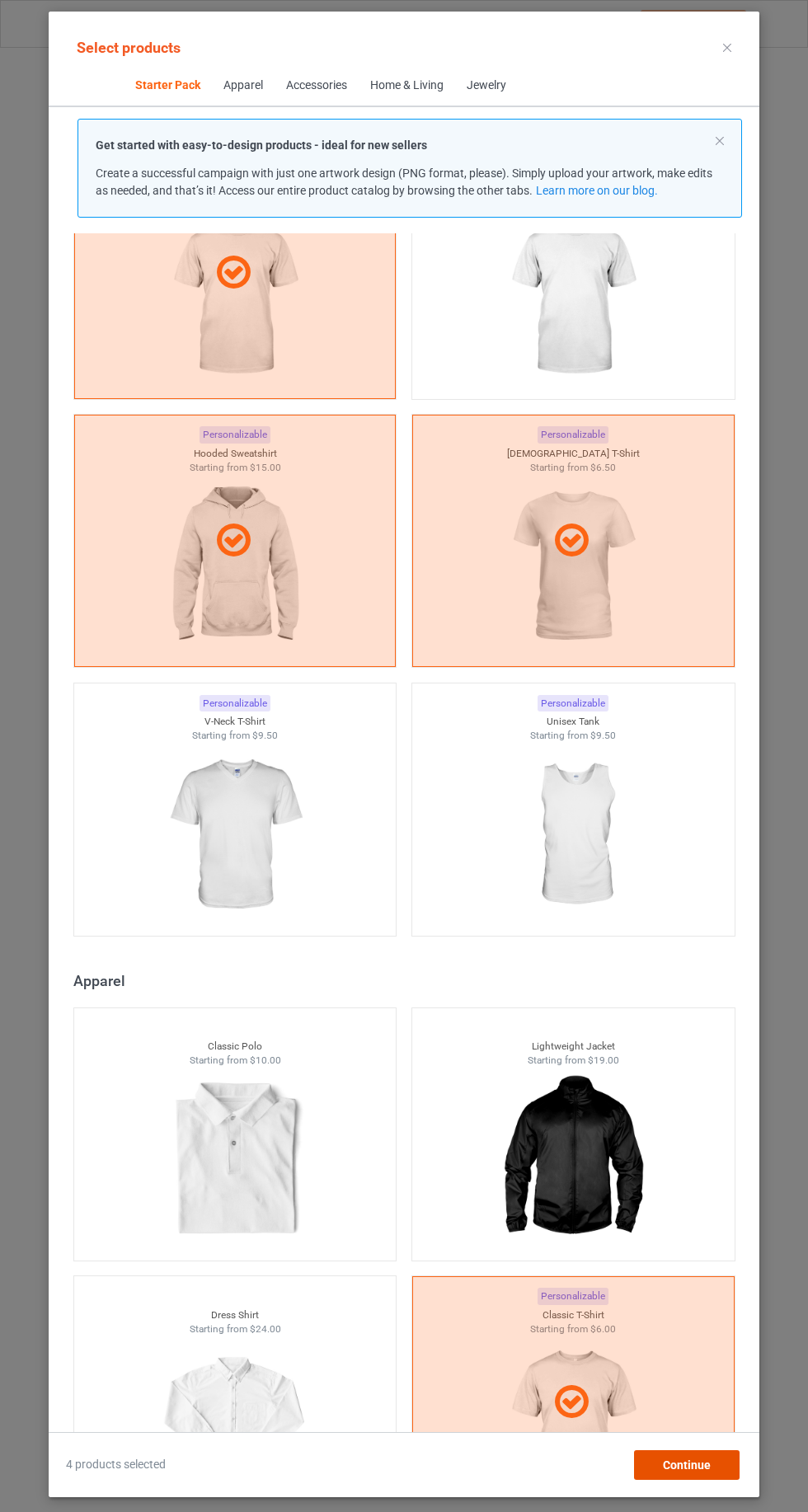
click at [669, 1471] on span "Continue" at bounding box center [686, 1464] width 48 height 13
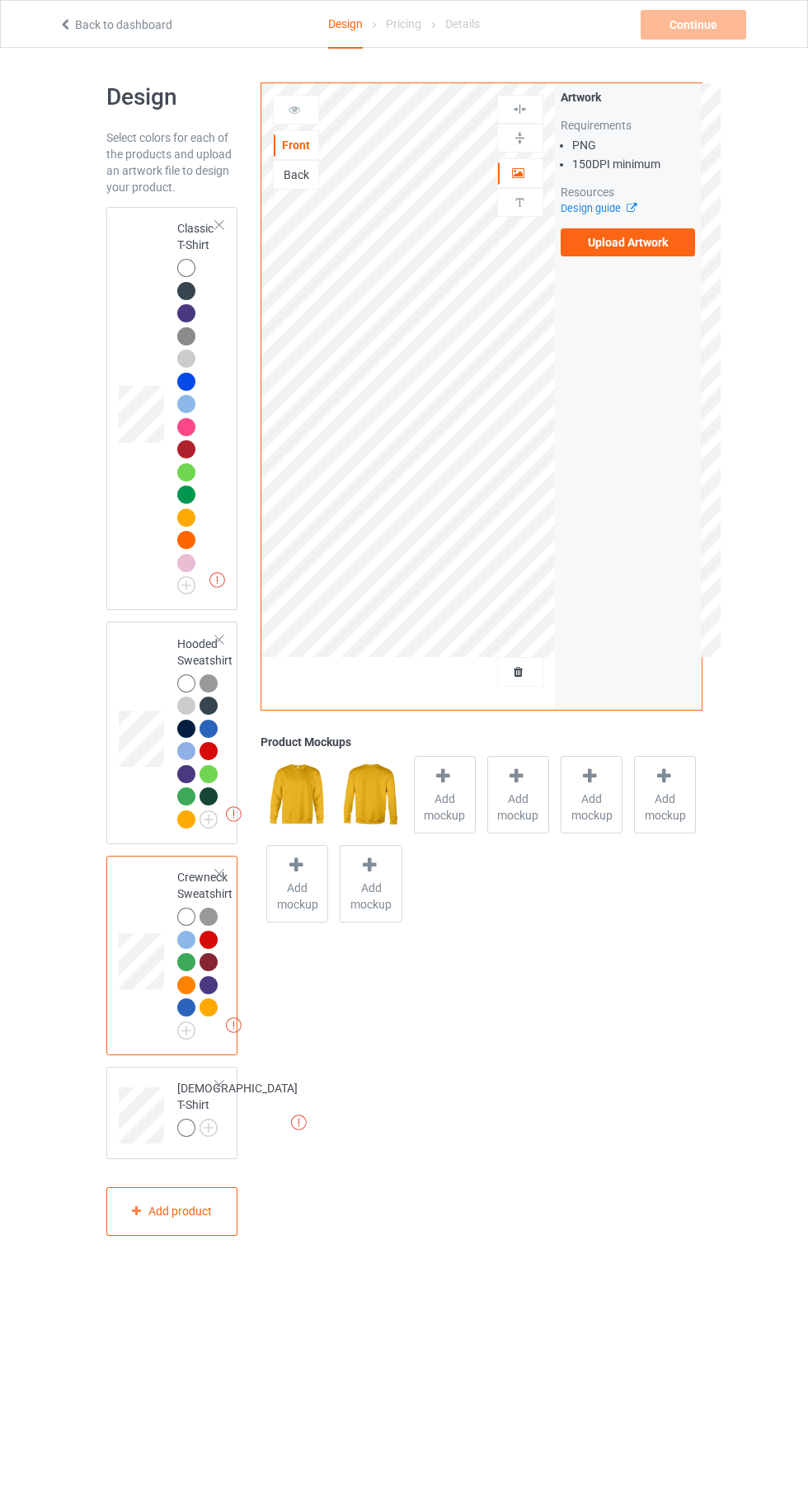
click at [0, 0] on img at bounding box center [0, 0] width 0 height 0
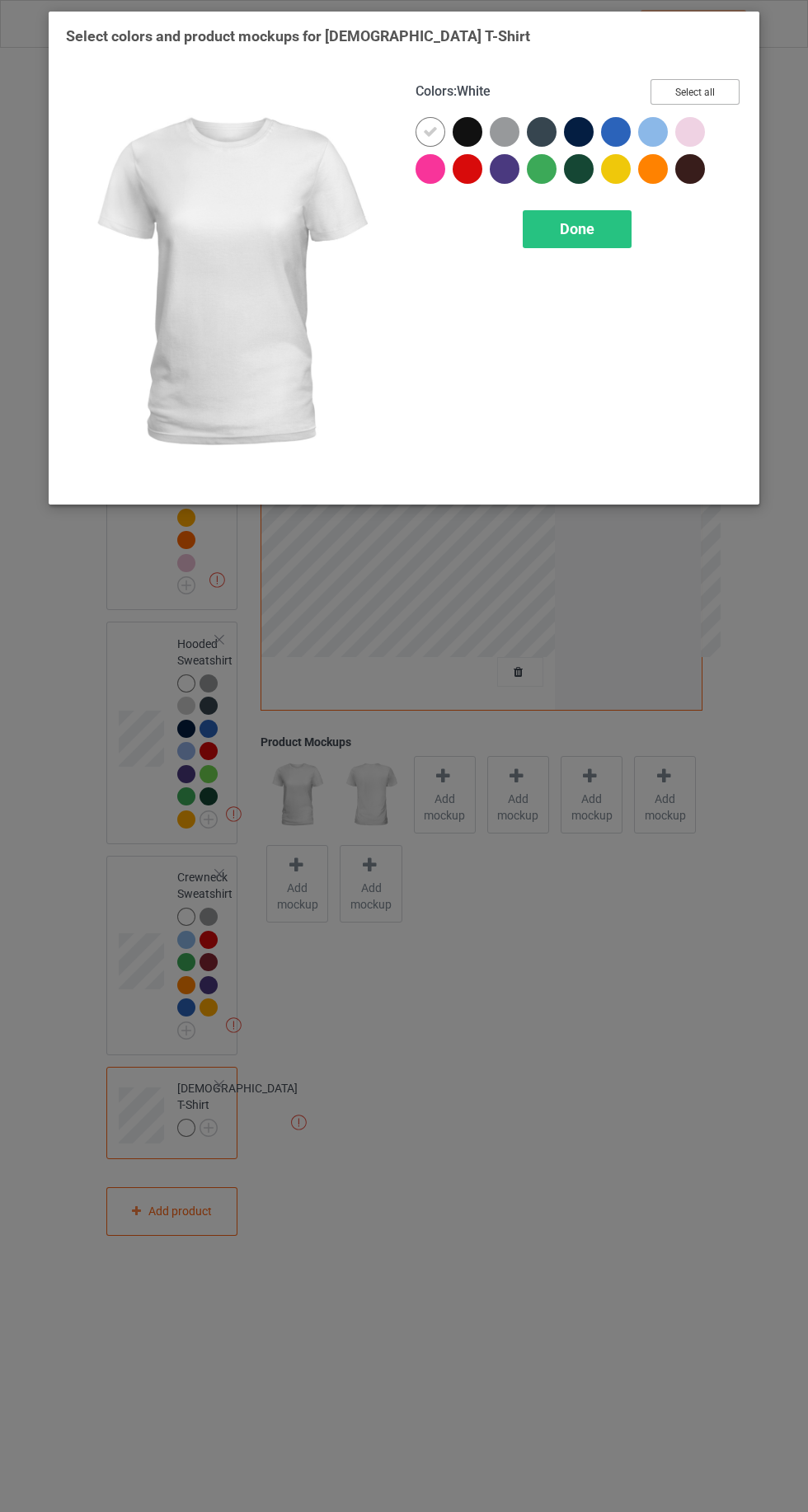
click at [691, 91] on button "Select all" at bounding box center [694, 92] width 89 height 26
click at [465, 122] on div at bounding box center [467, 132] width 29 height 29
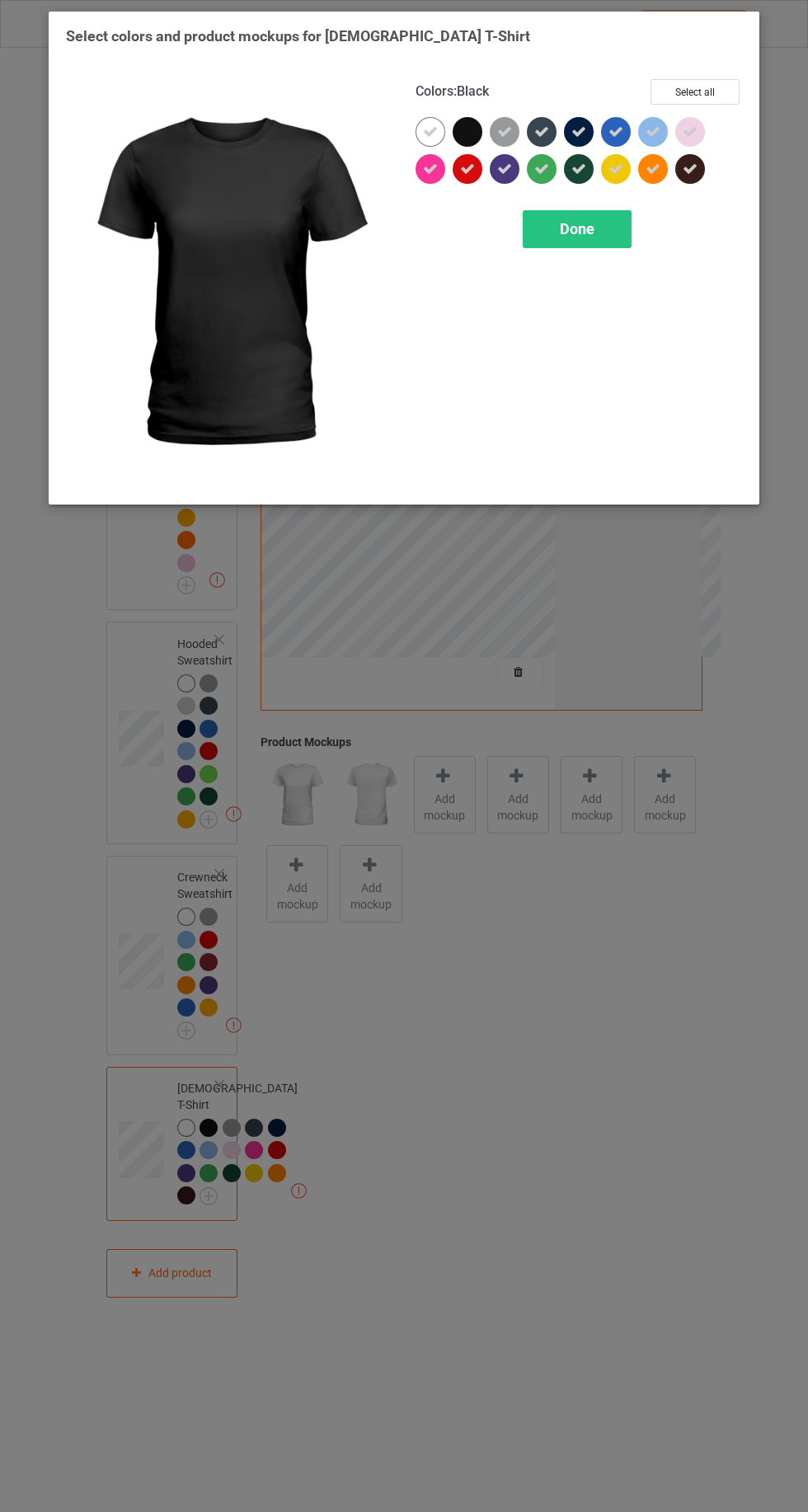
click at [423, 181] on div at bounding box center [430, 169] width 29 height 29
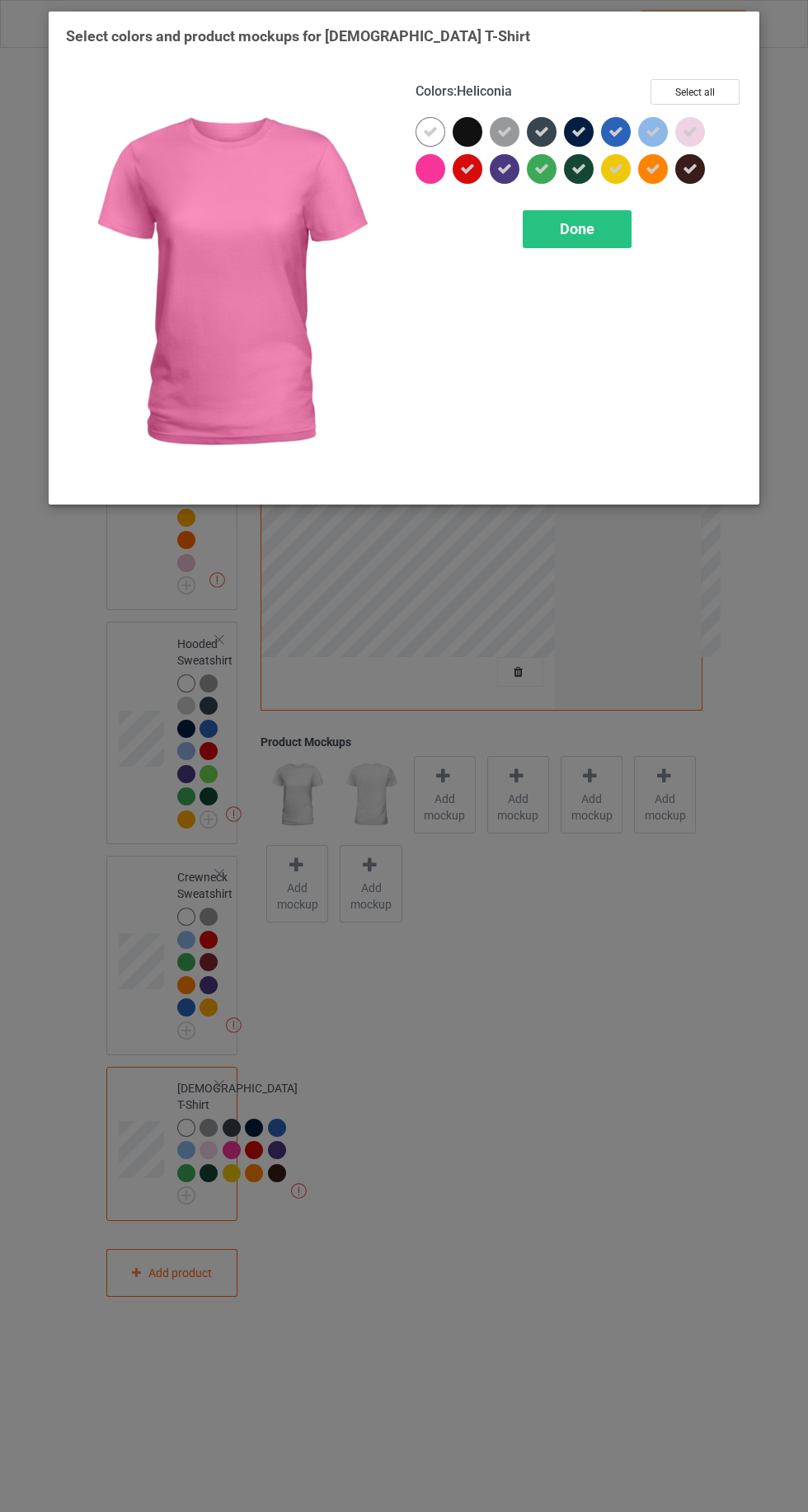
click at [536, 128] on icon at bounding box center [541, 132] width 15 height 15
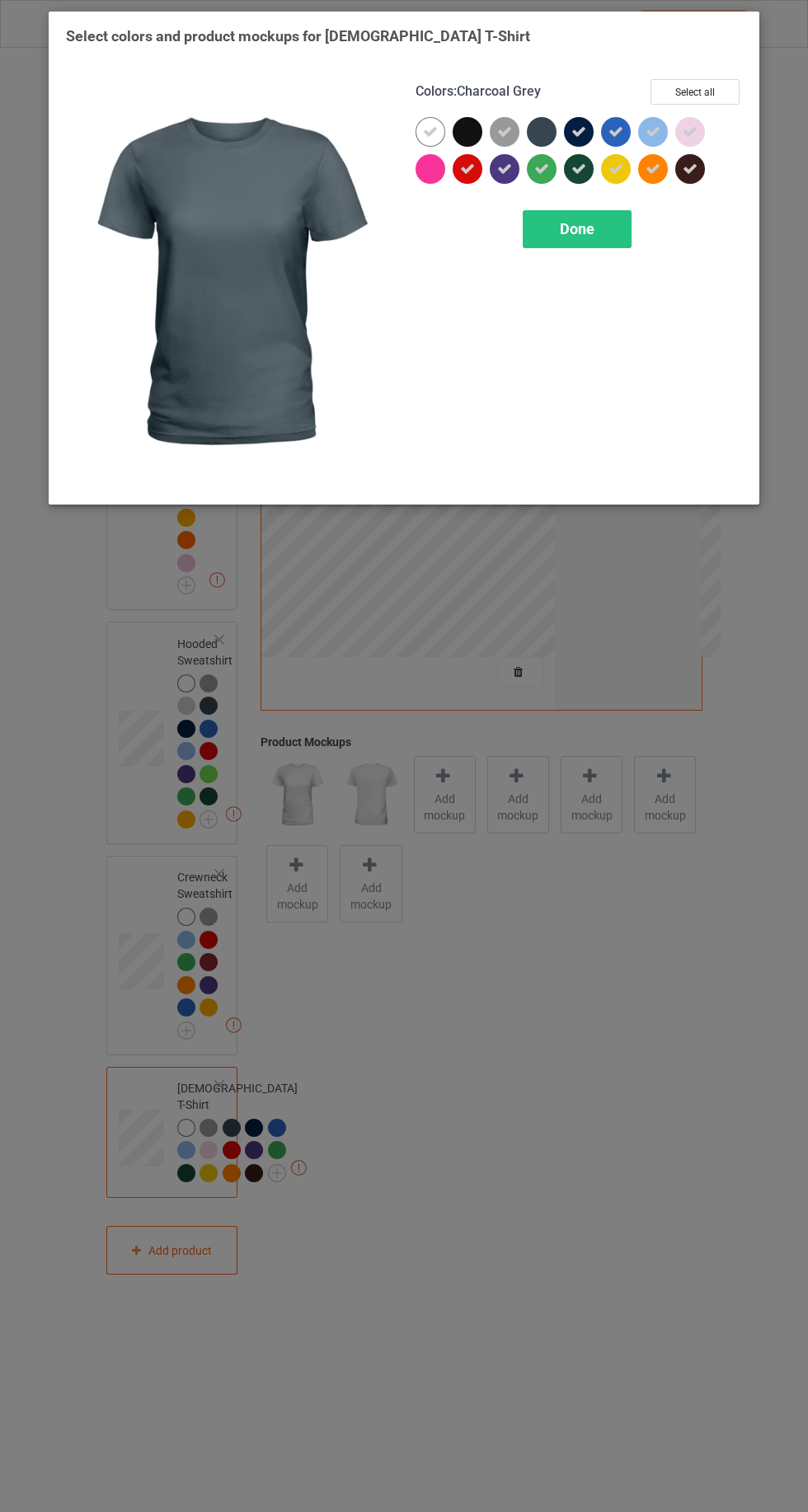
click at [575, 127] on icon at bounding box center [579, 132] width 15 height 15
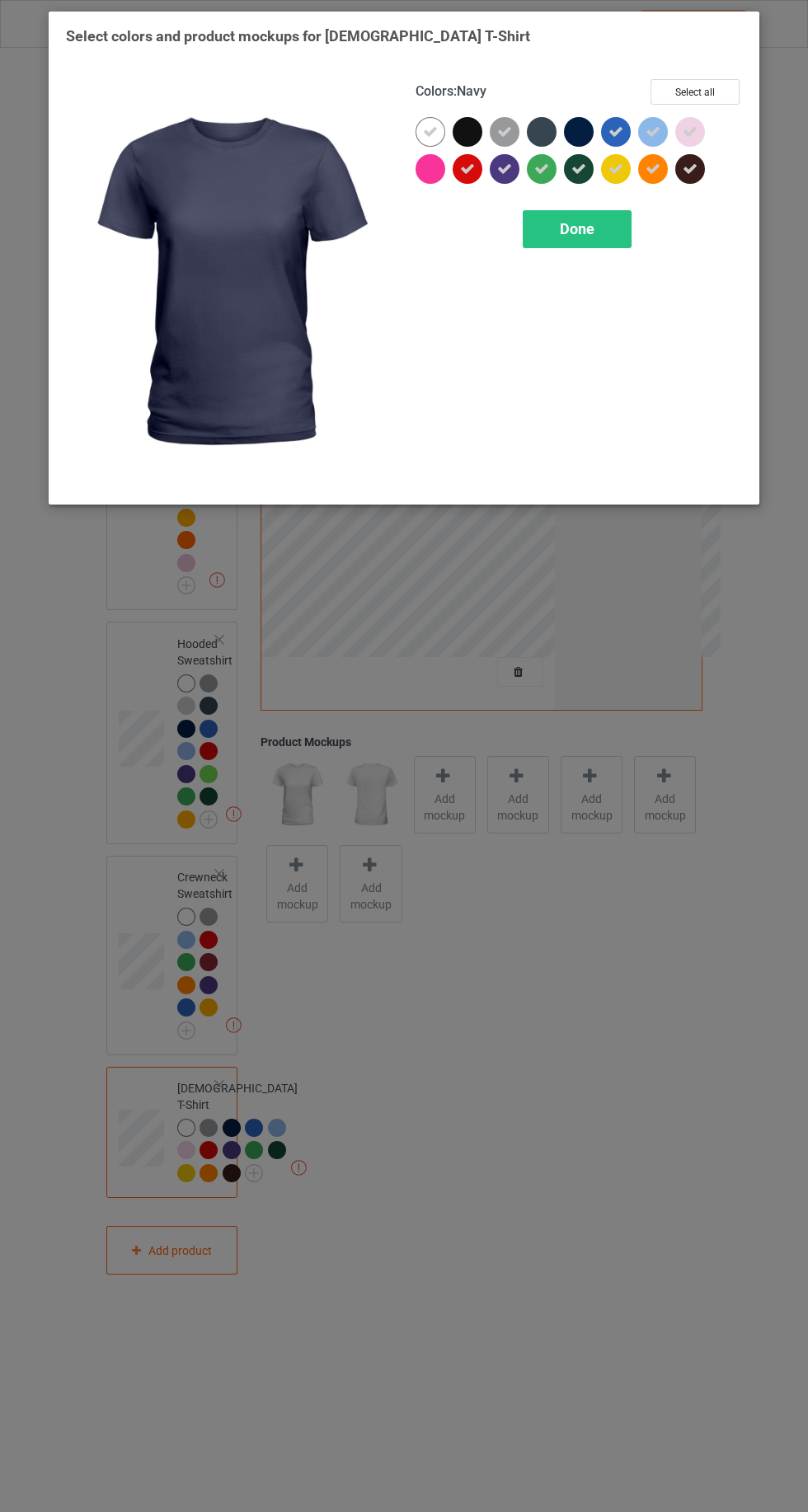
click at [578, 168] on icon at bounding box center [579, 169] width 15 height 15
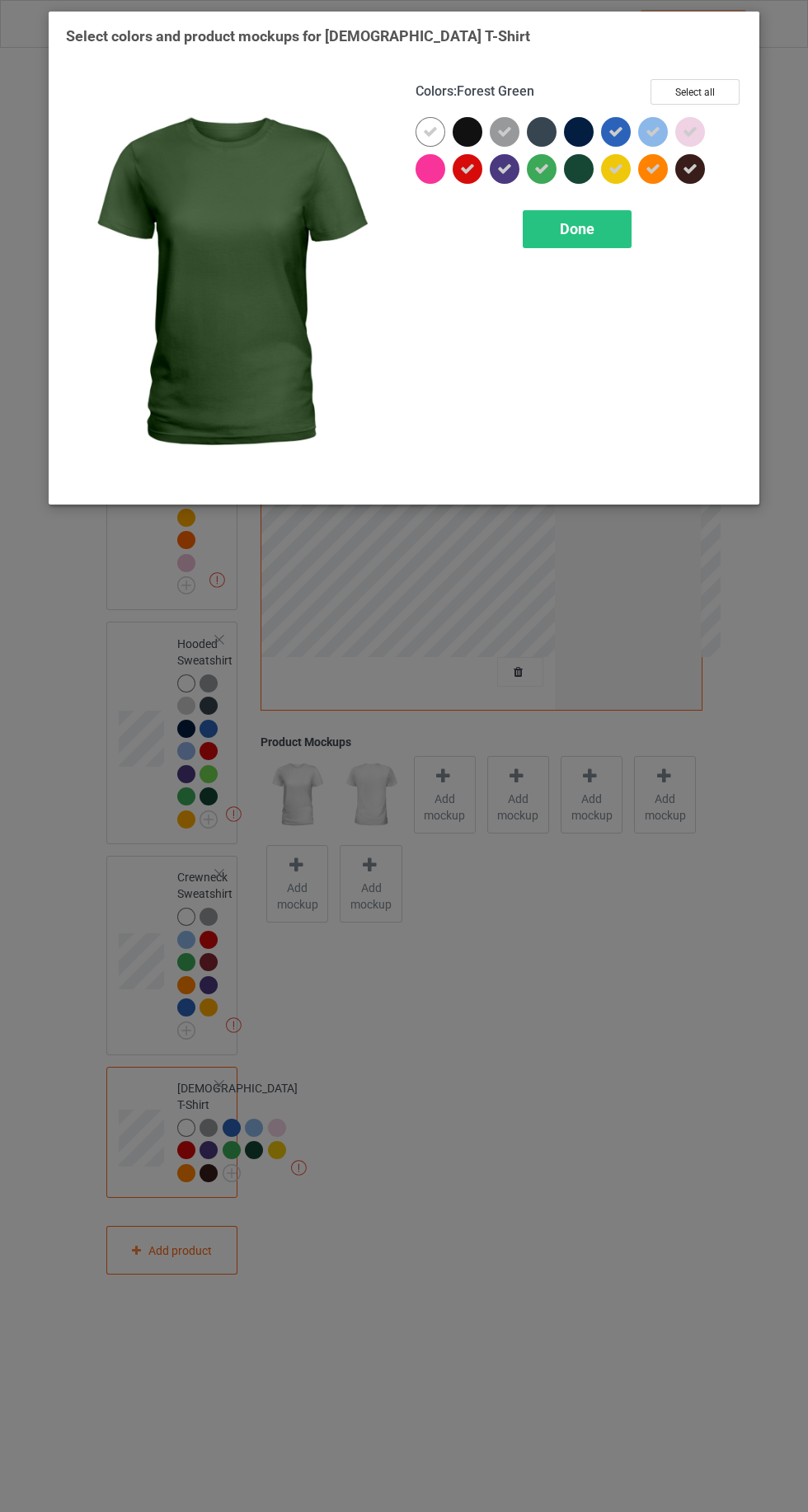
click at [701, 176] on div at bounding box center [689, 169] width 29 height 29
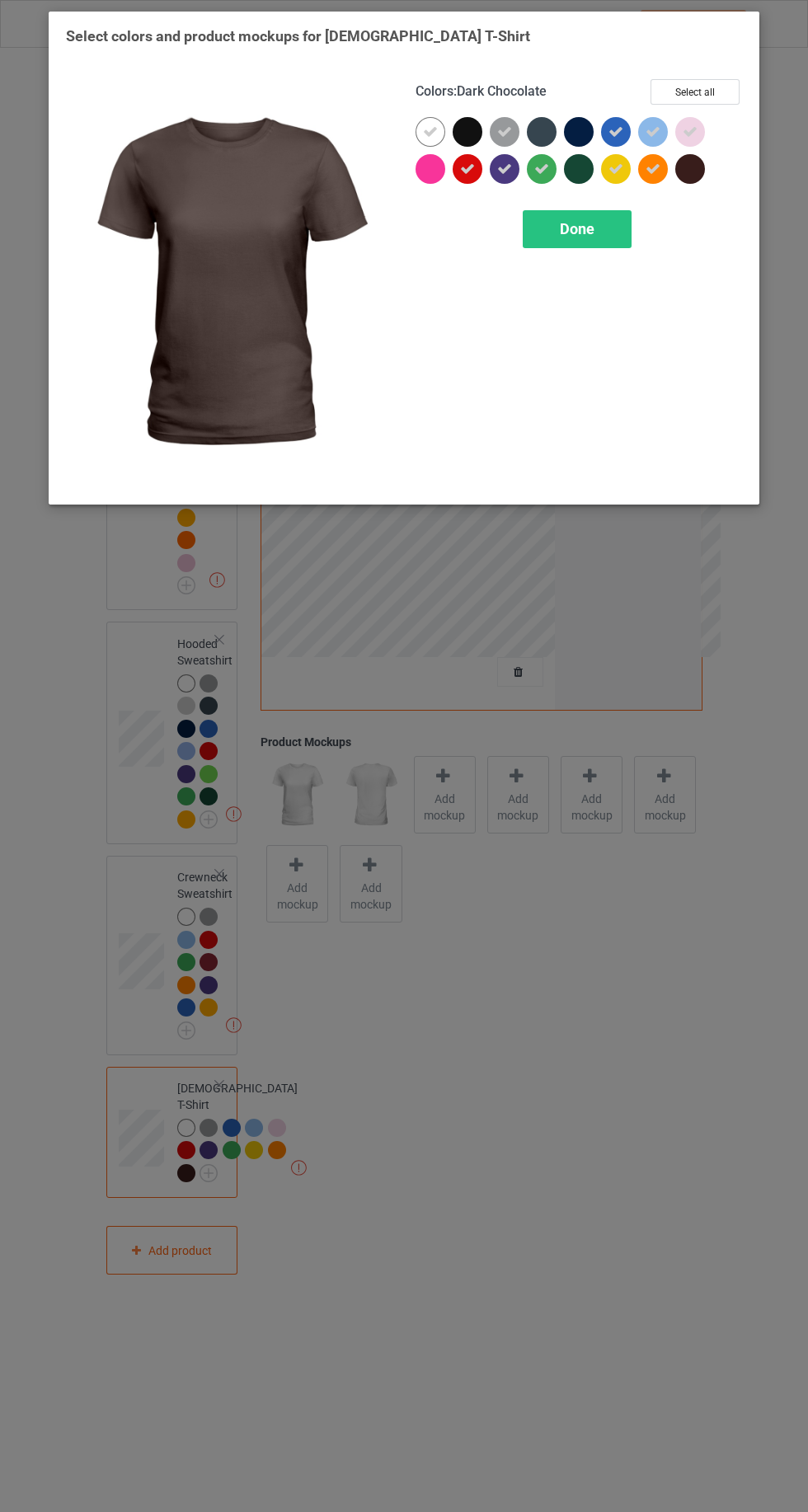
click at [548, 240] on div "Done" at bounding box center [577, 229] width 109 height 37
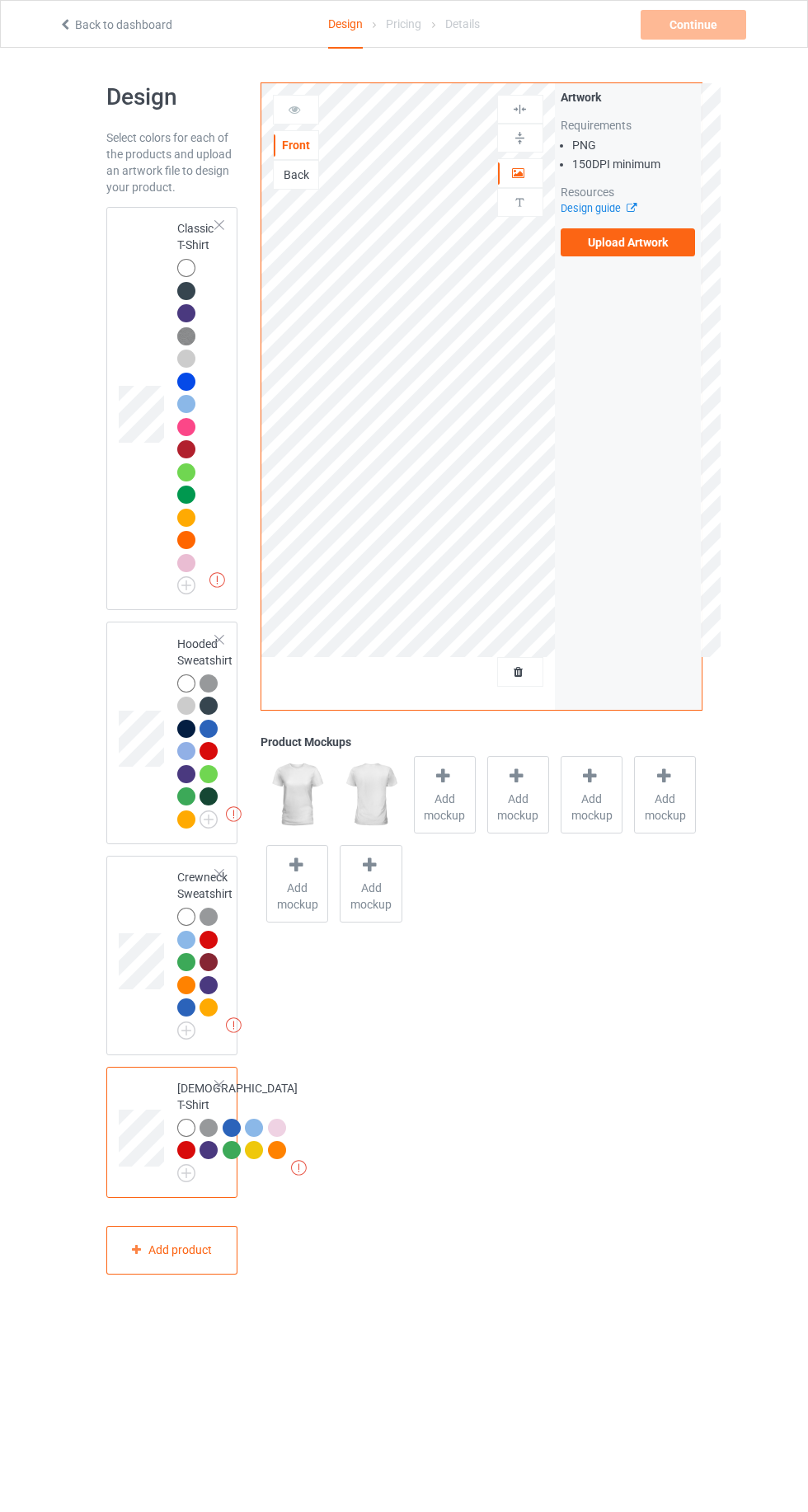
click at [112, 326] on div "Missing artworks Classic T-Shirt" at bounding box center [172, 408] width 132 height 403
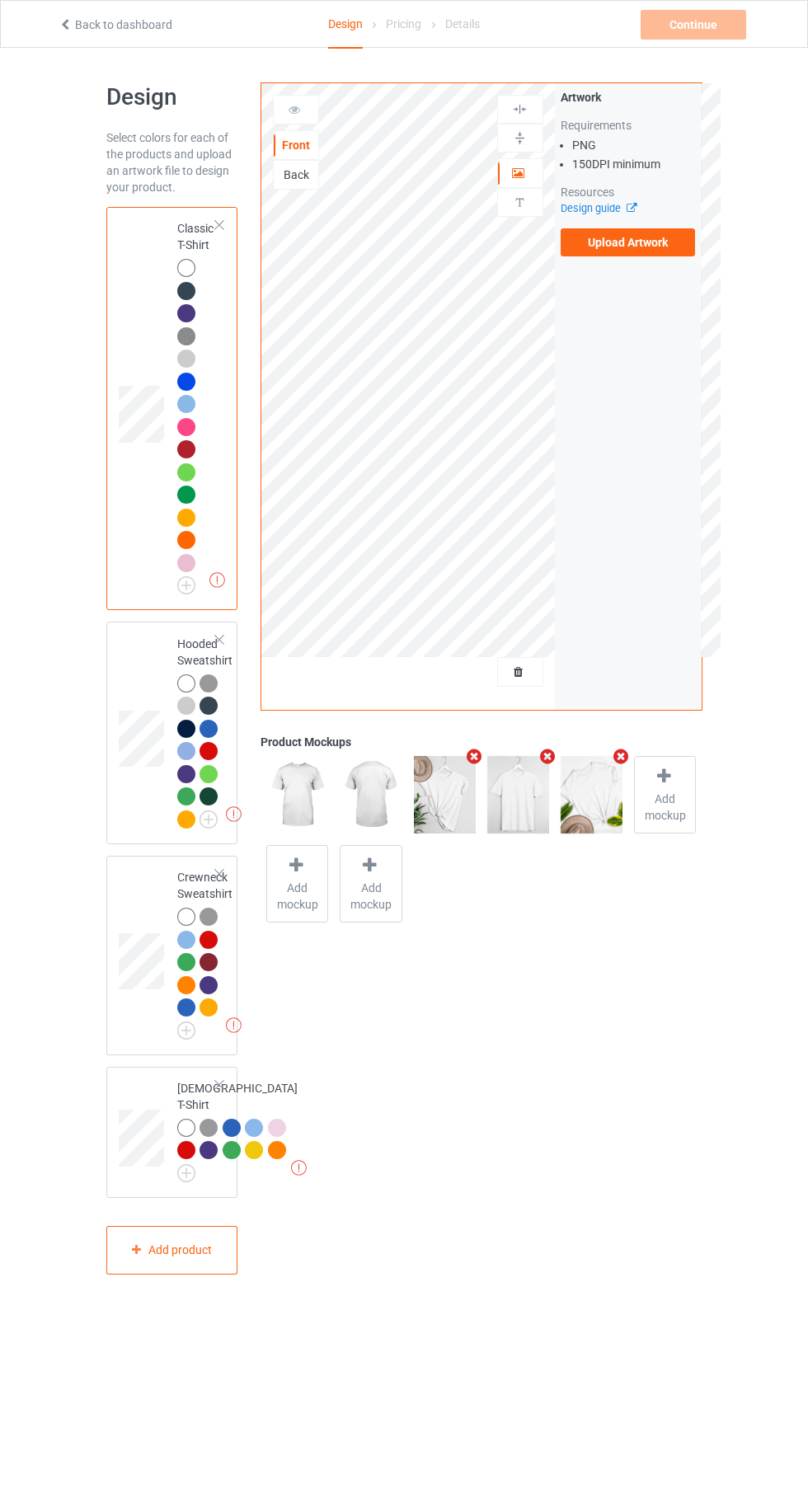
click at [608, 242] on label "Upload Artwork" at bounding box center [628, 242] width 135 height 28
click at [0, 0] on input "Upload Artwork" at bounding box center [0, 0] width 0 height 0
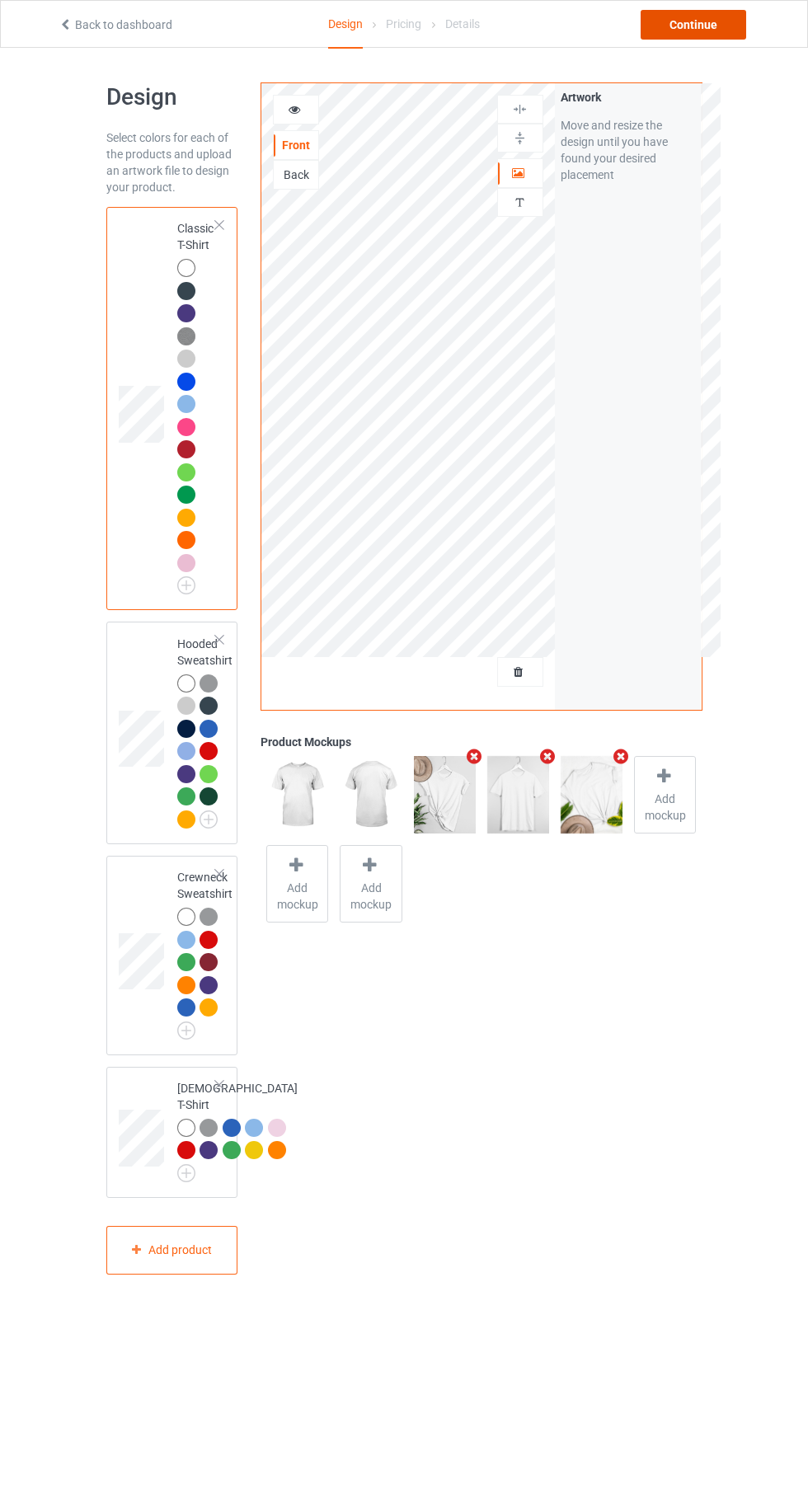
click at [697, 27] on div "Continue" at bounding box center [693, 25] width 105 height 29
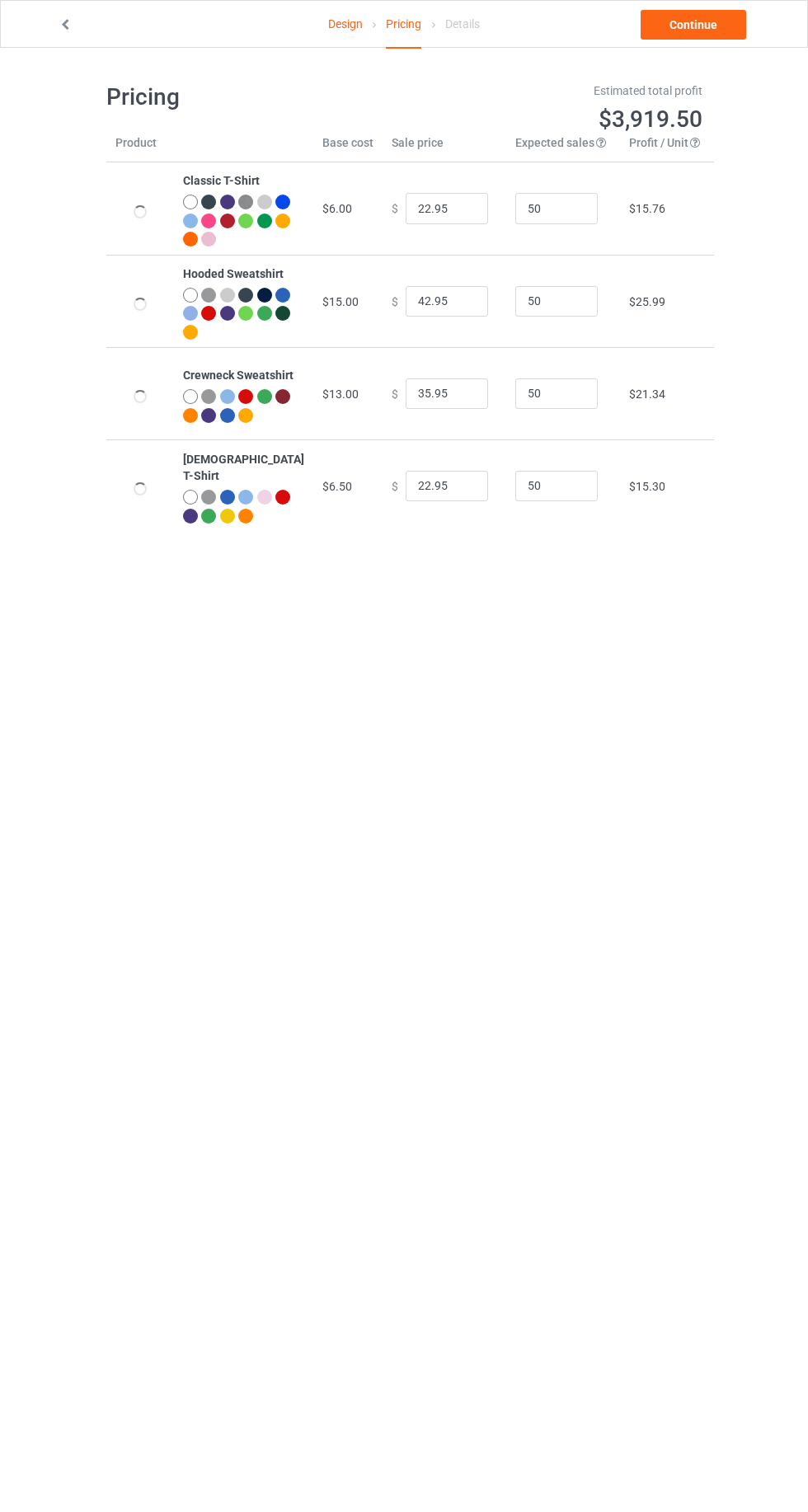
click at [338, 24] on link "Design" at bounding box center [346, 24] width 35 height 46
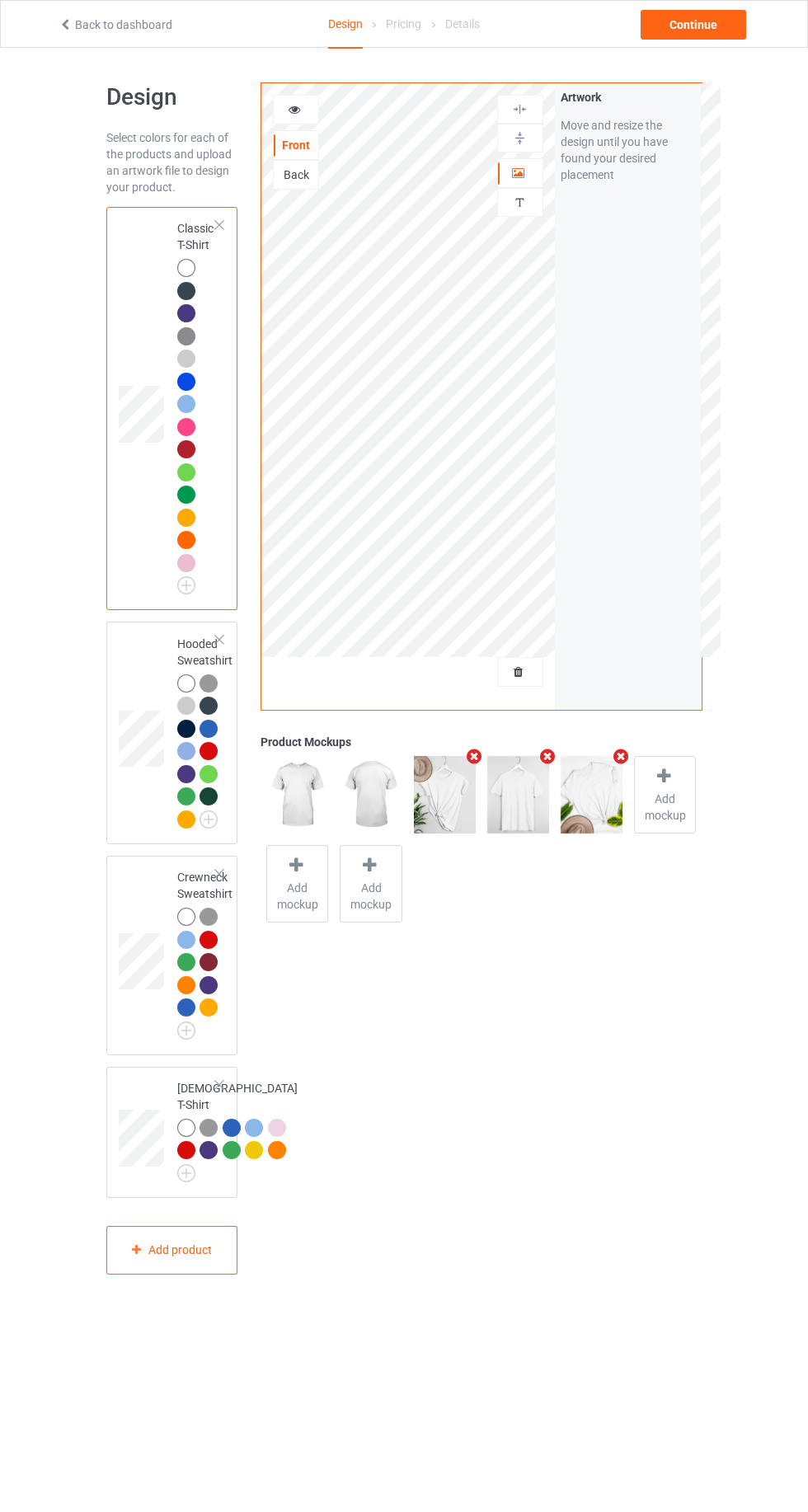
click at [294, 106] on icon at bounding box center [294, 107] width 14 height 12
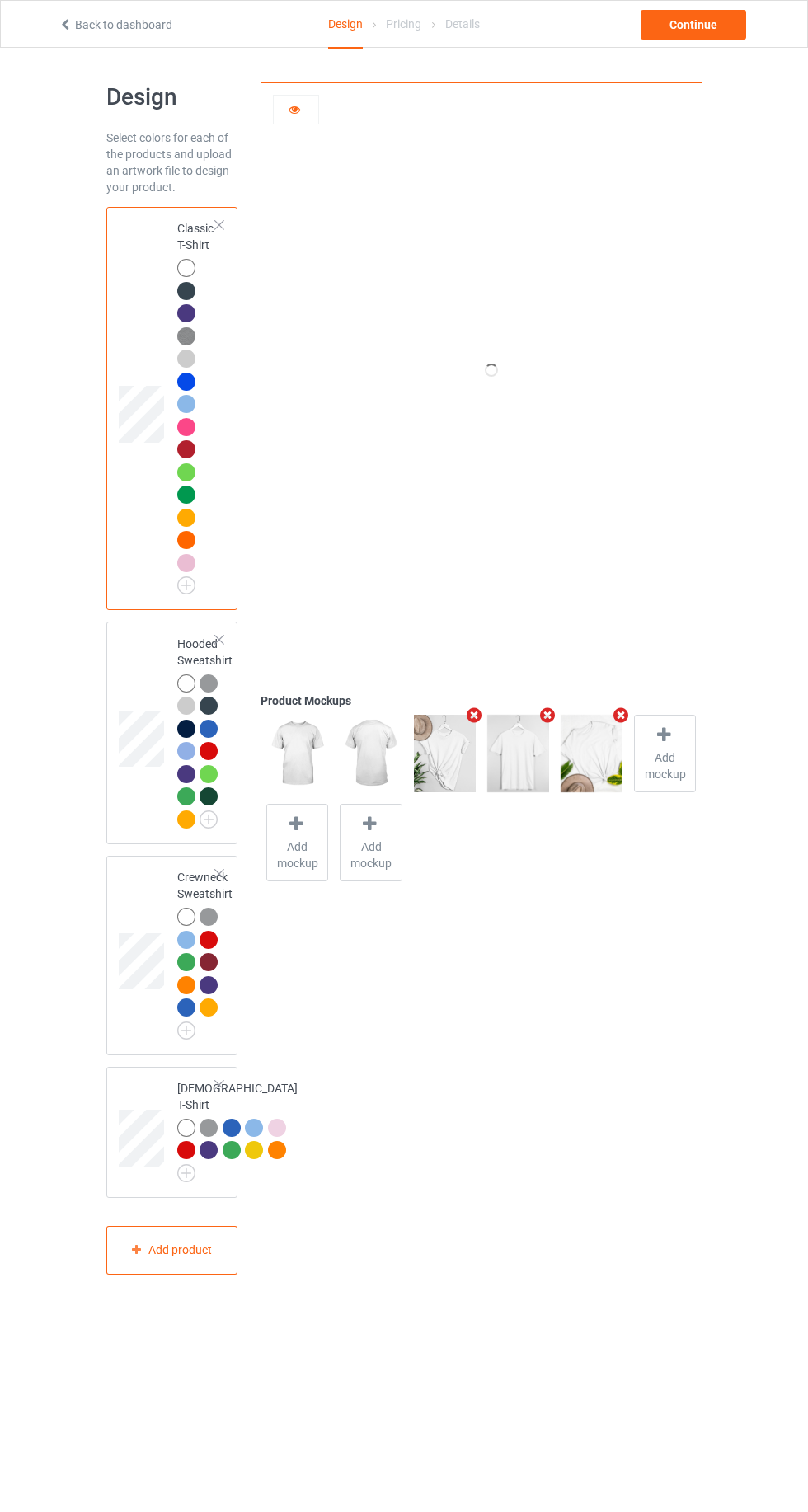
click at [122, 686] on td at bounding box center [144, 732] width 49 height 209
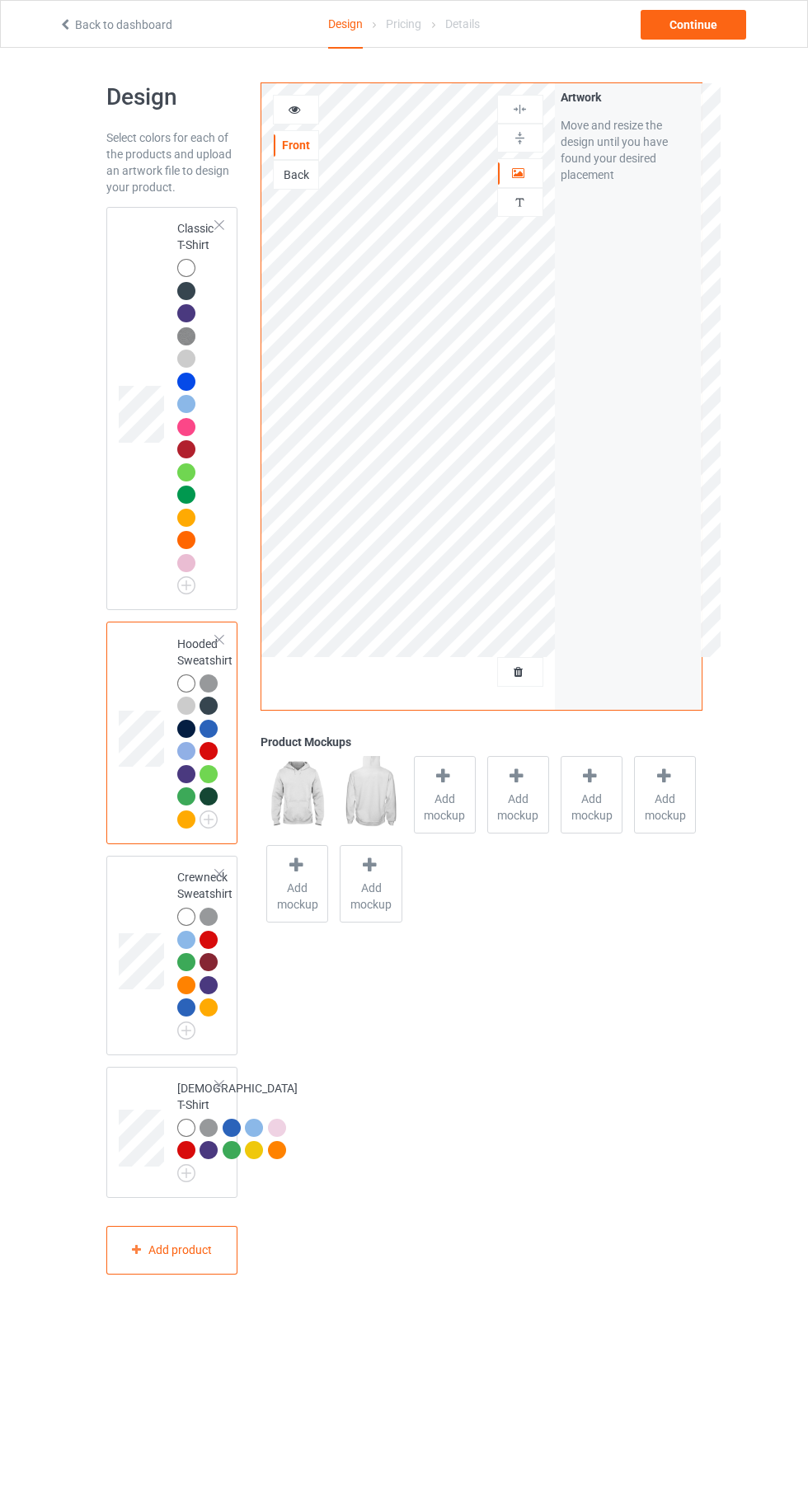
click at [288, 104] on icon at bounding box center [294, 107] width 14 height 12
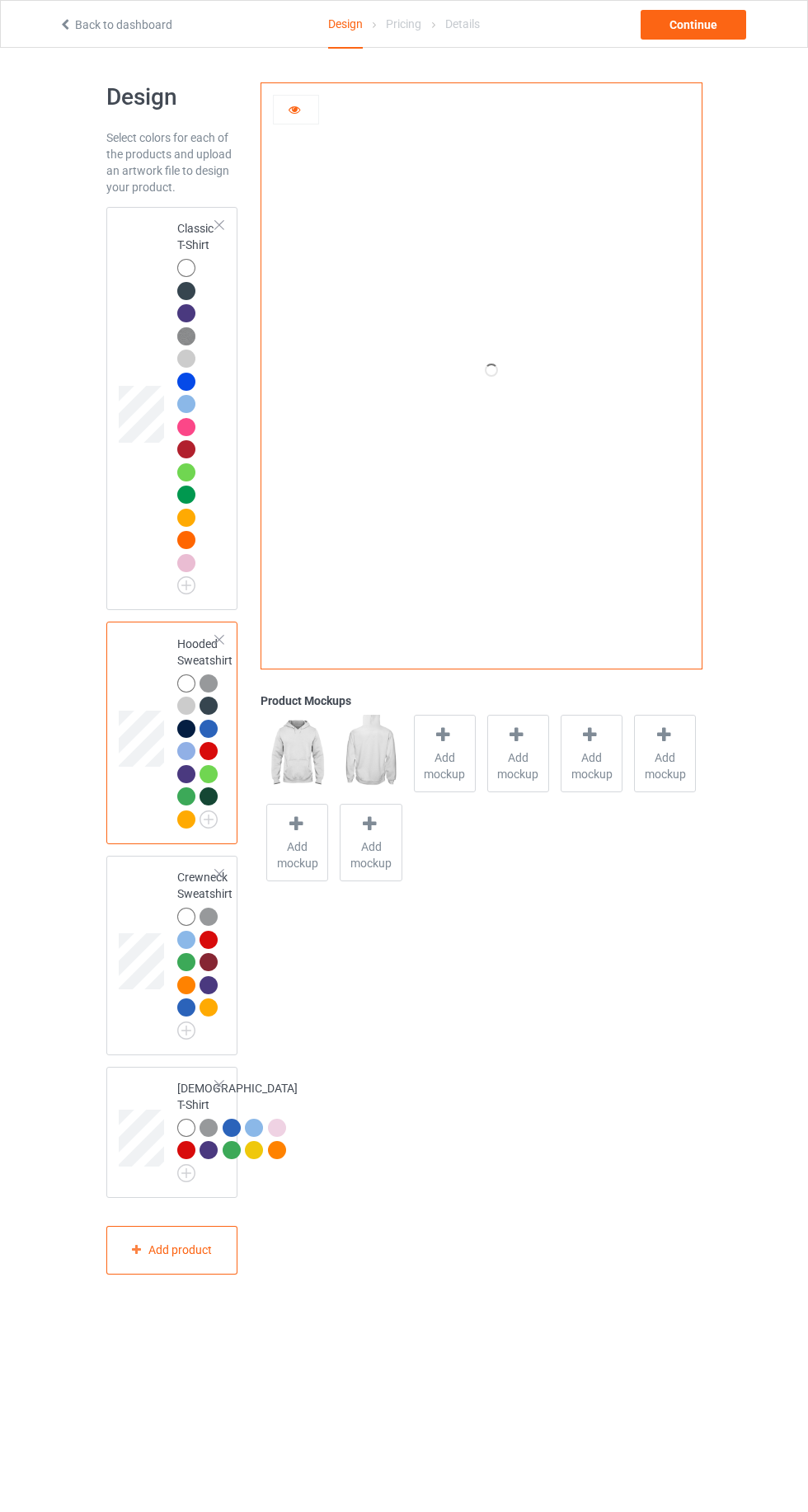
click at [294, 106] on icon at bounding box center [294, 107] width 14 height 12
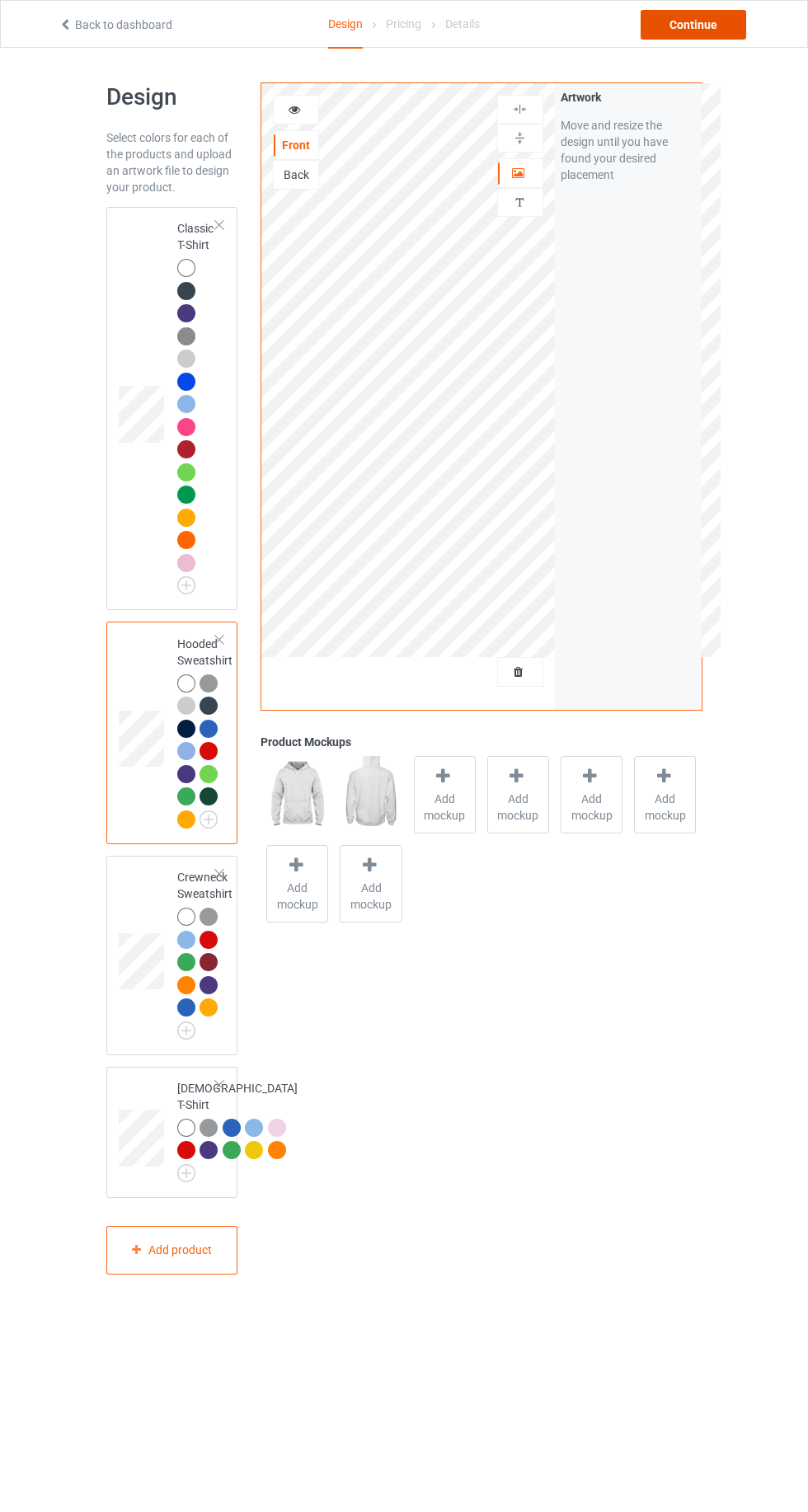
click at [694, 29] on div "Continue" at bounding box center [693, 25] width 105 height 29
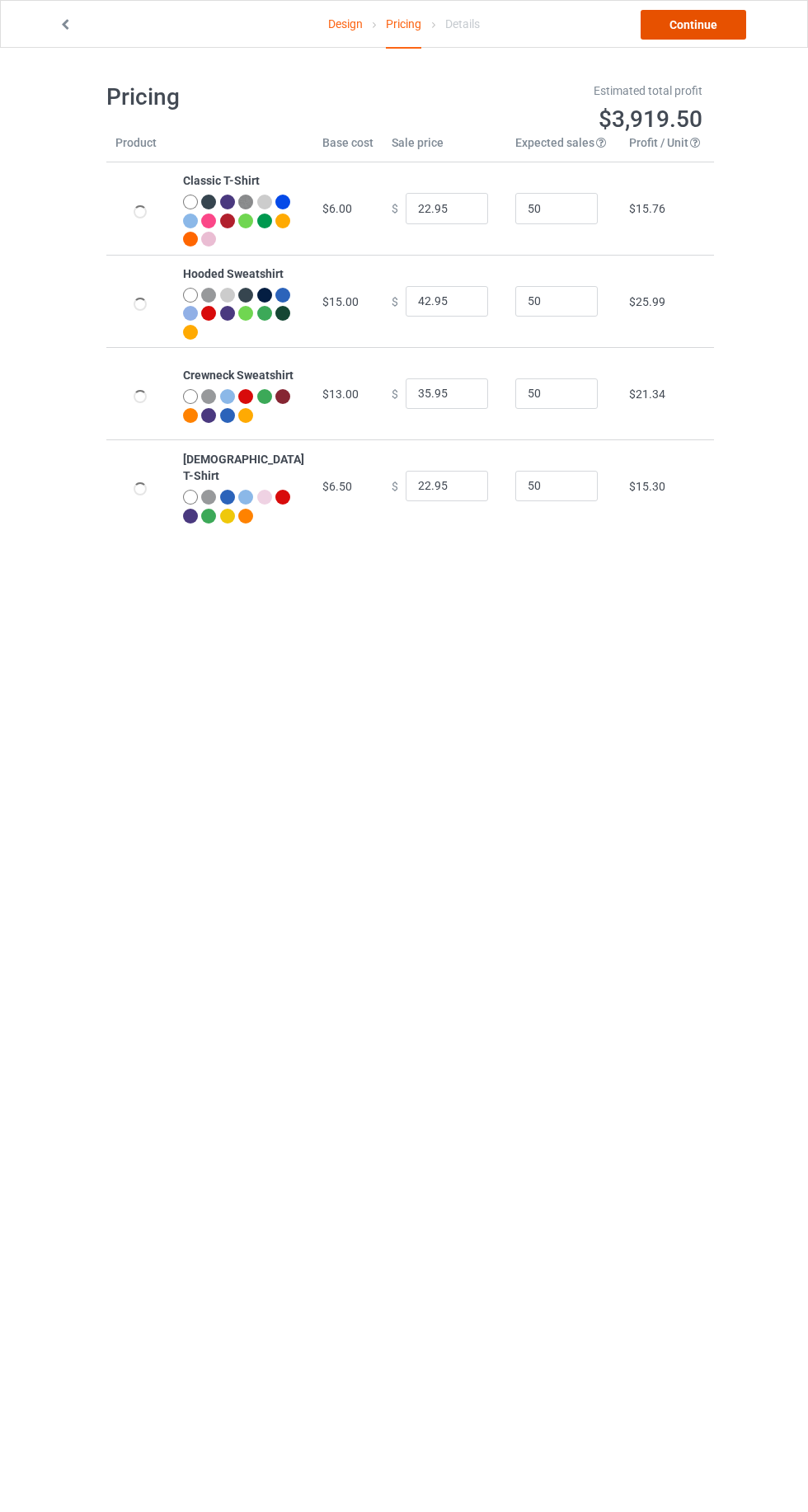
click at [716, 34] on link "Continue" at bounding box center [693, 25] width 105 height 29
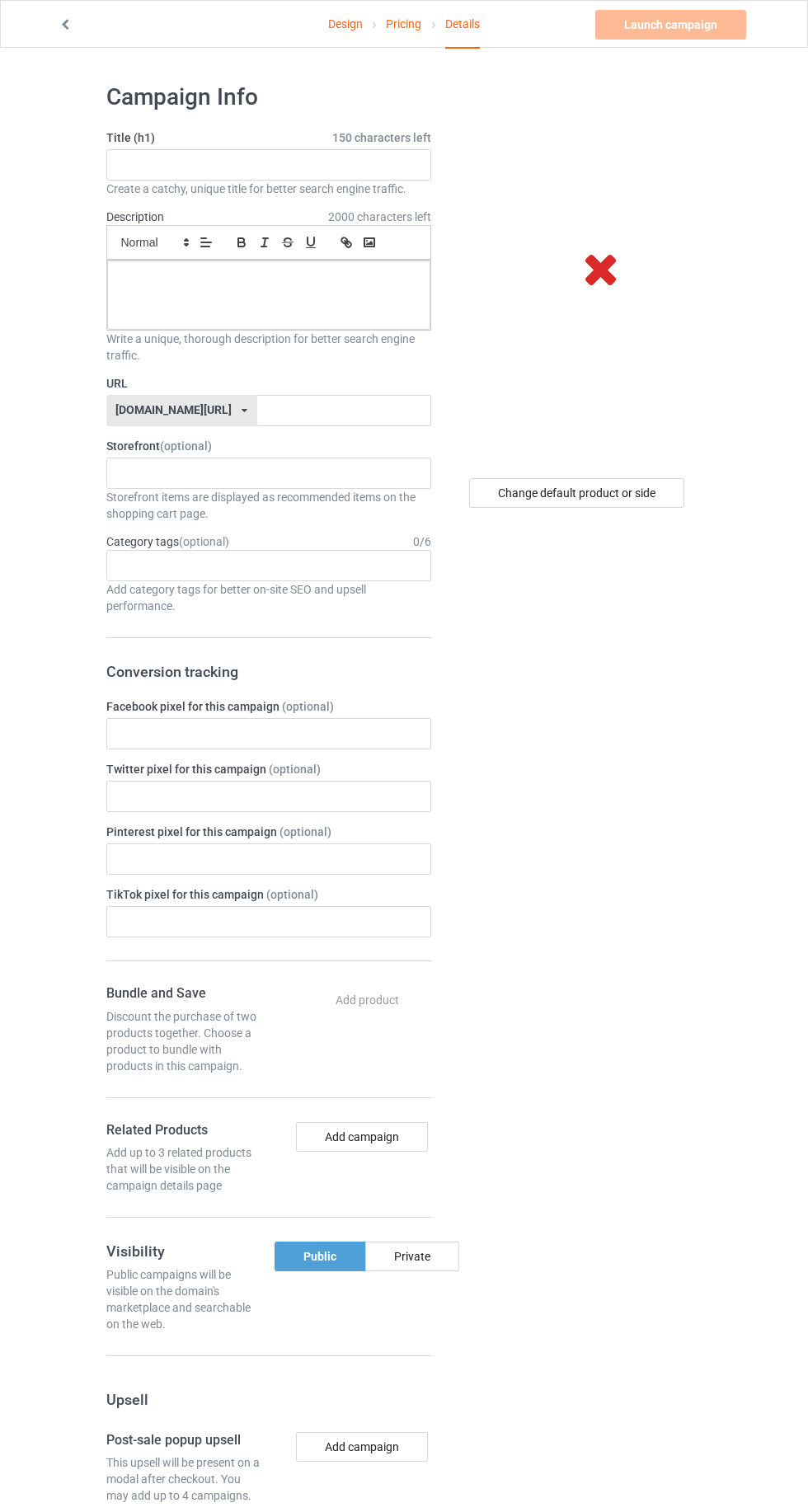
click at [394, 23] on link "Pricing" at bounding box center [403, 24] width 36 height 46
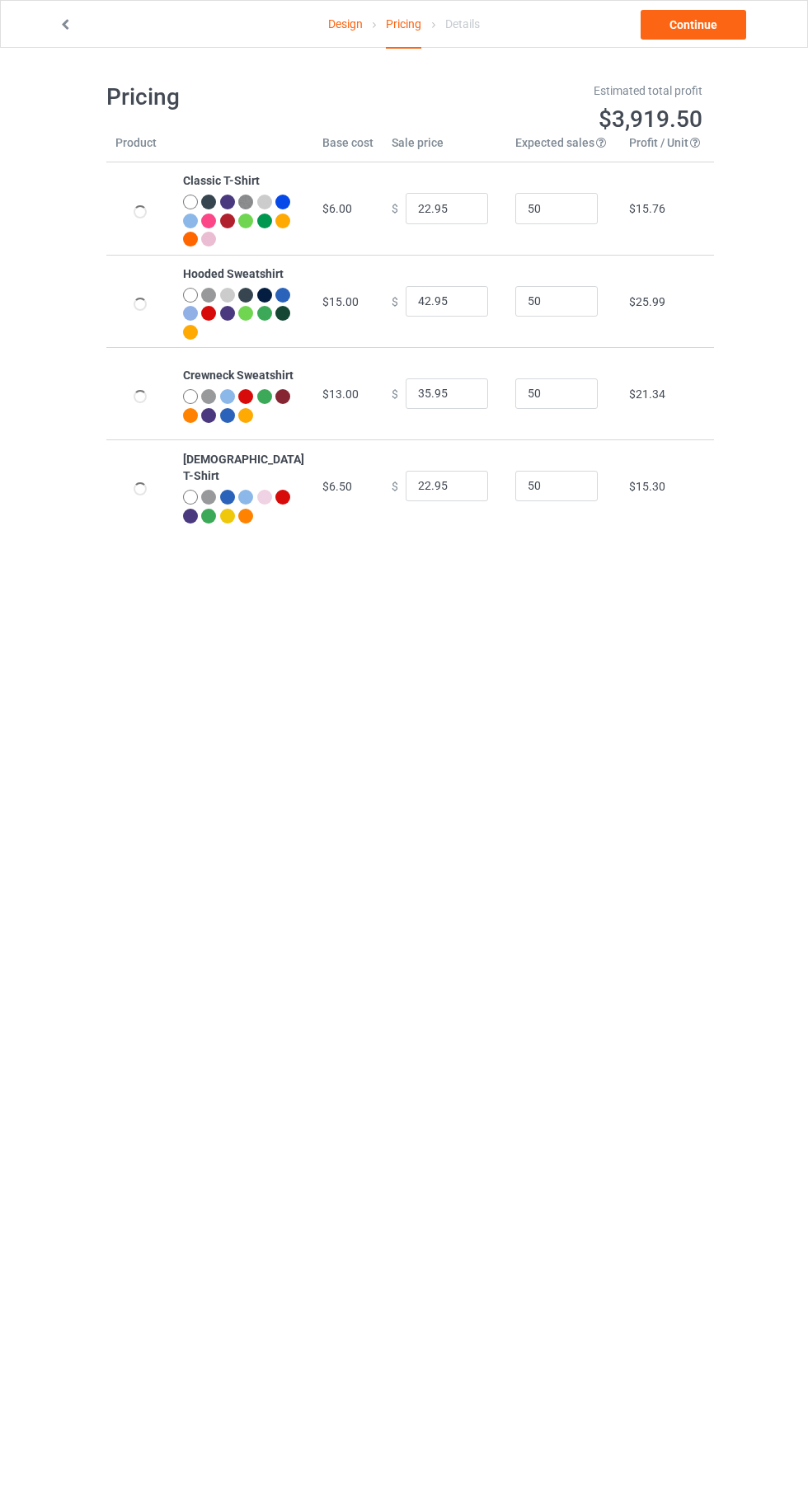
click at [339, 23] on link "Design" at bounding box center [346, 24] width 35 height 46
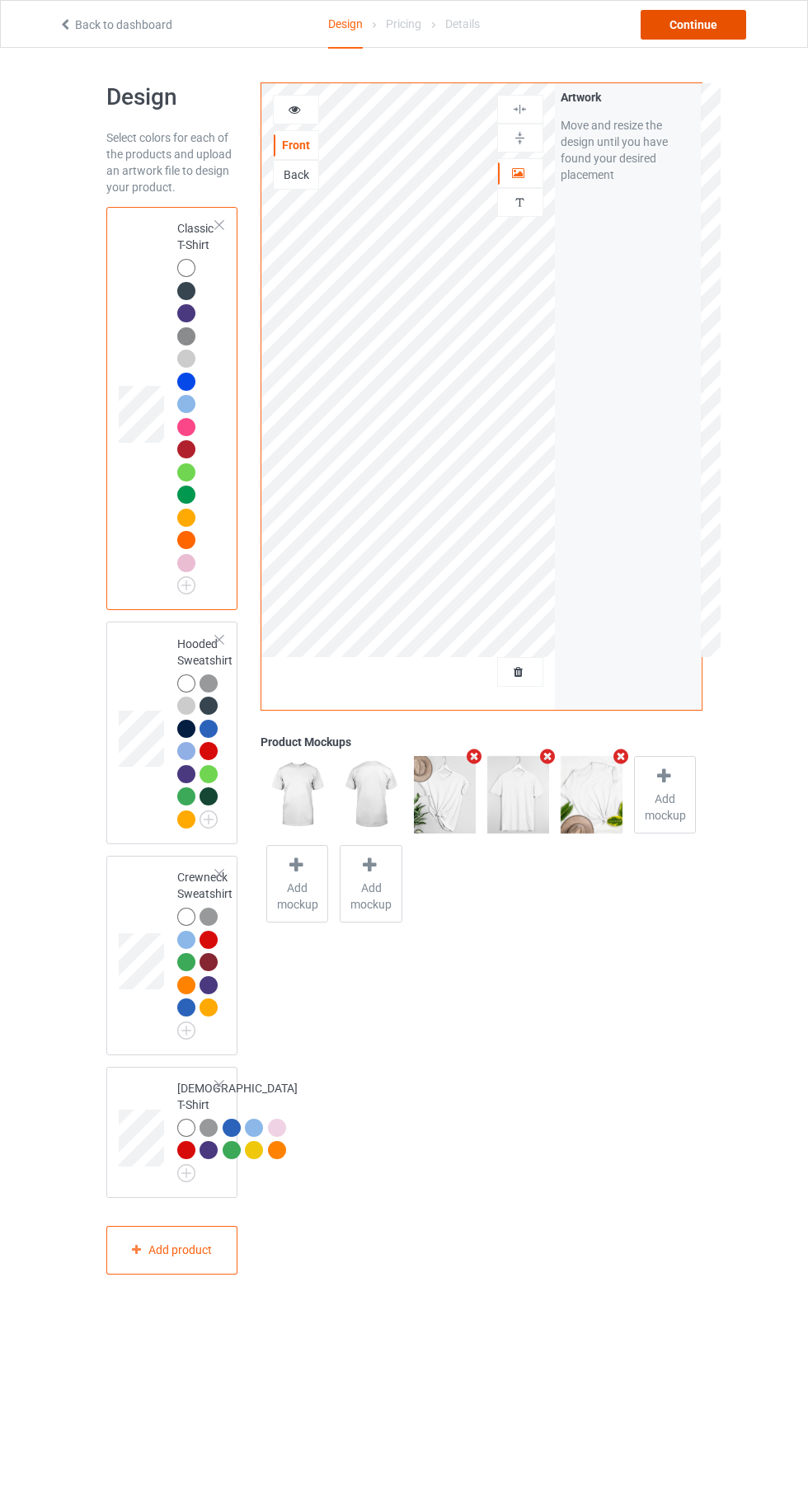
click at [730, 34] on div "Continue" at bounding box center [693, 25] width 105 height 29
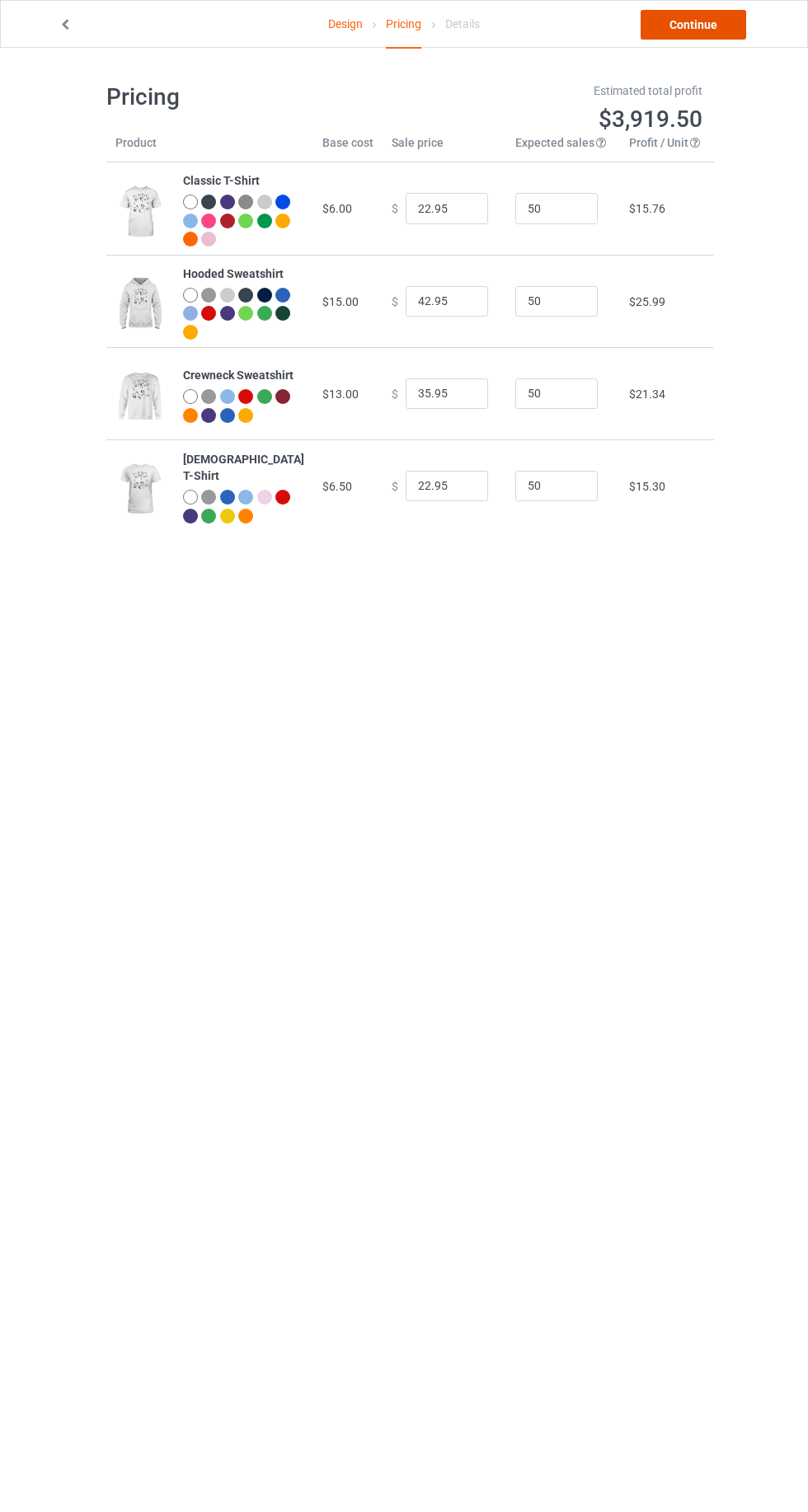
click at [724, 26] on link "Continue" at bounding box center [693, 25] width 105 height 29
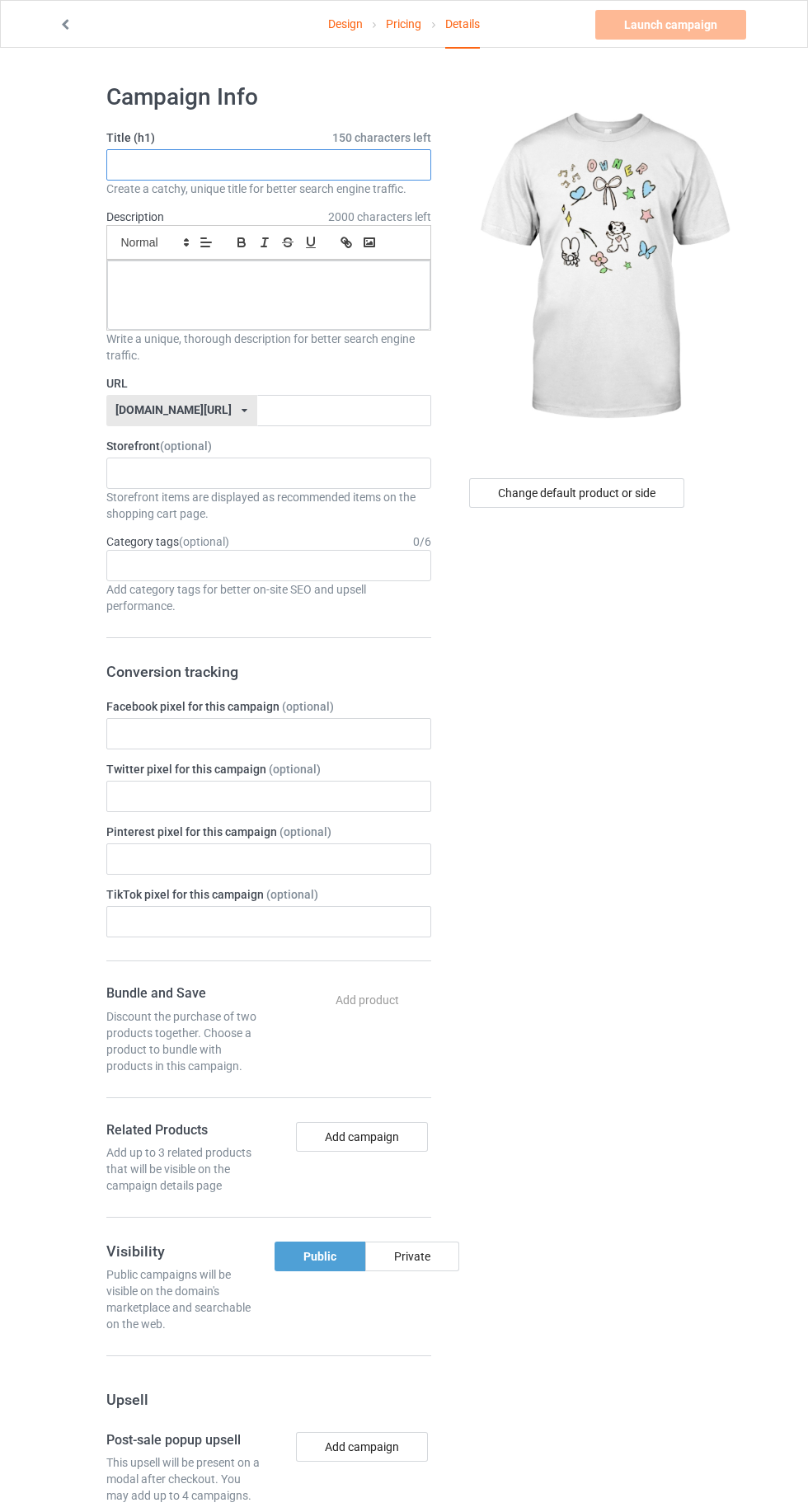
click at [364, 164] on input "text" at bounding box center [268, 165] width 324 height 31
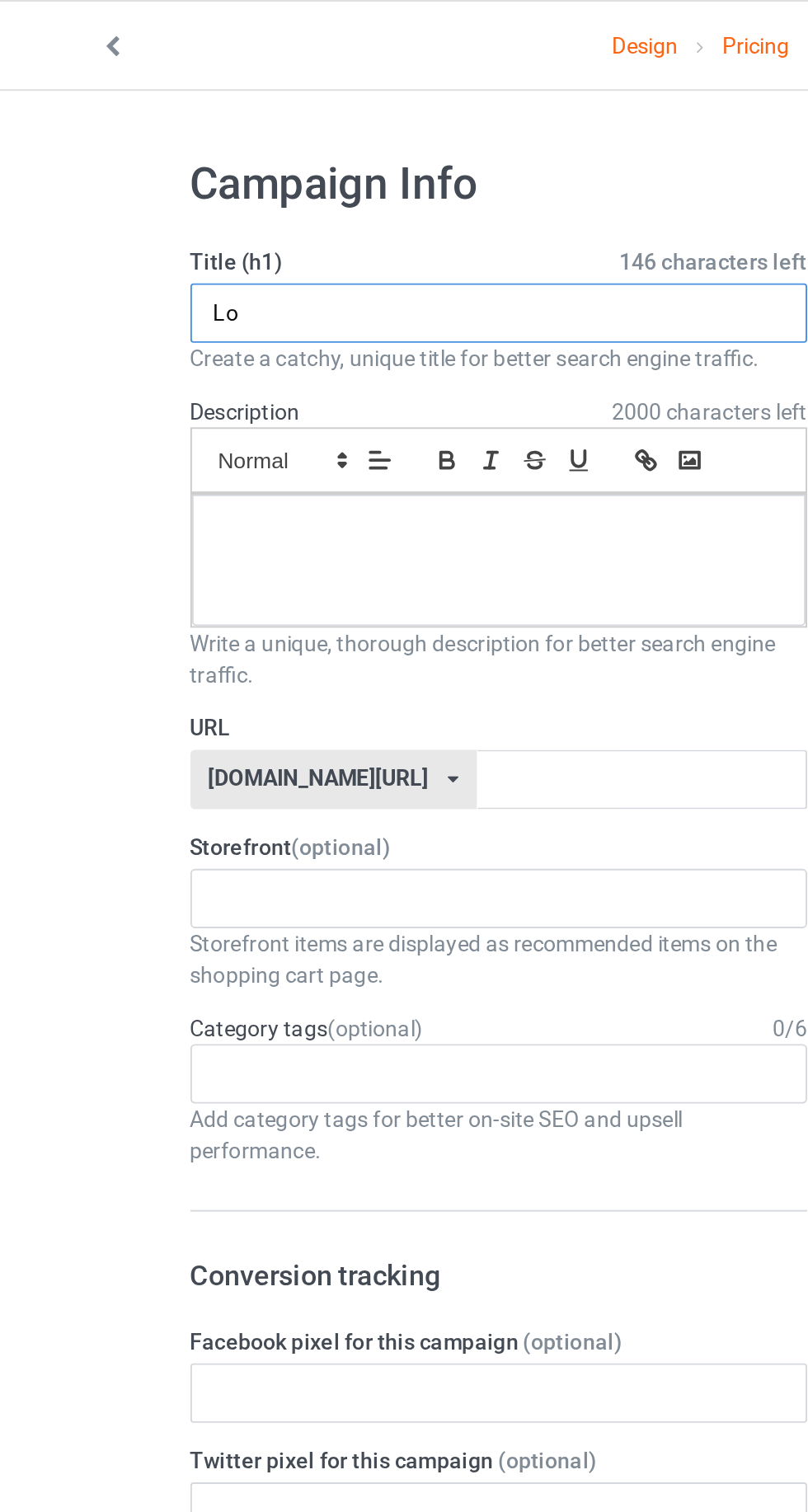
type input "L"
type input "Limited edition"
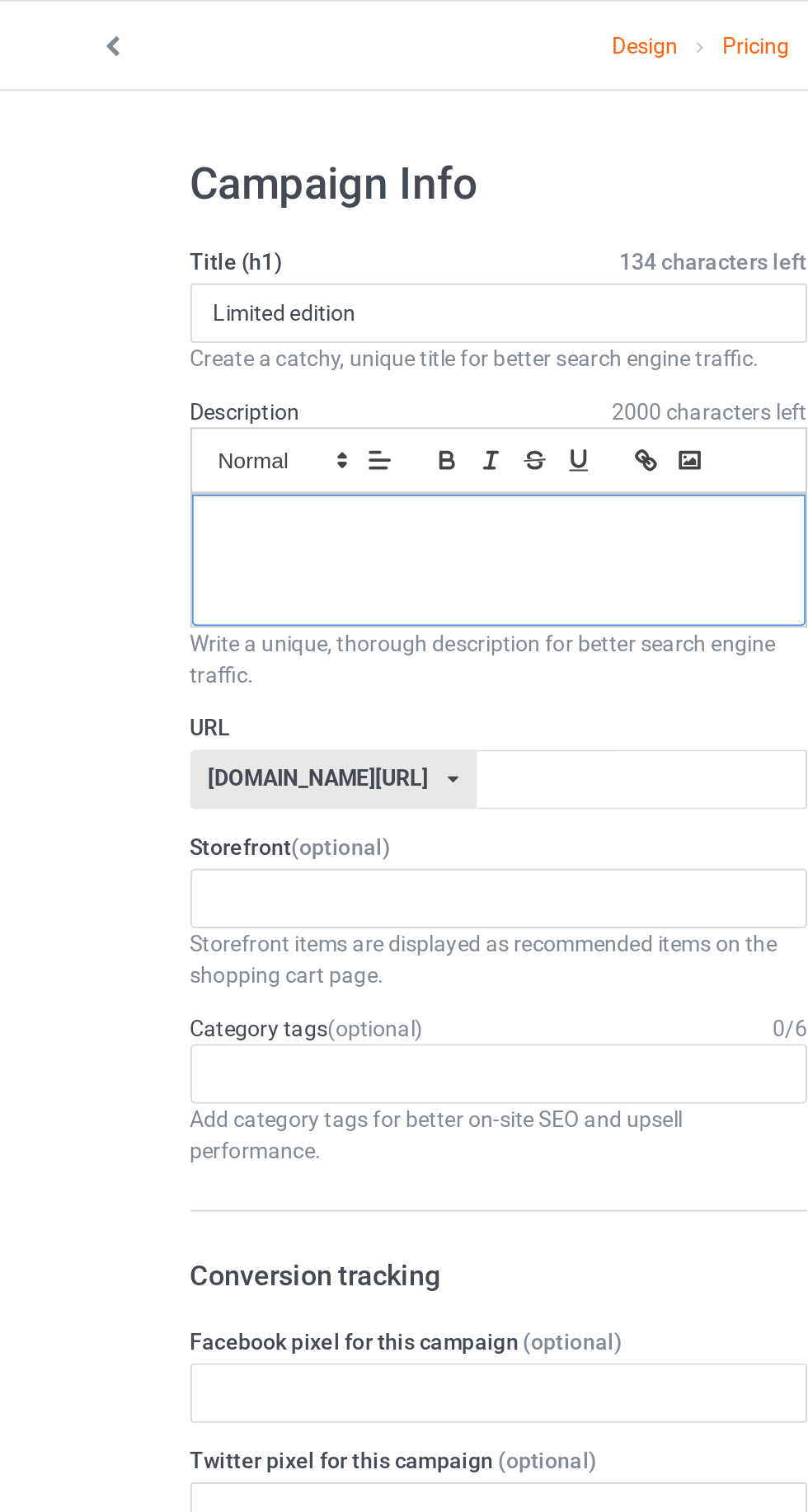
click at [265, 262] on div at bounding box center [268, 295] width 323 height 69
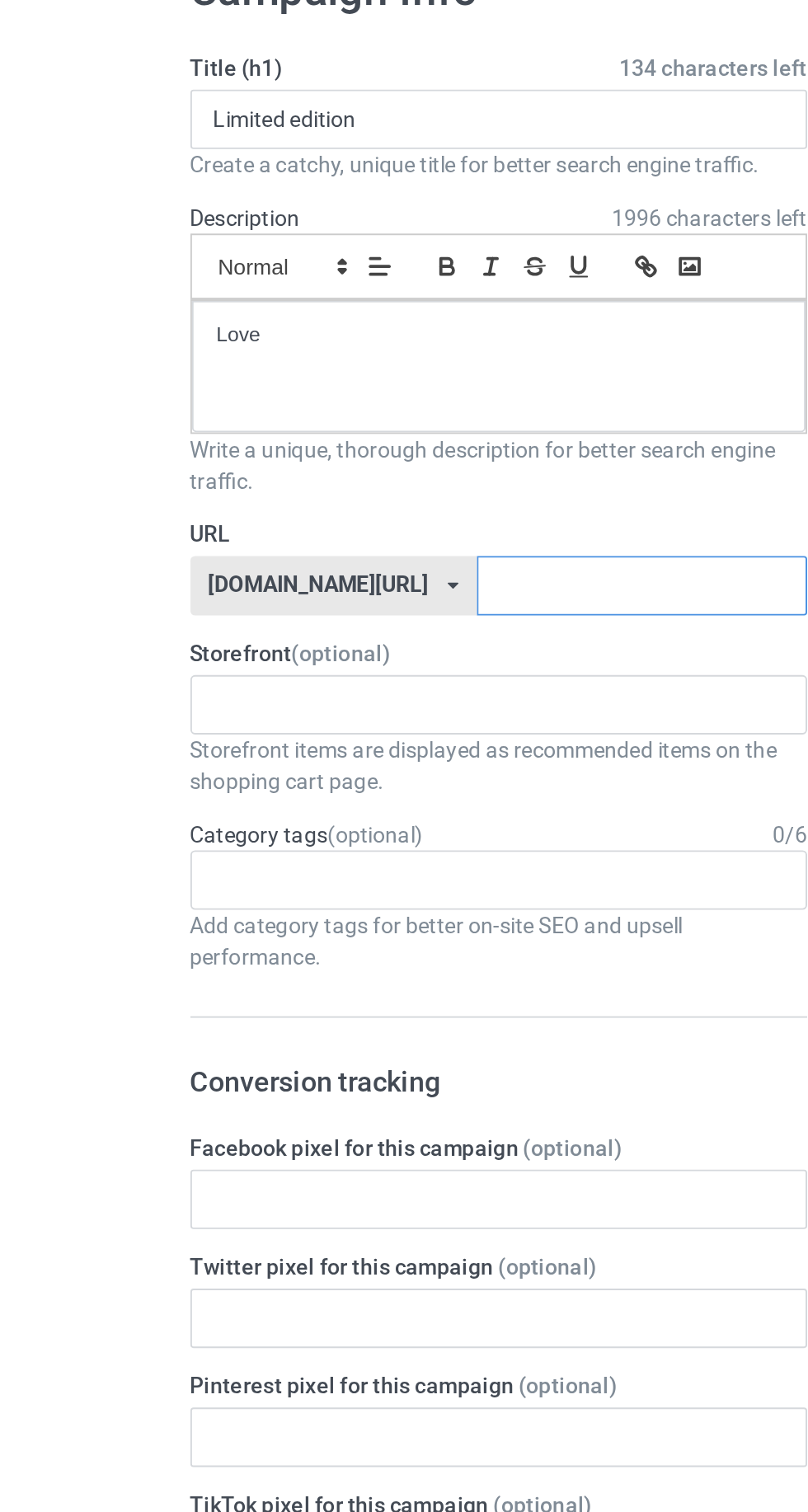
click at [337, 410] on input "text" at bounding box center [344, 410] width 174 height 31
type input "Loverslove"
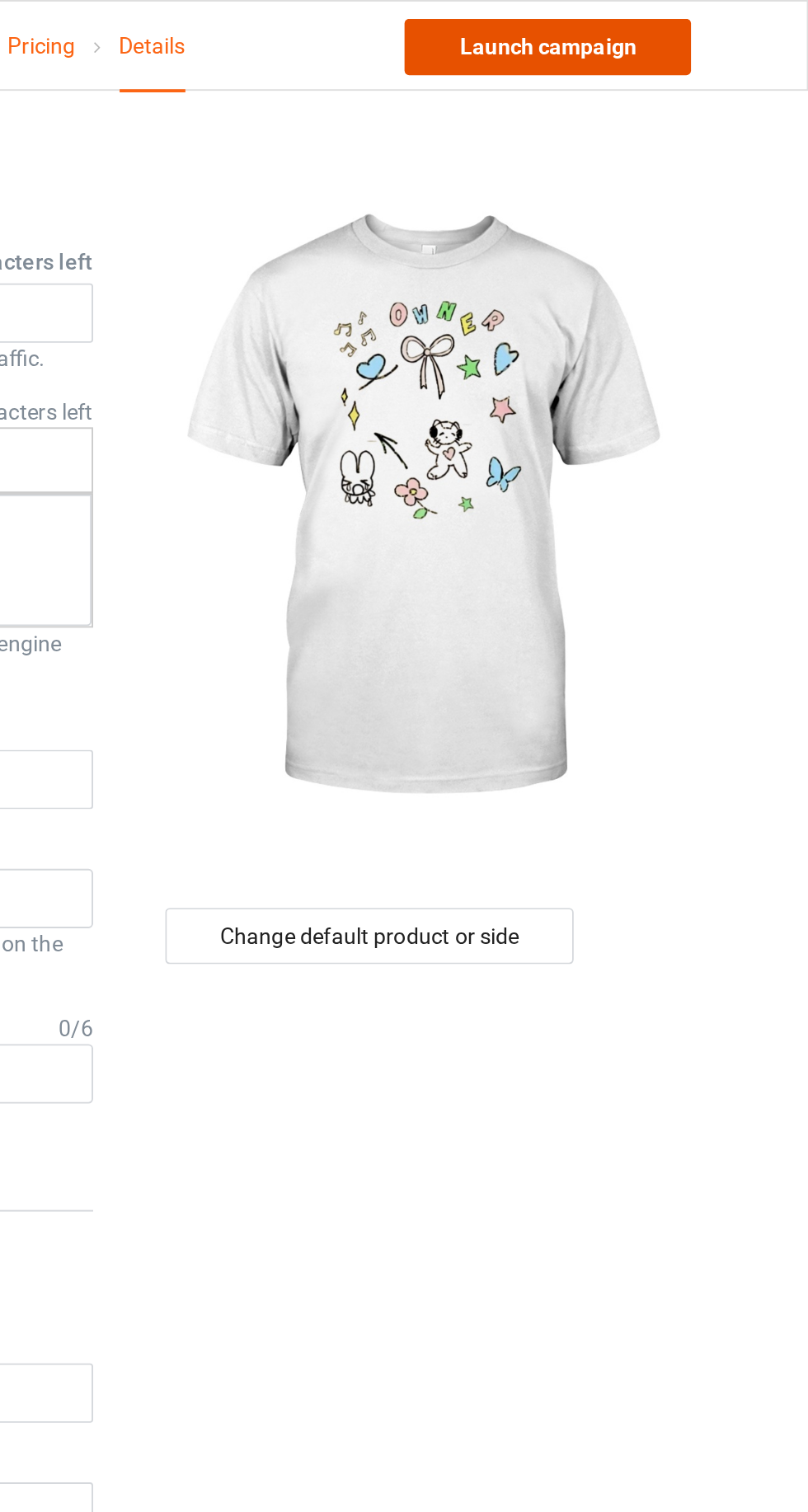
click at [725, 27] on link "Launch campaign" at bounding box center [670, 25] width 151 height 29
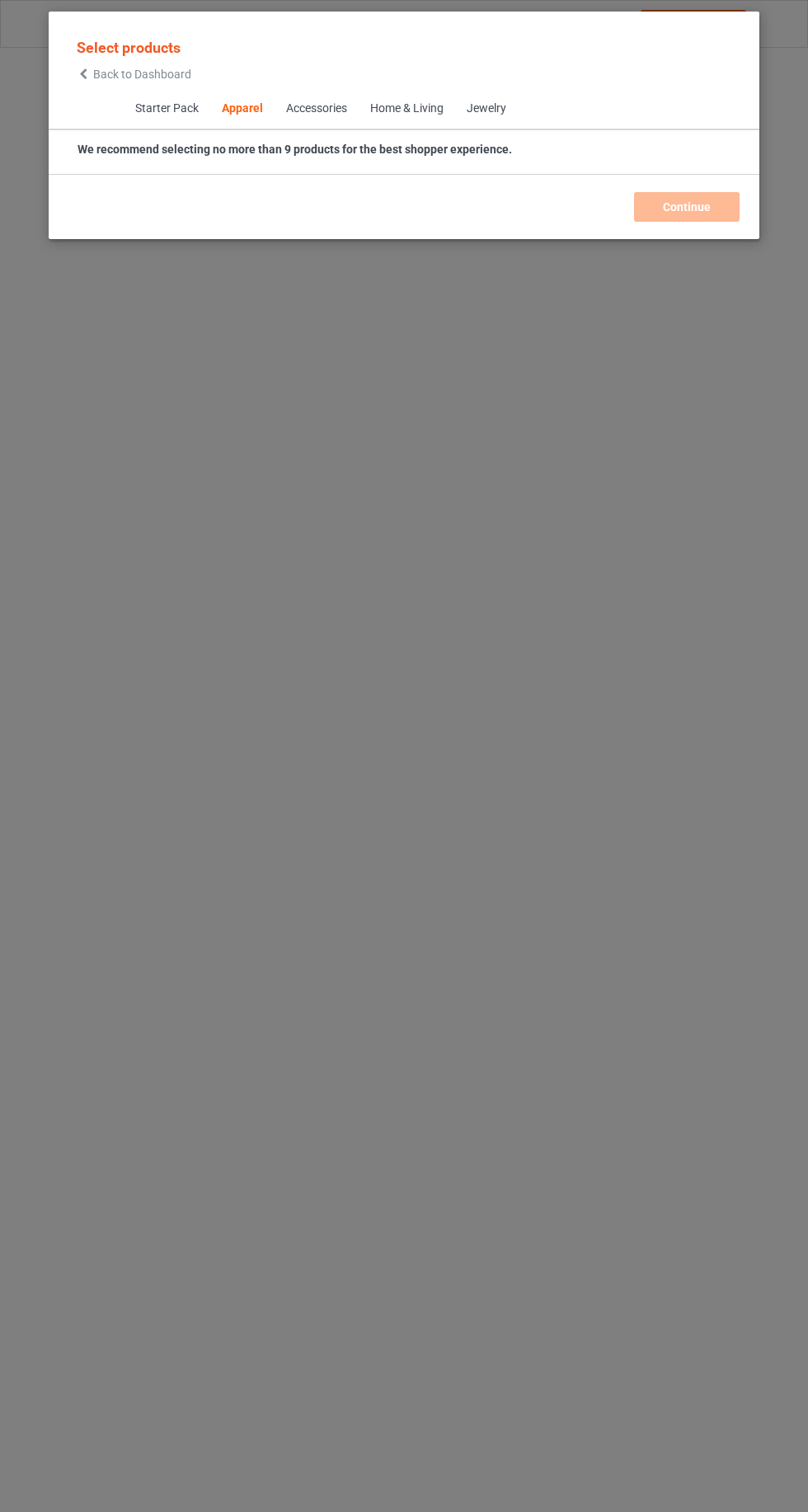
click at [122, 69] on span "Back to Dashboard" at bounding box center [142, 74] width 98 height 13
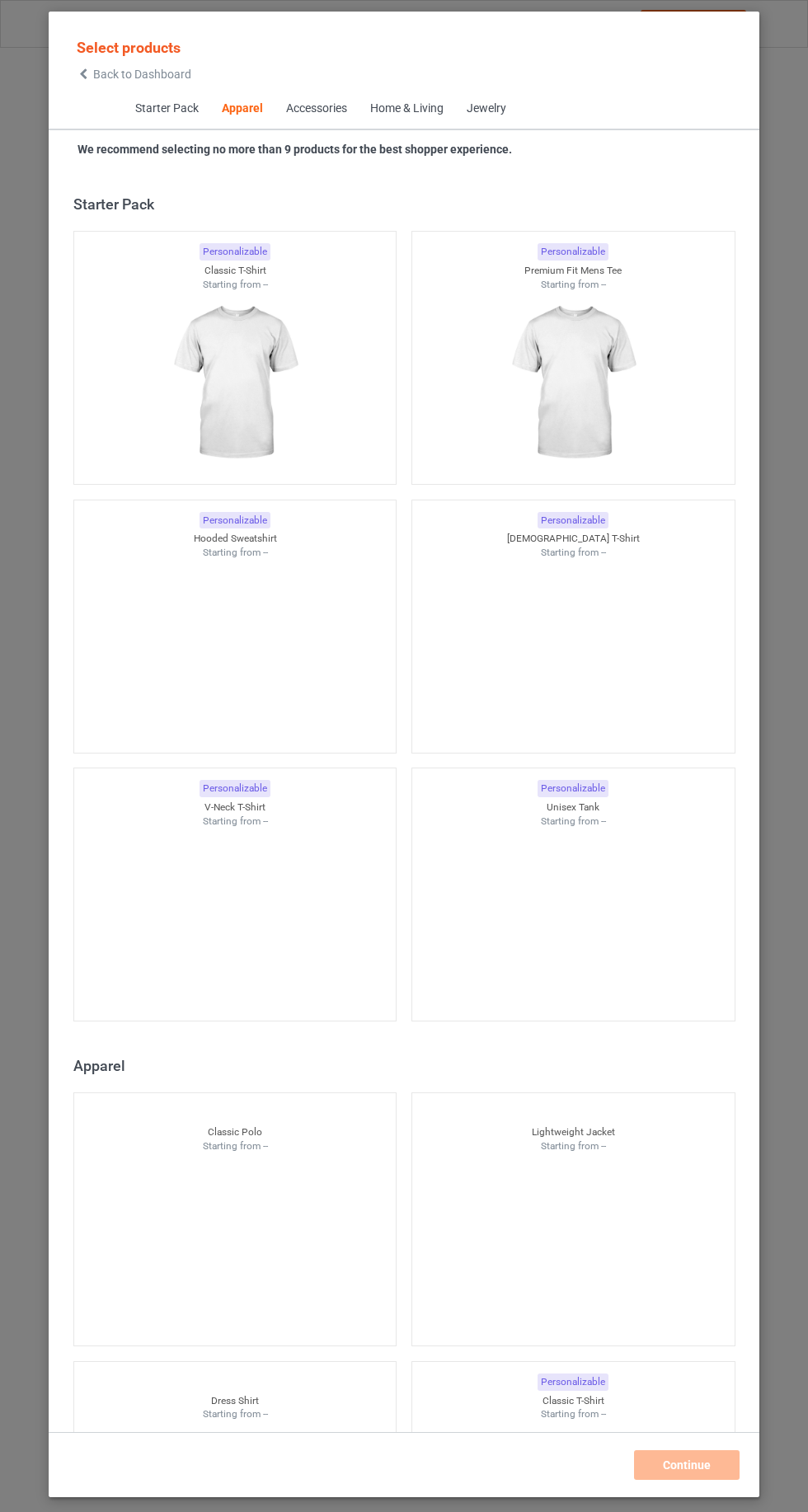
scroll to position [882, 0]
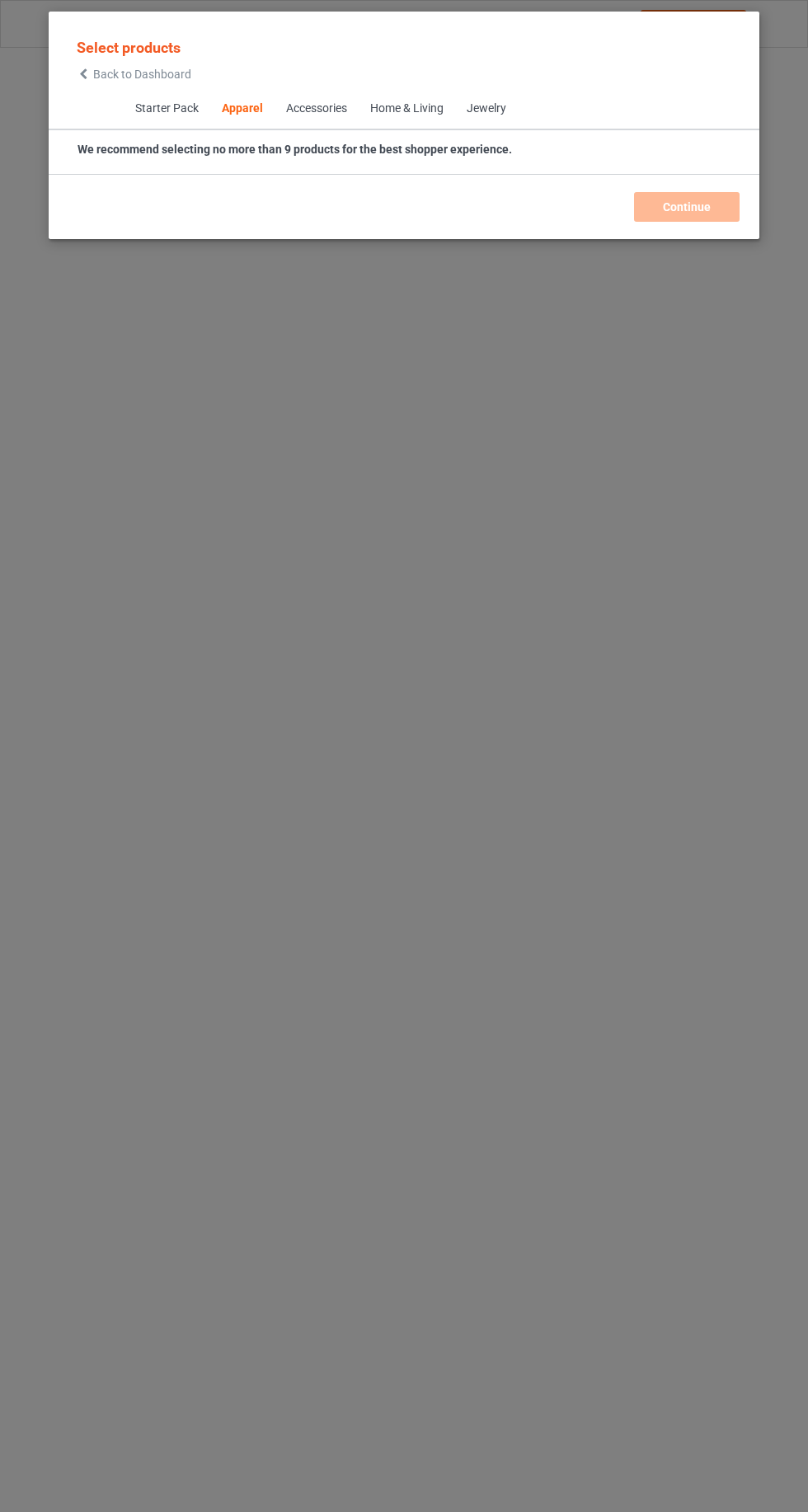
click at [111, 57] on h3 "Select products" at bounding box center [133, 47] width 114 height 19
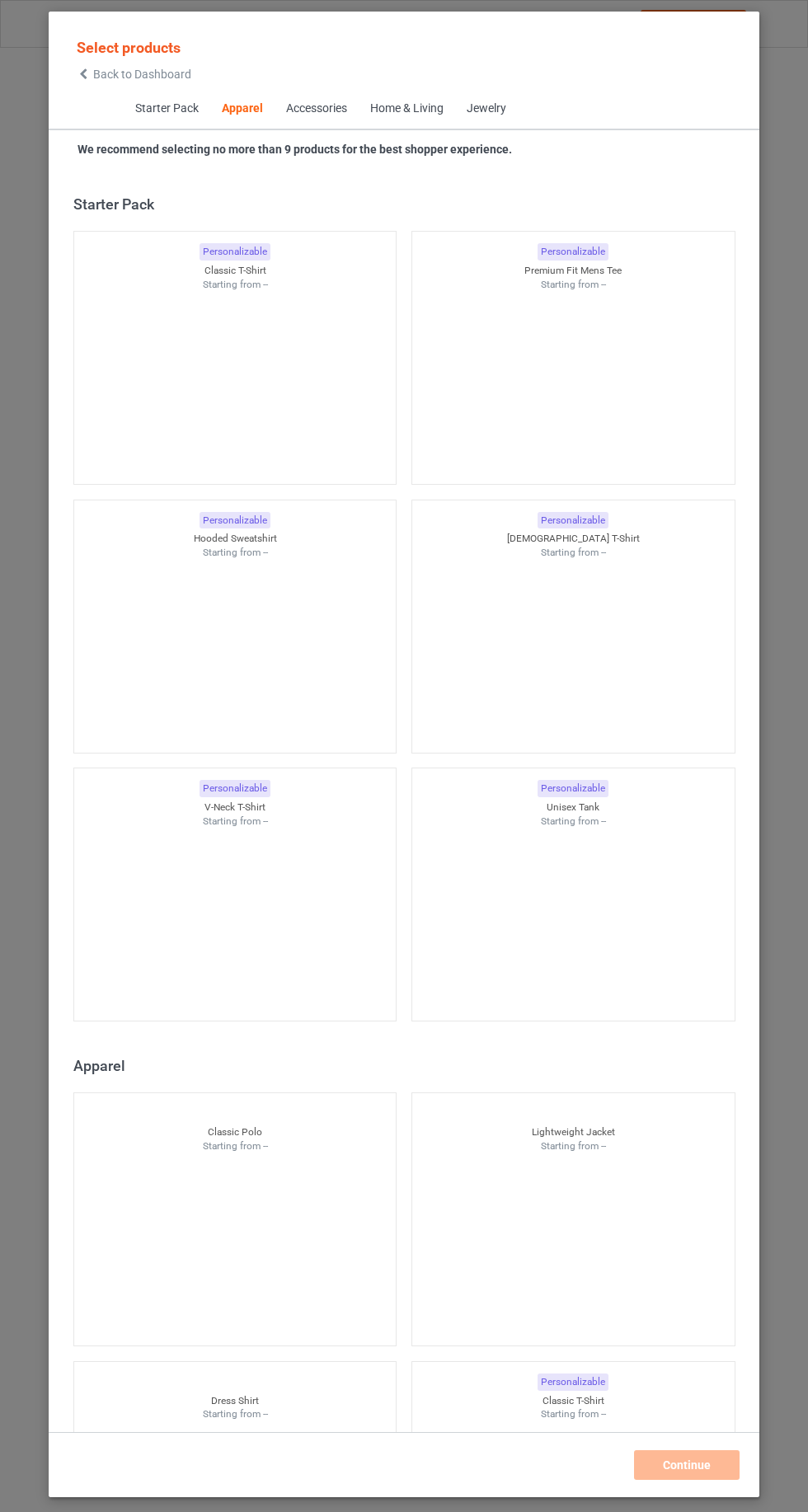
scroll to position [882, 0]
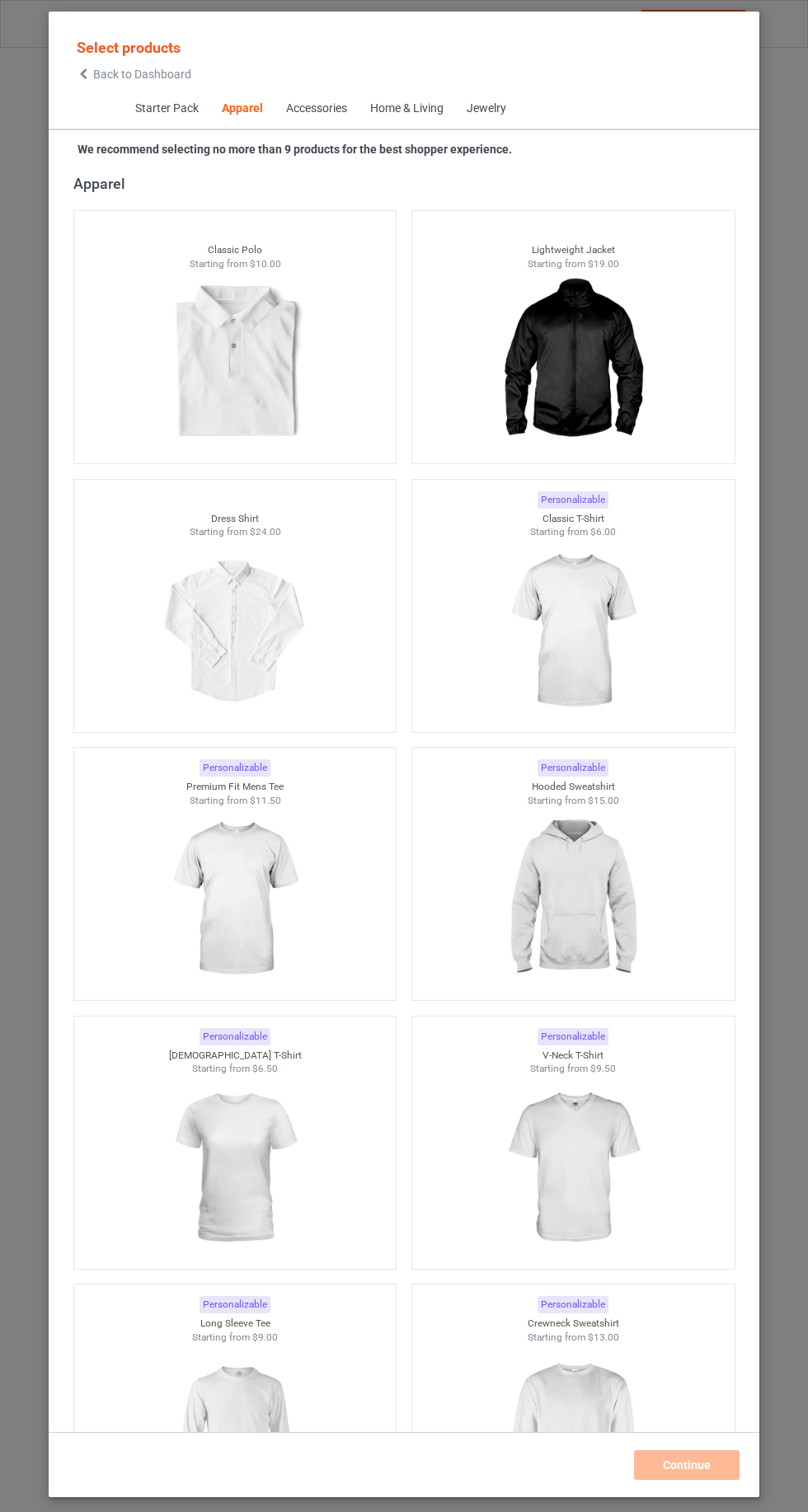
click at [86, 73] on icon at bounding box center [83, 74] width 14 height 12
